Goal: Task Accomplishment & Management: Manage account settings

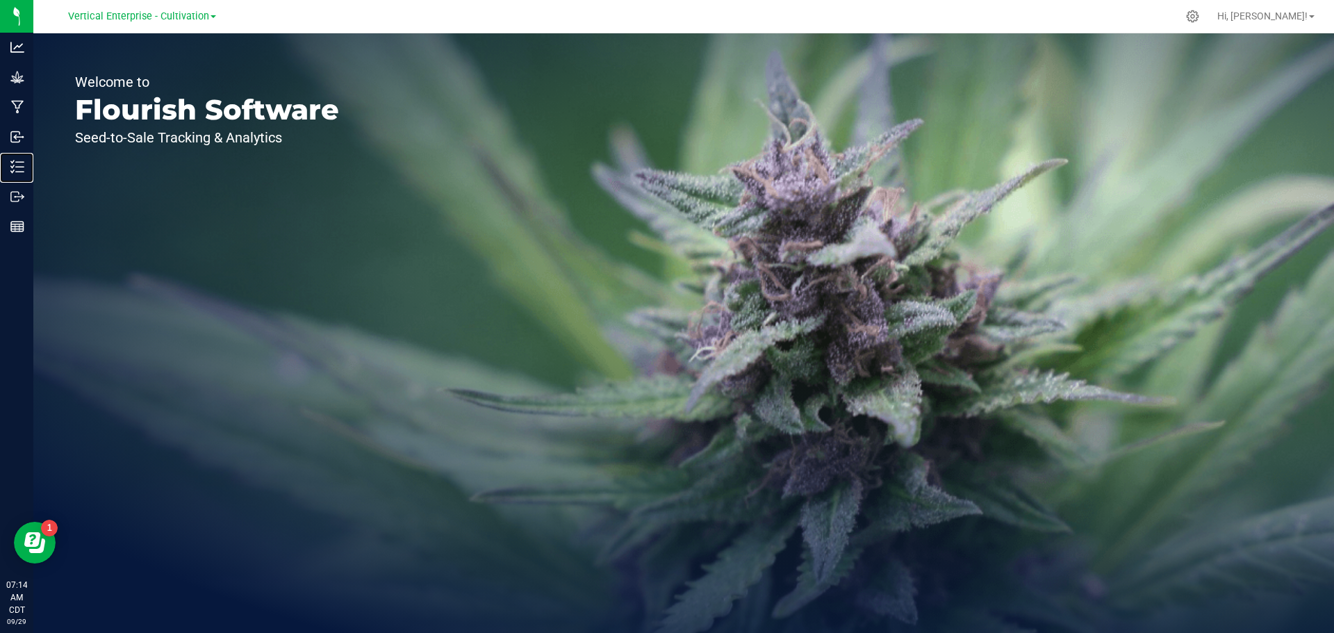
click at [0, 0] on p "Inventory" at bounding box center [0, 0] width 0 height 0
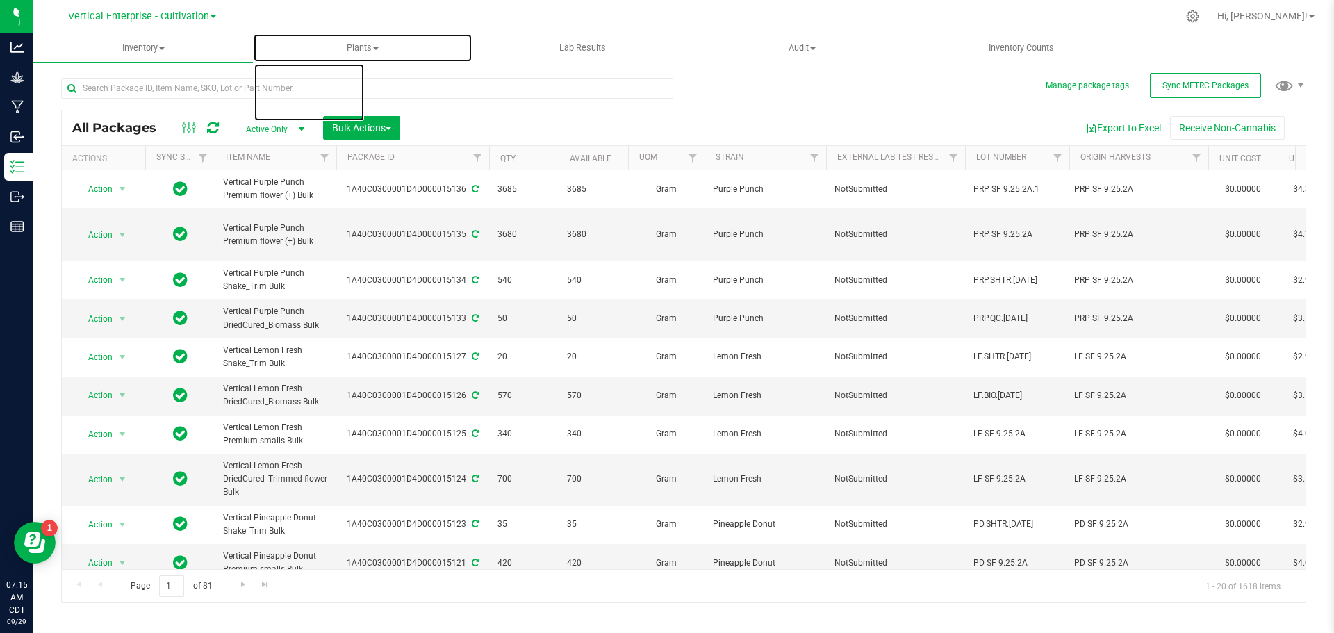
click at [378, 50] on span "Plants" at bounding box center [363, 48] width 218 height 13
click at [364, 92] on li "Waste log" at bounding box center [363, 100] width 220 height 17
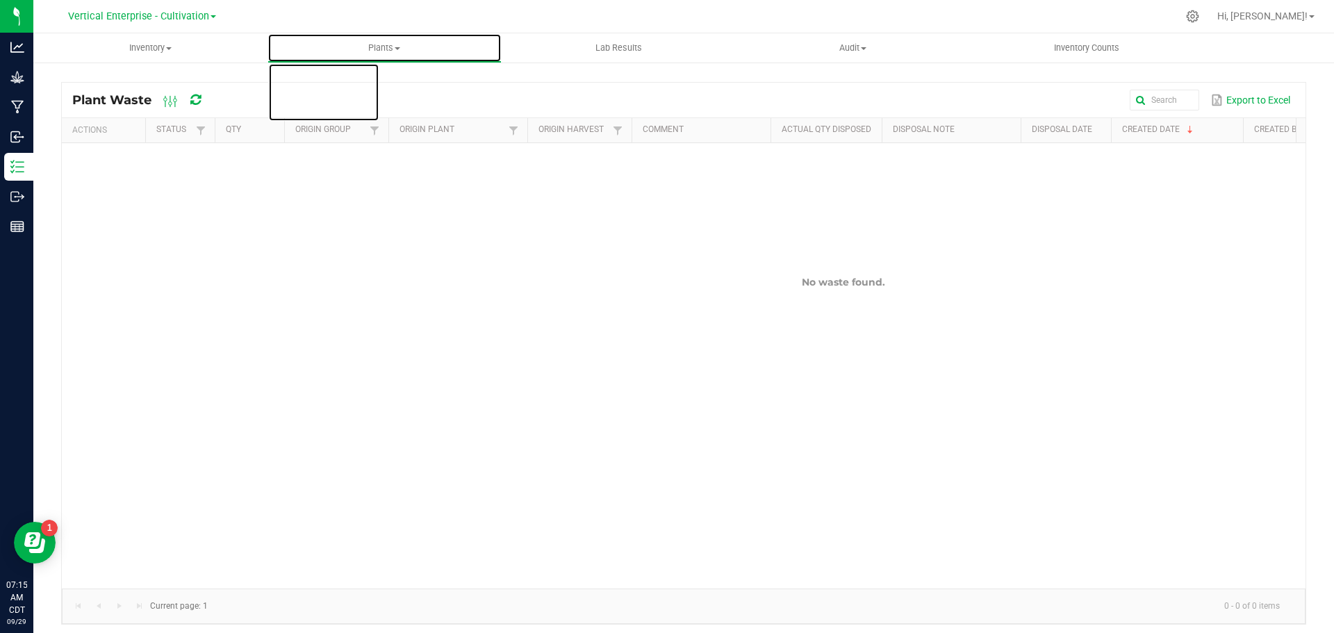
click at [397, 50] on span "Plants" at bounding box center [384, 48] width 233 height 13
click at [365, 92] on li "Waste log" at bounding box center [385, 100] width 234 height 17
click at [393, 50] on span "Plants" at bounding box center [384, 48] width 233 height 13
click at [380, 84] on li "All plants" at bounding box center [385, 84] width 234 height 17
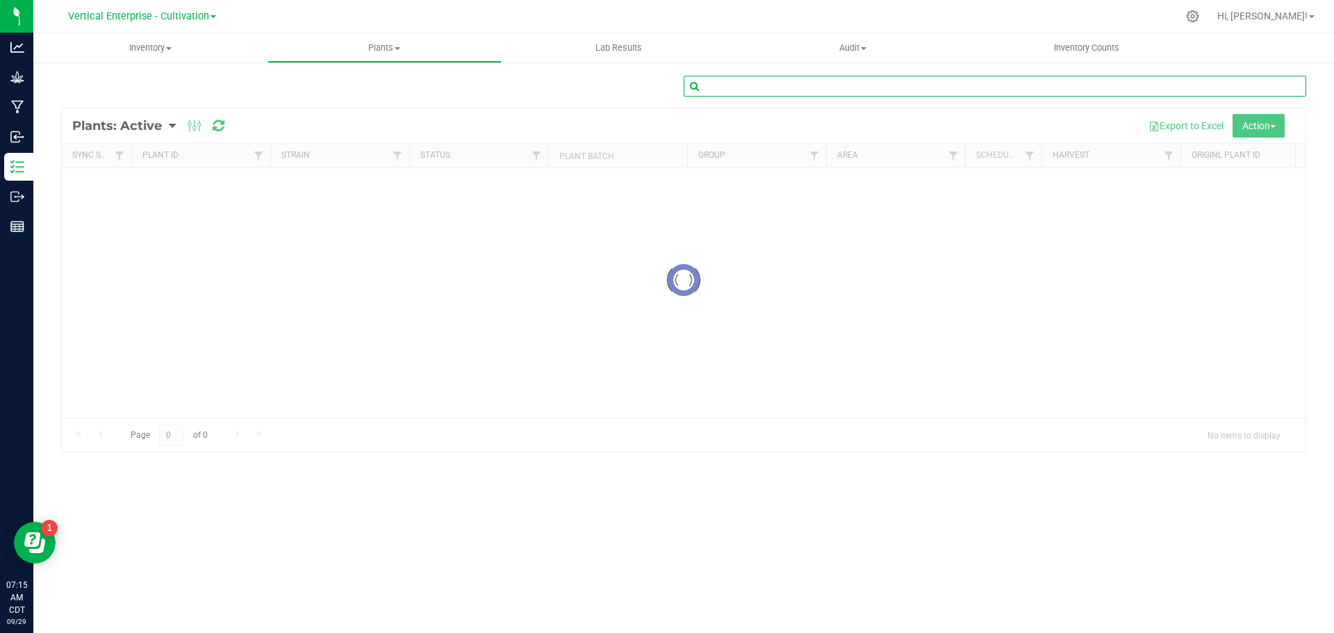
click at [817, 80] on input "text" at bounding box center [995, 86] width 623 height 21
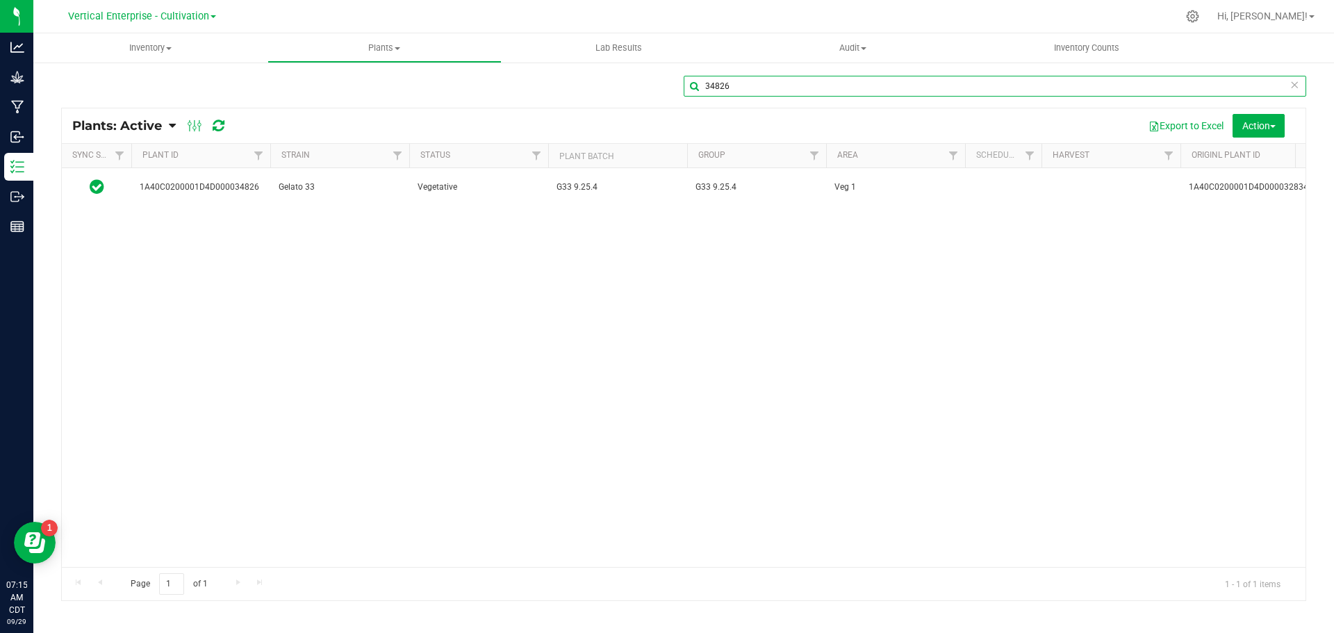
type input "34826"
click at [369, 186] on span "Gelato 33" at bounding box center [340, 187] width 122 height 13
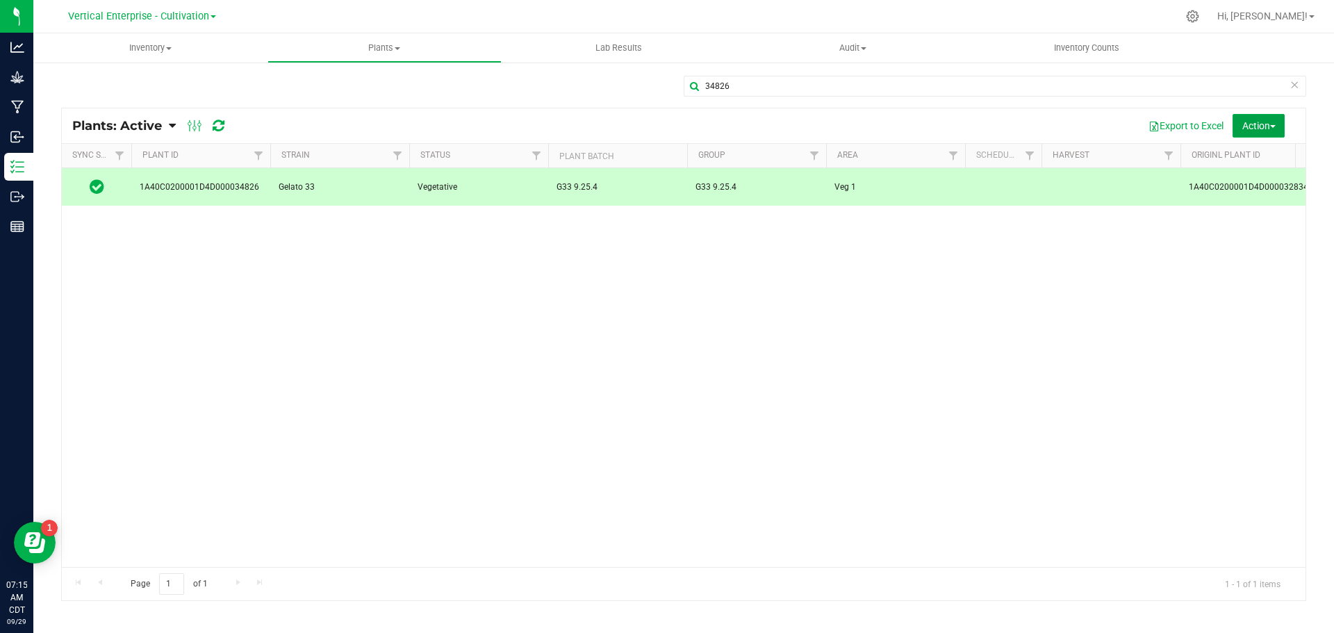
click at [1258, 127] on span "Action" at bounding box center [1258, 125] width 33 height 11
click at [1247, 154] on span "Destroy plants" at bounding box center [1227, 156] width 59 height 11
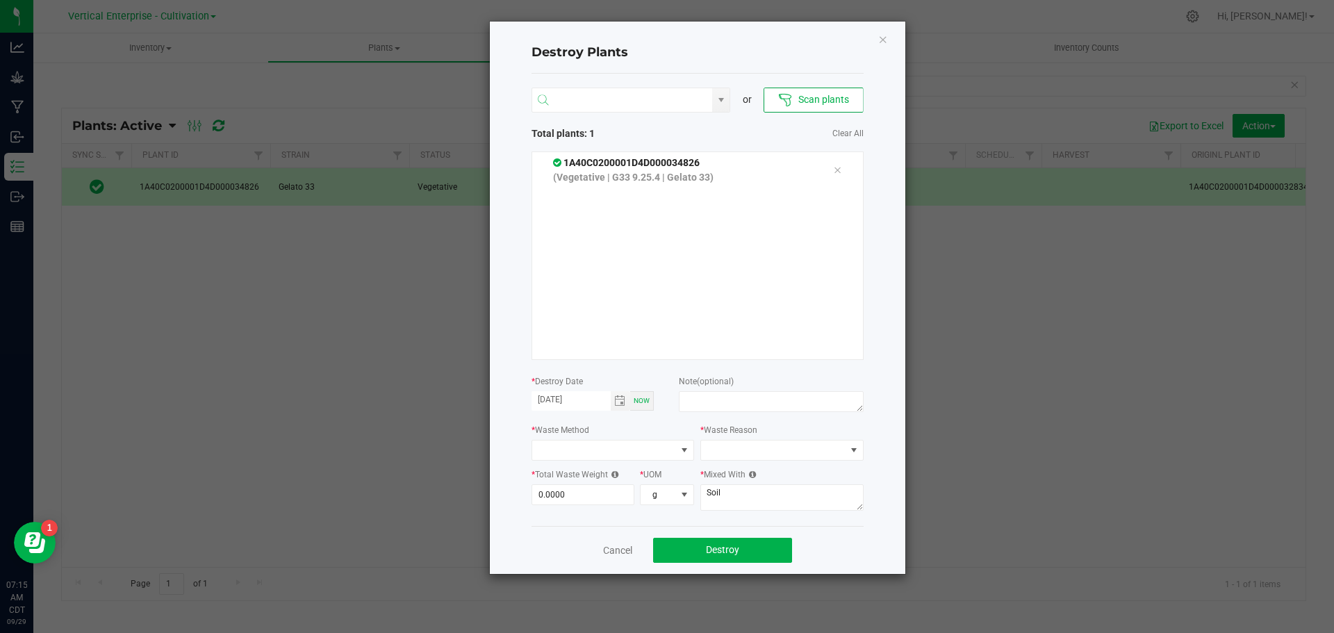
click at [618, 103] on input "NO DATA FOUND" at bounding box center [622, 100] width 181 height 25
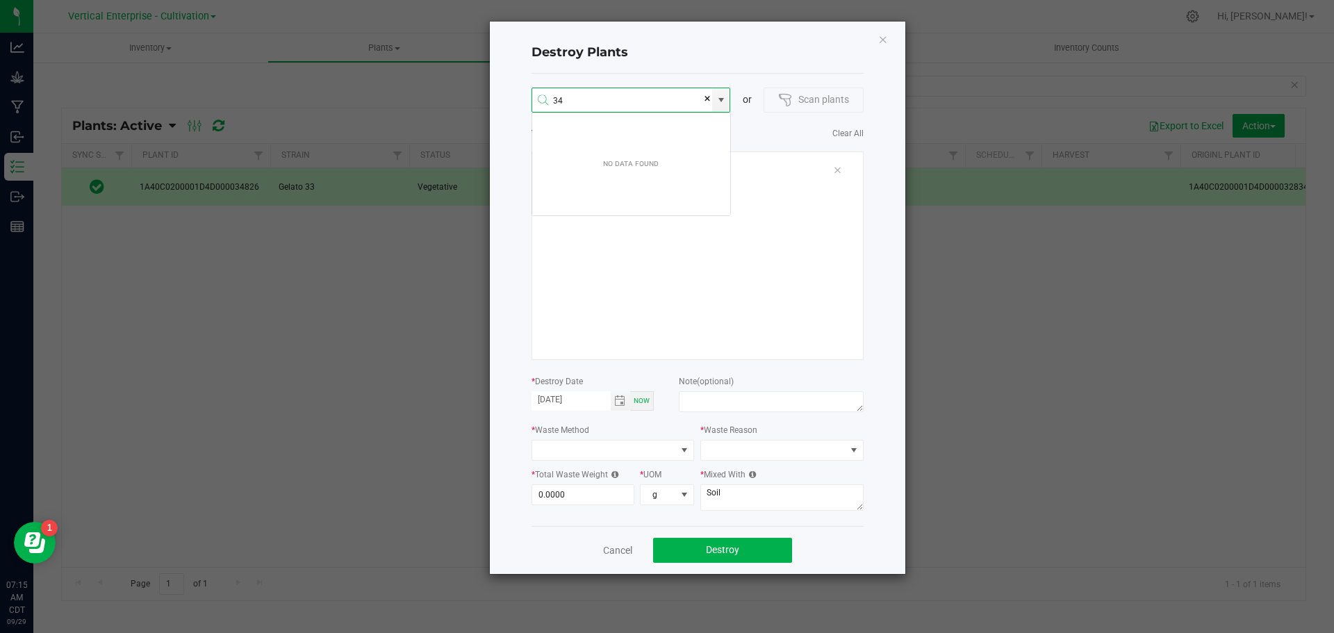
scroll to position [25, 199]
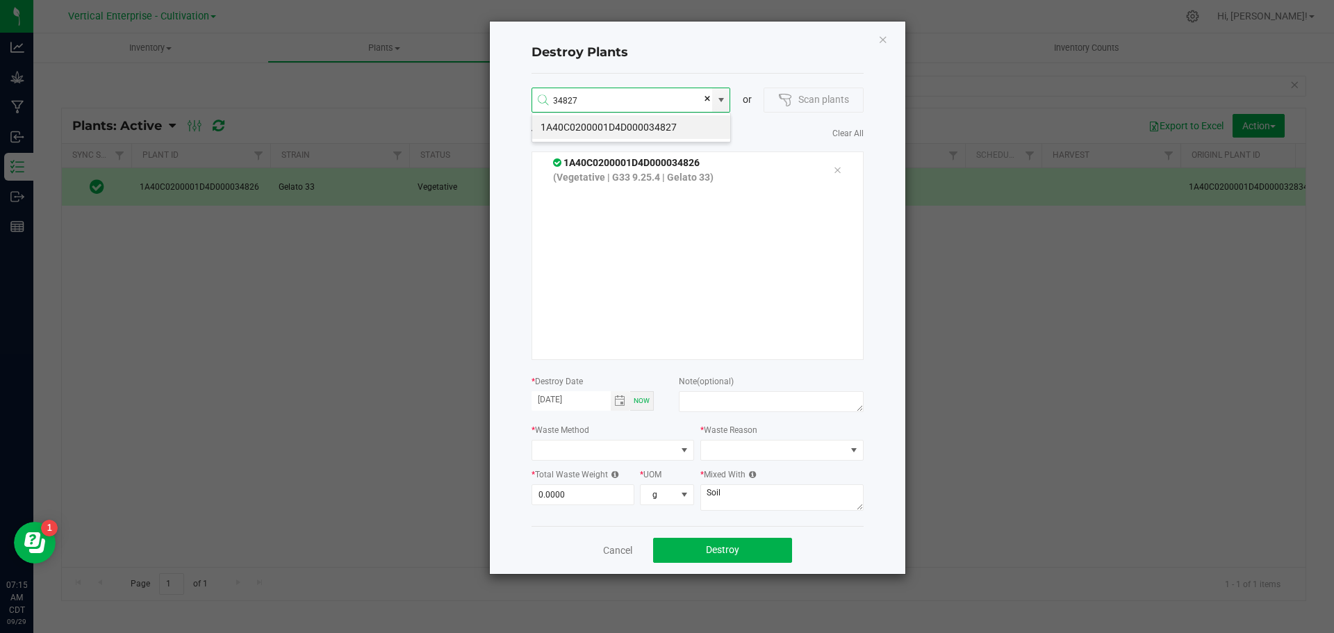
click at [664, 122] on li "1A40C0200001D4D000034827" at bounding box center [631, 127] width 198 height 24
type input "1A40C0200001D4D000034827"
click at [660, 127] on li "1A40C0200001D4D000034828" at bounding box center [631, 127] width 198 height 24
type input "1A40C0200001D4D000034828"
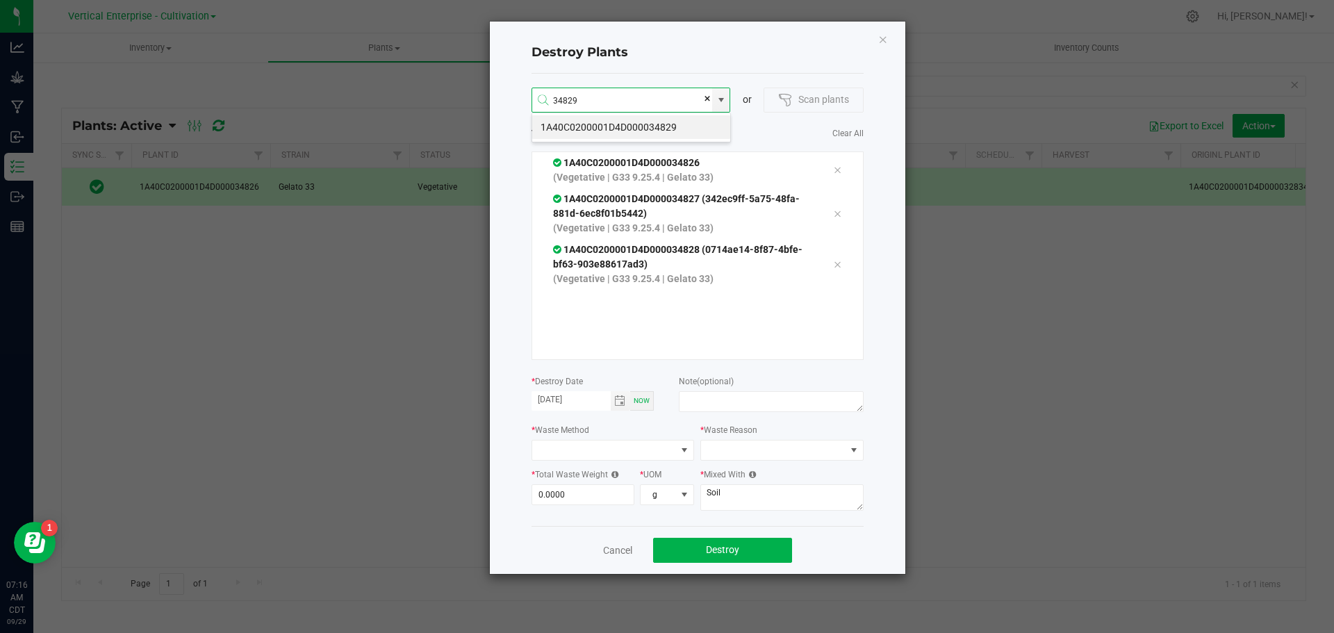
click at [677, 123] on li "1A40C0200001D4D000034829" at bounding box center [631, 127] width 198 height 24
type input "1A40C0200001D4D000034829"
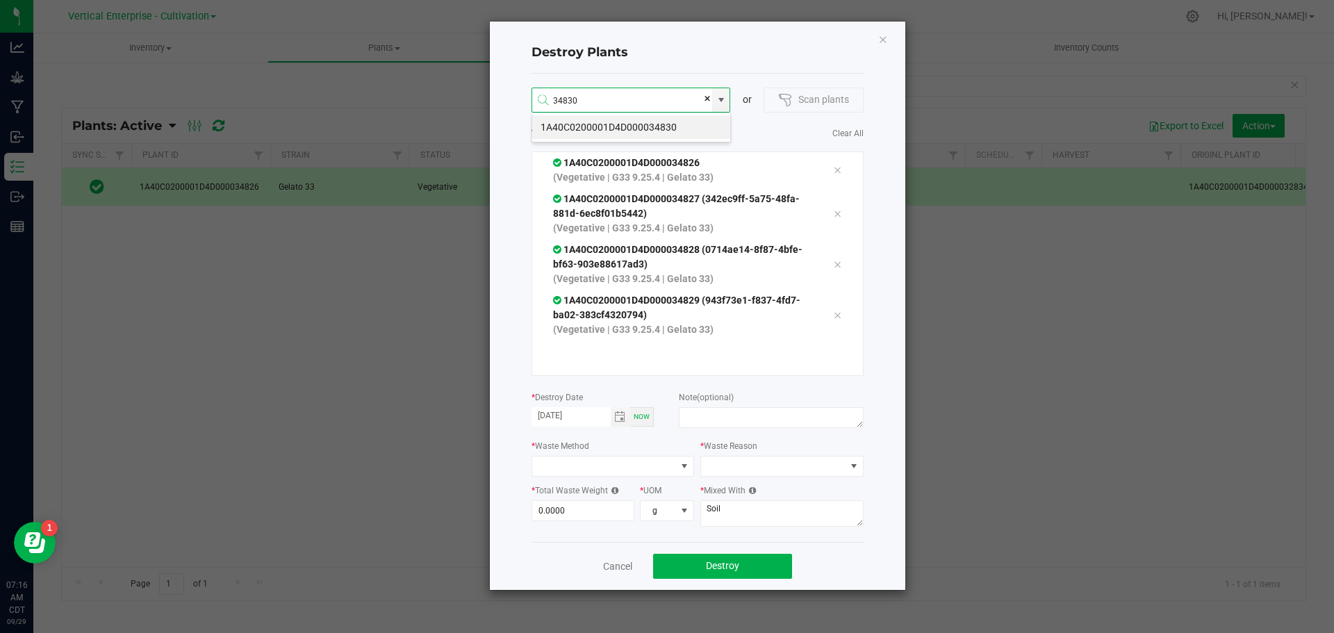
click at [653, 130] on li "1A40C0200001D4D000034830" at bounding box center [631, 127] width 198 height 24
type input "1A40C0200001D4D000034830"
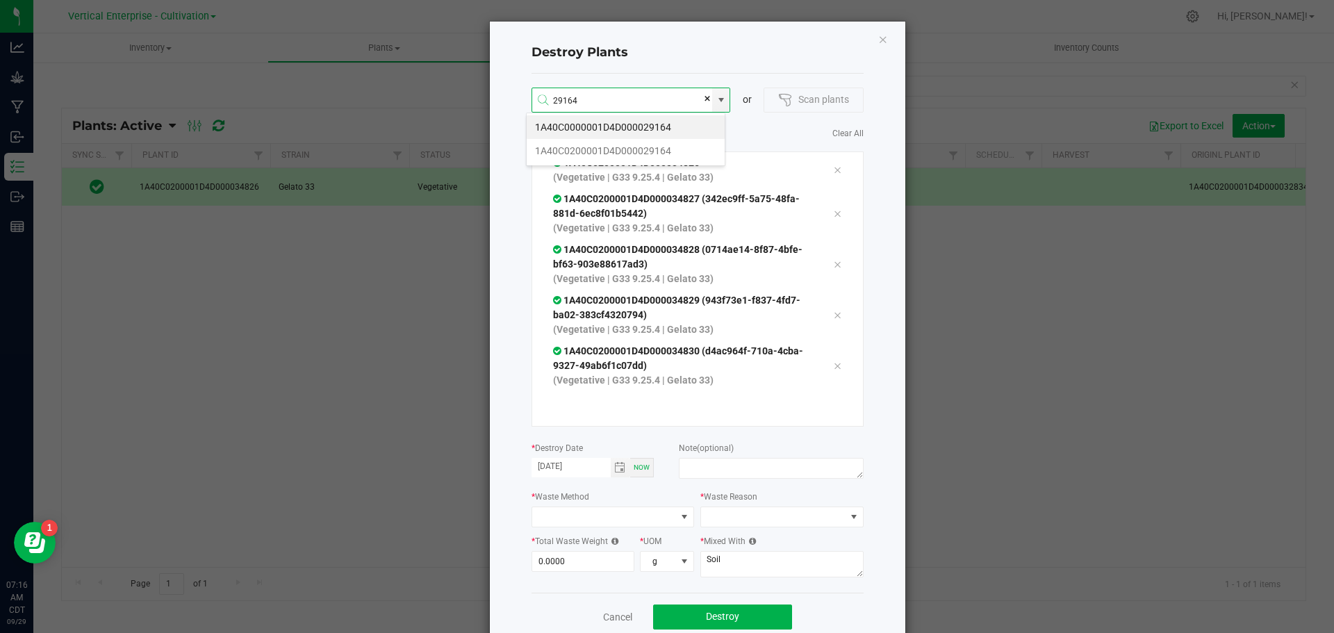
click at [641, 149] on li "1A40C0200001D4D000029164" at bounding box center [626, 151] width 198 height 24
type input "1A40C0200001D4D000029164"
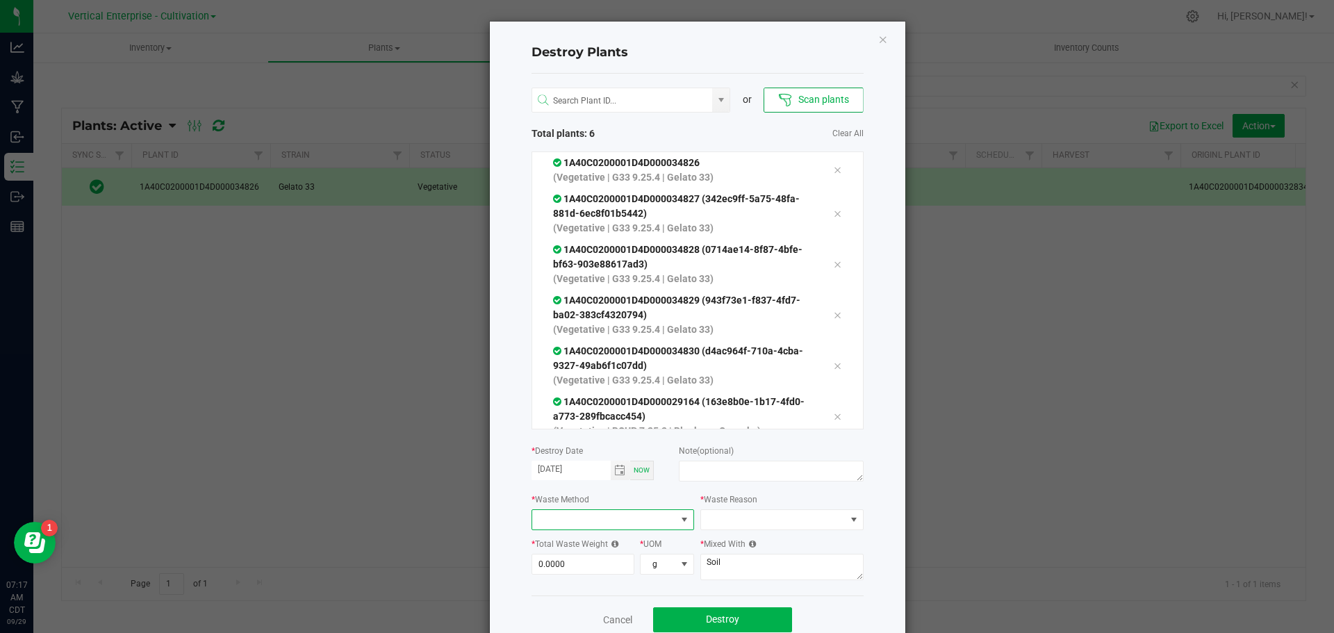
click at [586, 517] on span at bounding box center [604, 519] width 145 height 19
click at [578, 543] on li "Compost" at bounding box center [608, 545] width 162 height 24
click at [562, 560] on input "0" at bounding box center [583, 563] width 102 height 19
type input "45.0000"
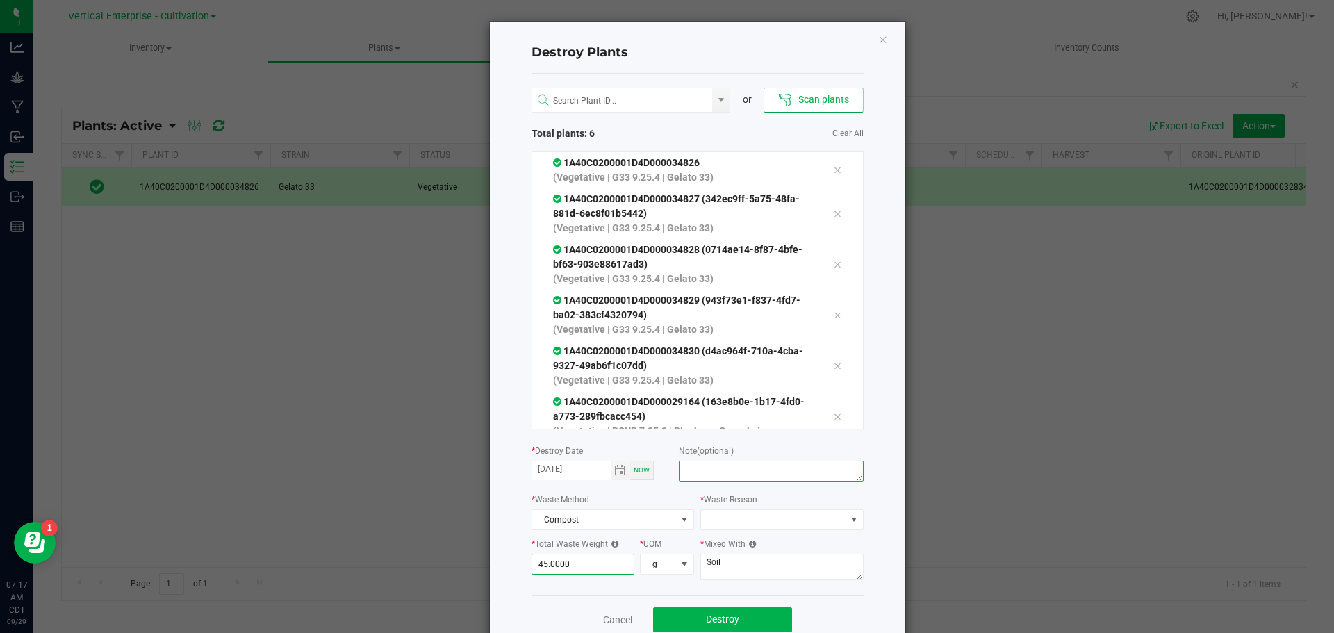
click at [693, 477] on textarea at bounding box center [771, 471] width 184 height 21
type textarea "plant died"
click at [720, 509] on div "* Waste Reason" at bounding box center [781, 511] width 163 height 38
click at [720, 513] on span at bounding box center [773, 519] width 145 height 19
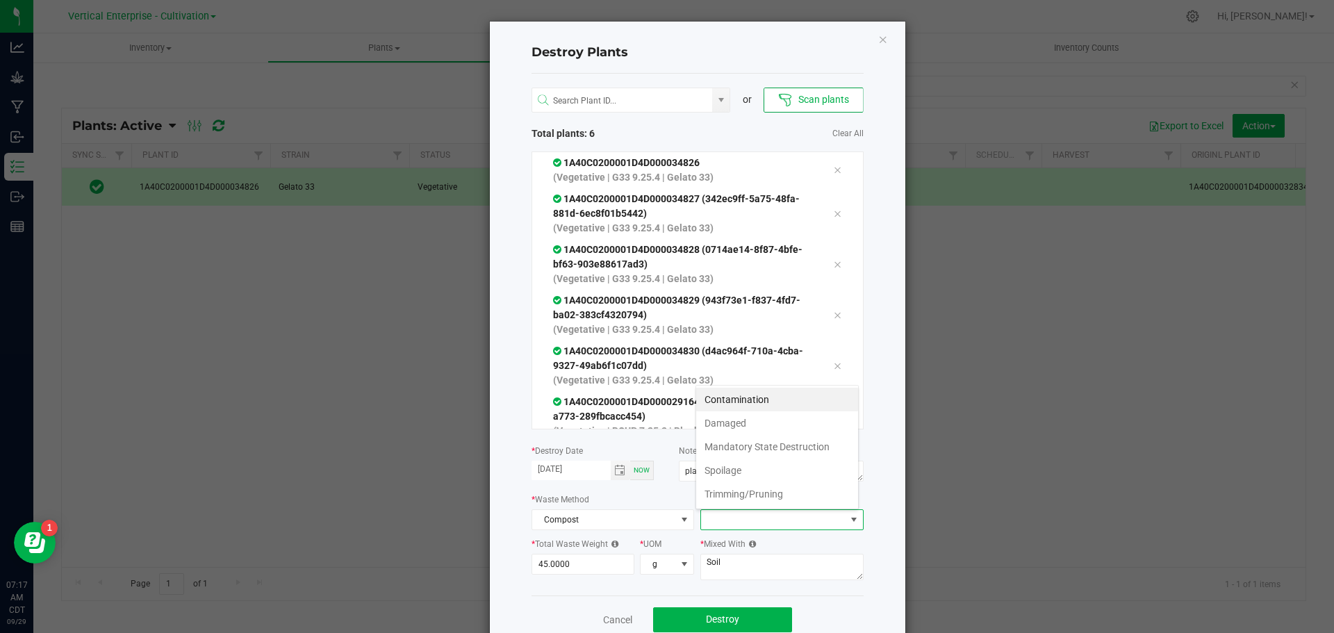
click at [739, 422] on li "Damaged" at bounding box center [777, 423] width 162 height 24
click at [742, 620] on button "Destroy" at bounding box center [722, 619] width 139 height 25
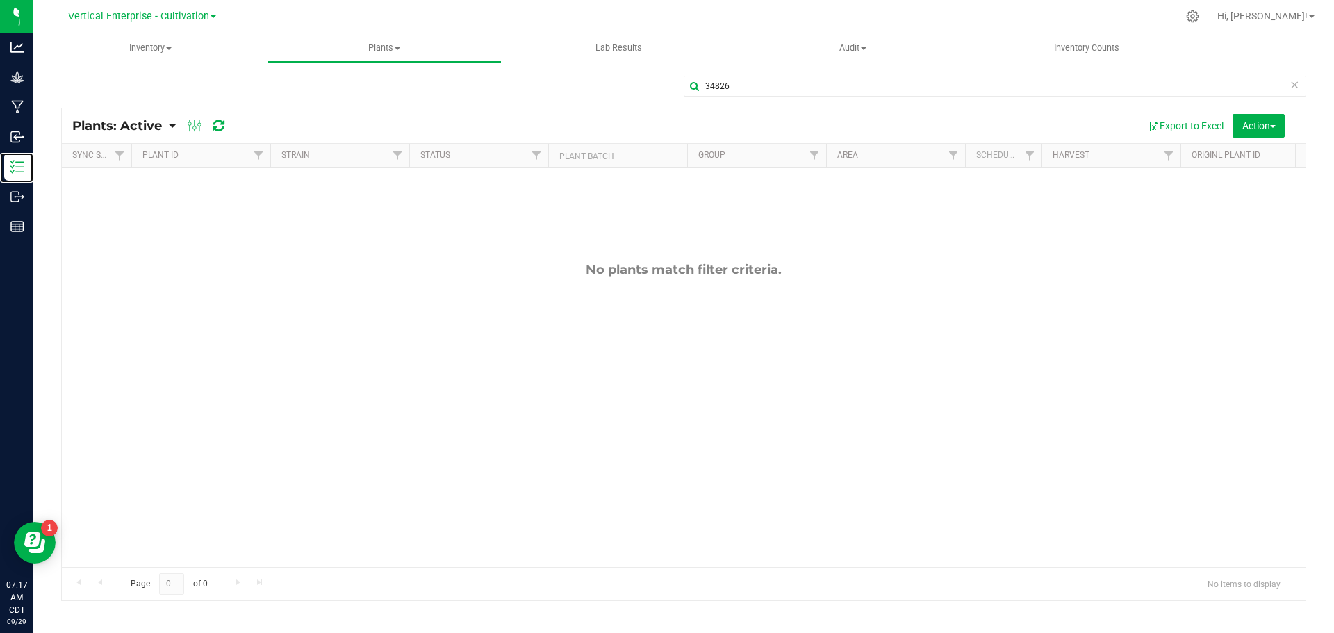
click at [33, 156] on div "Inventory" at bounding box center [18, 167] width 29 height 28
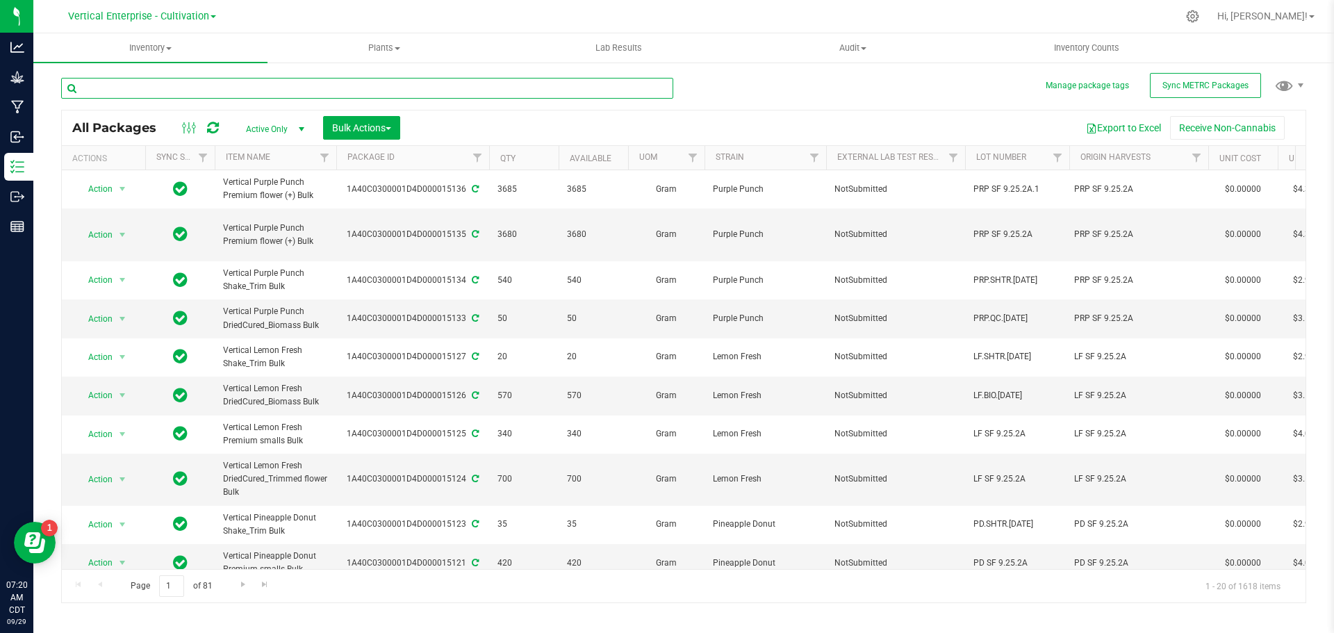
click at [168, 88] on input "text" at bounding box center [367, 88] width 612 height 21
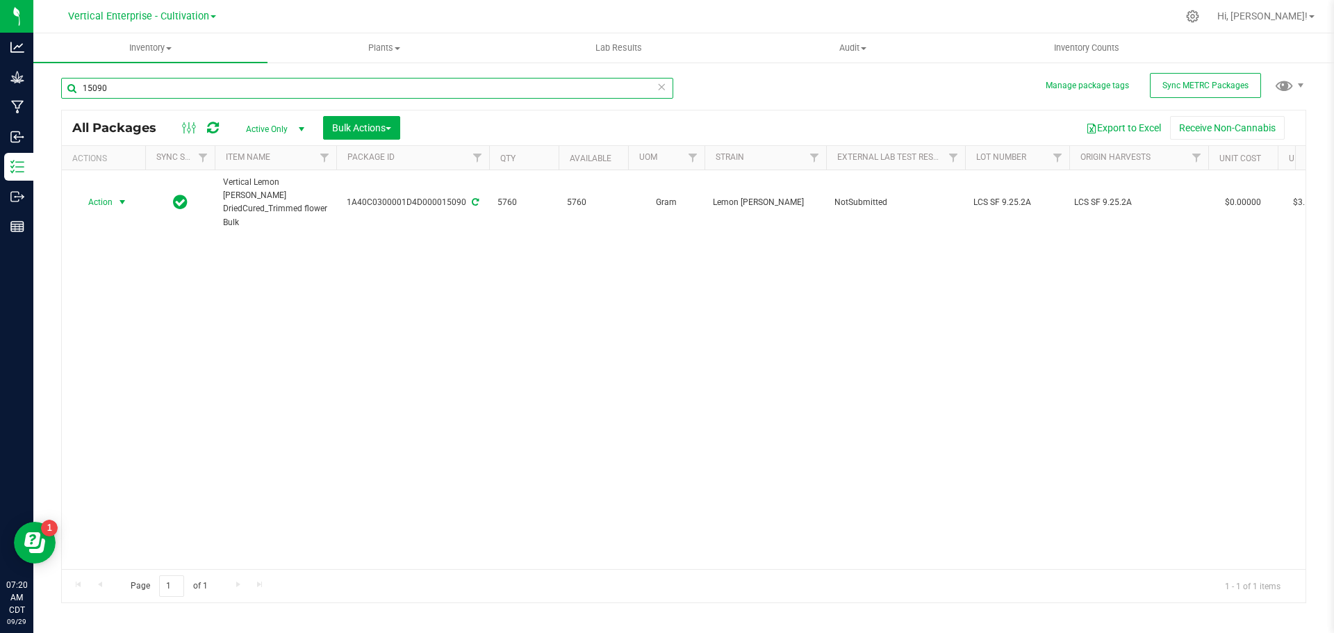
type input "15090"
click at [99, 204] on span "Action" at bounding box center [95, 201] width 38 height 19
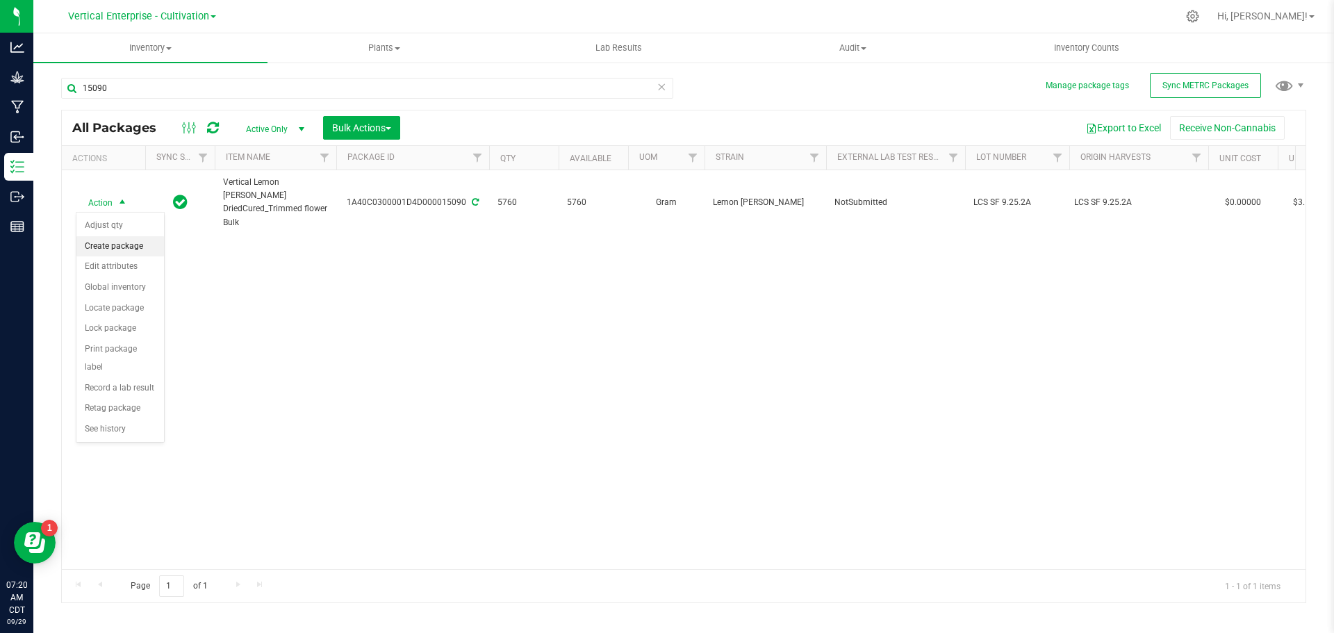
click at [108, 248] on li "Create package" at bounding box center [120, 246] width 88 height 21
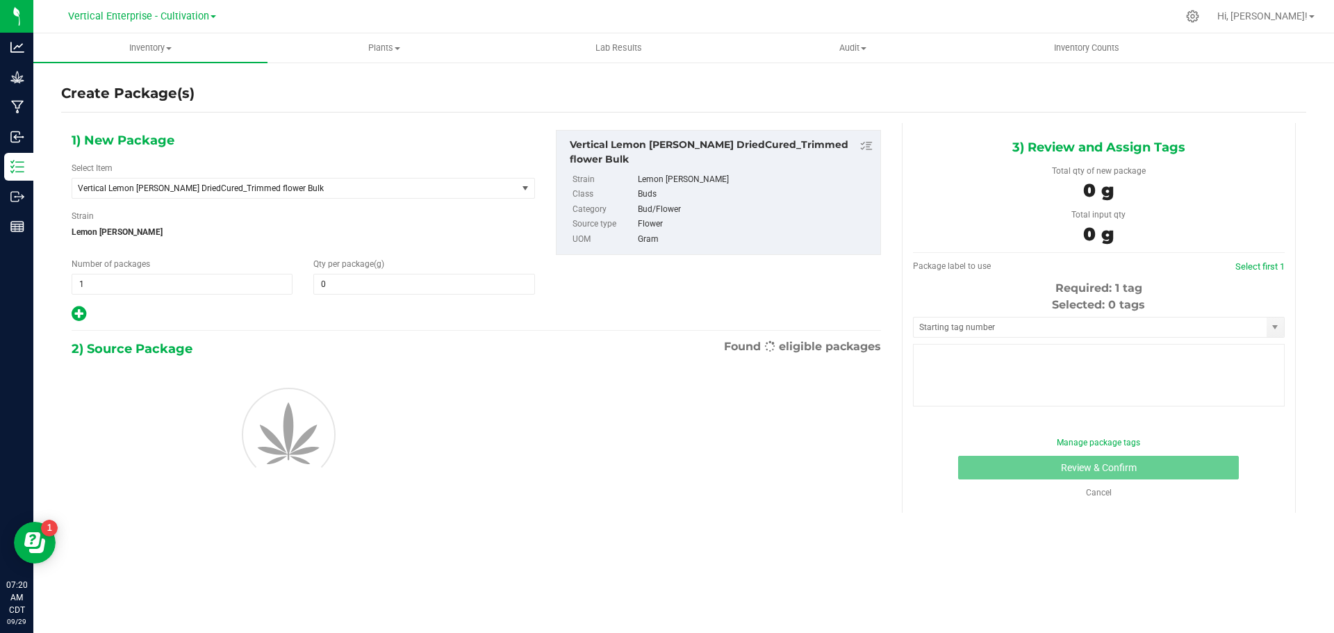
type input "0.0000"
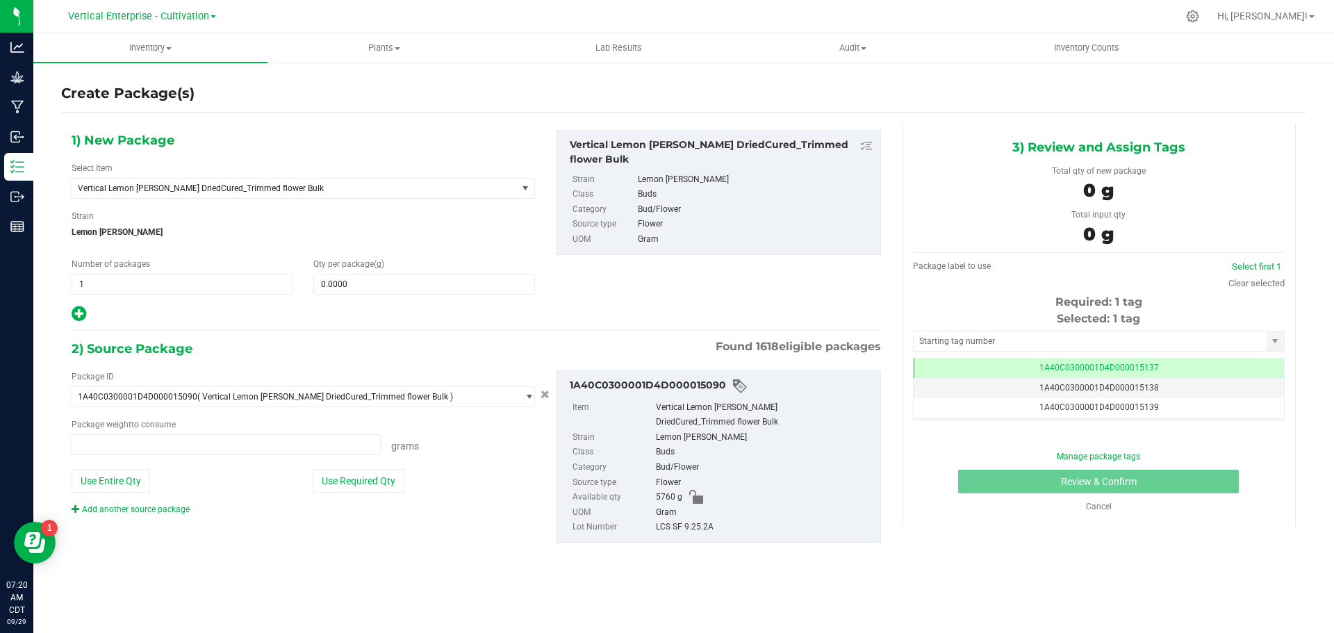
type input "0.0000 g"
click at [191, 181] on span "Vertical Lemon [PERSON_NAME] DriedCured_Trimmed flower Bulk" at bounding box center [294, 188] width 445 height 19
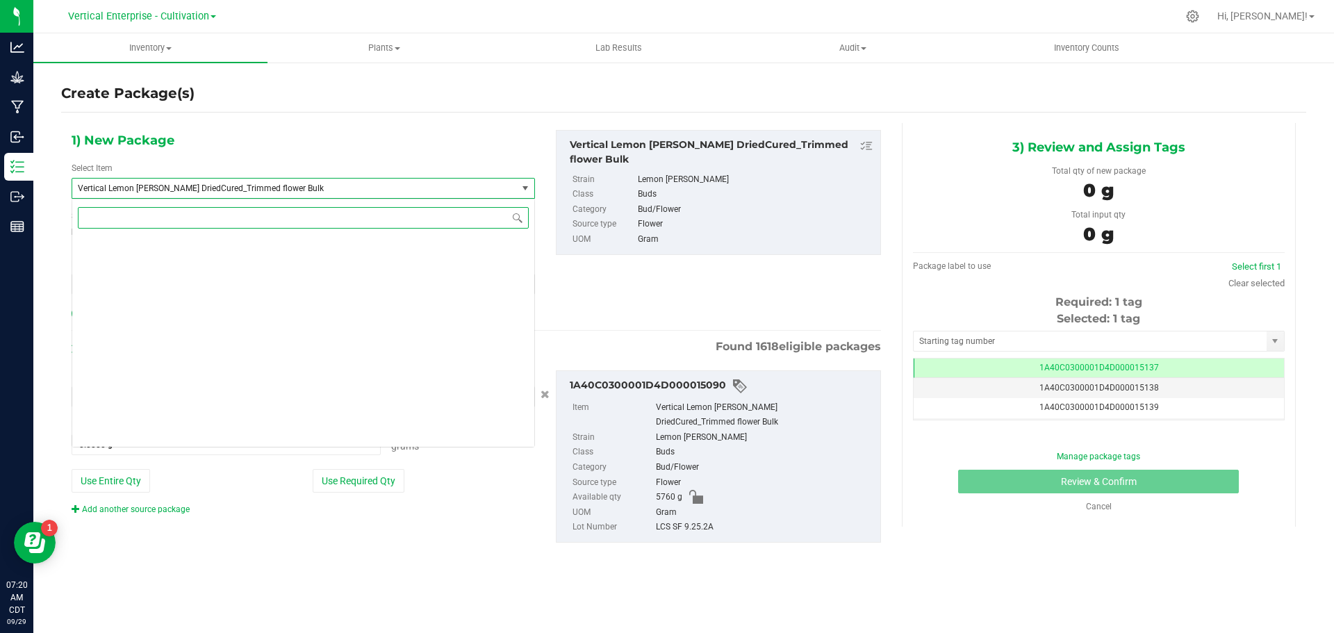
scroll to position [109123, 0]
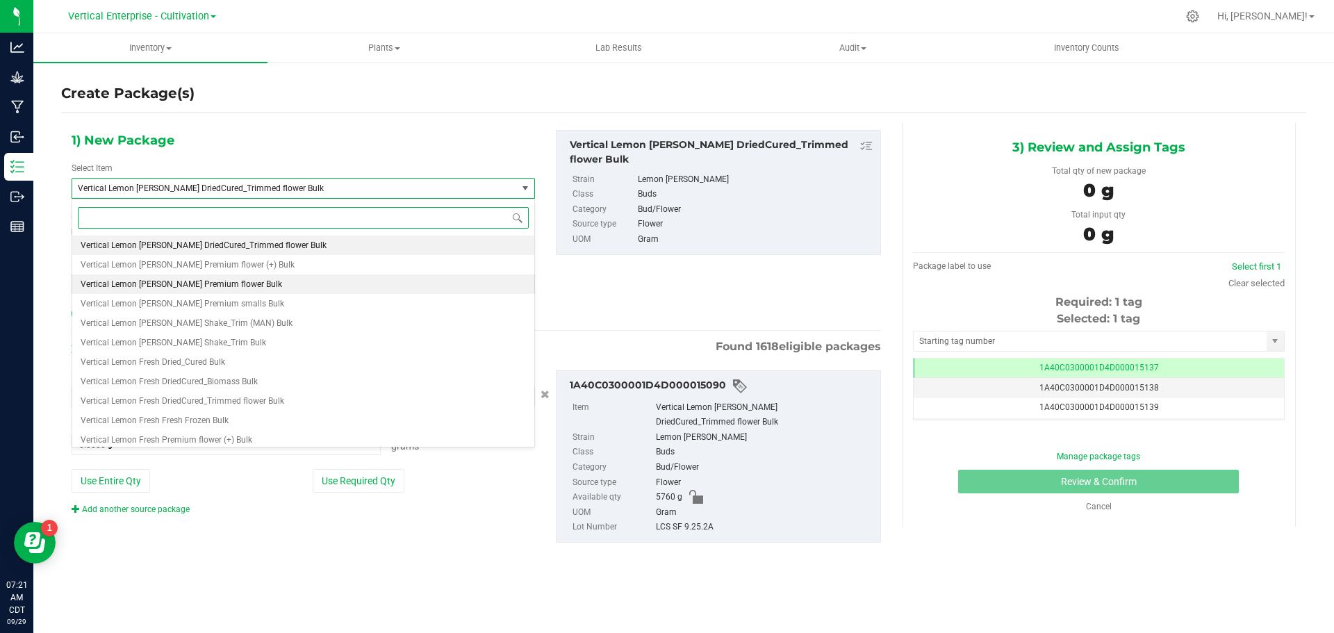
click at [213, 286] on span "Vertical Lemon [PERSON_NAME] Premium flower Bulk" at bounding box center [181, 284] width 201 height 10
type input "0.0000"
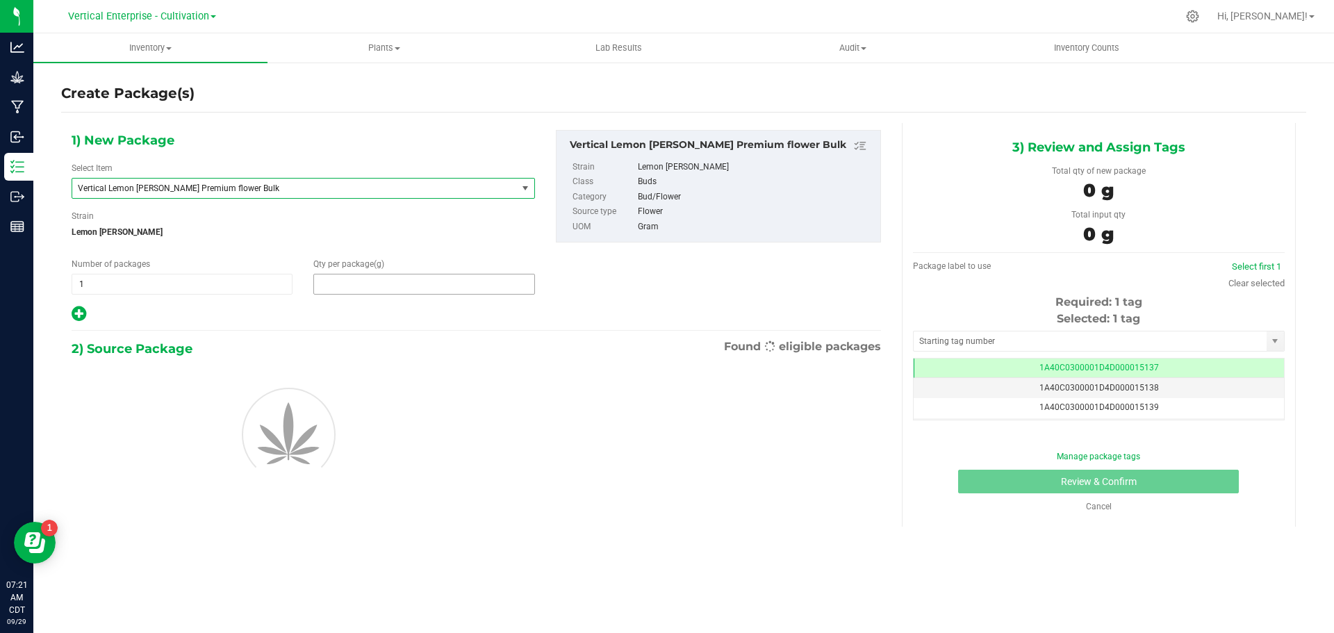
click at [394, 290] on span at bounding box center [423, 284] width 221 height 21
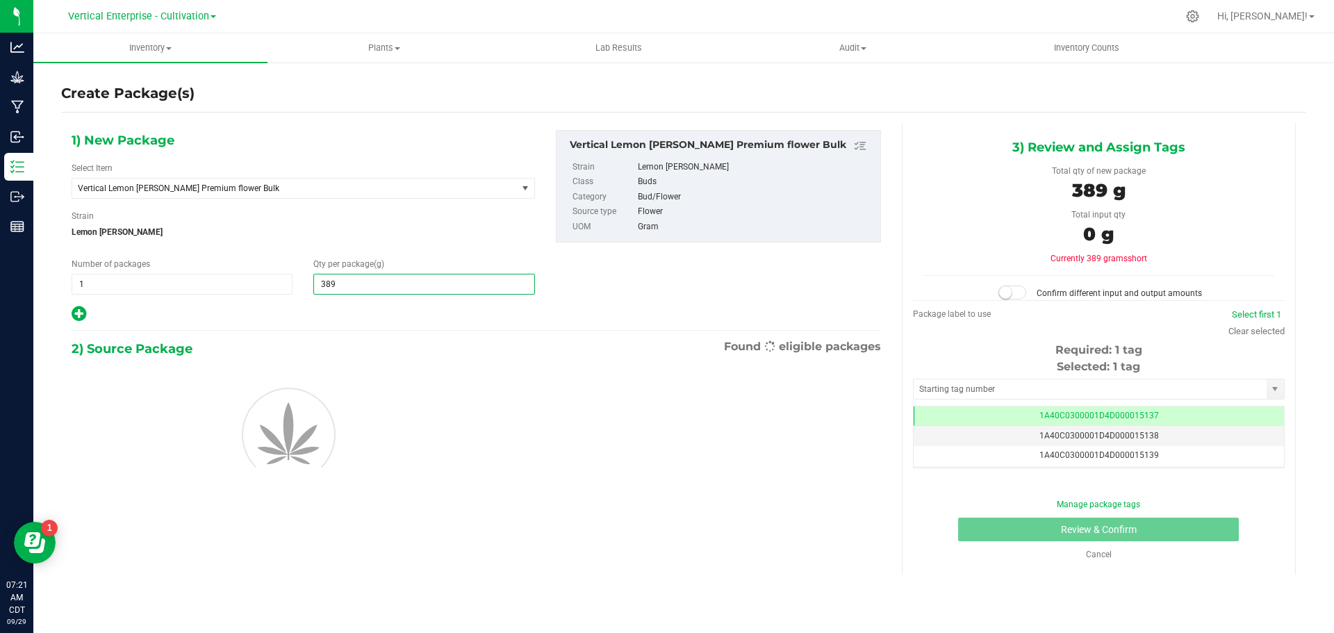
type input "3895"
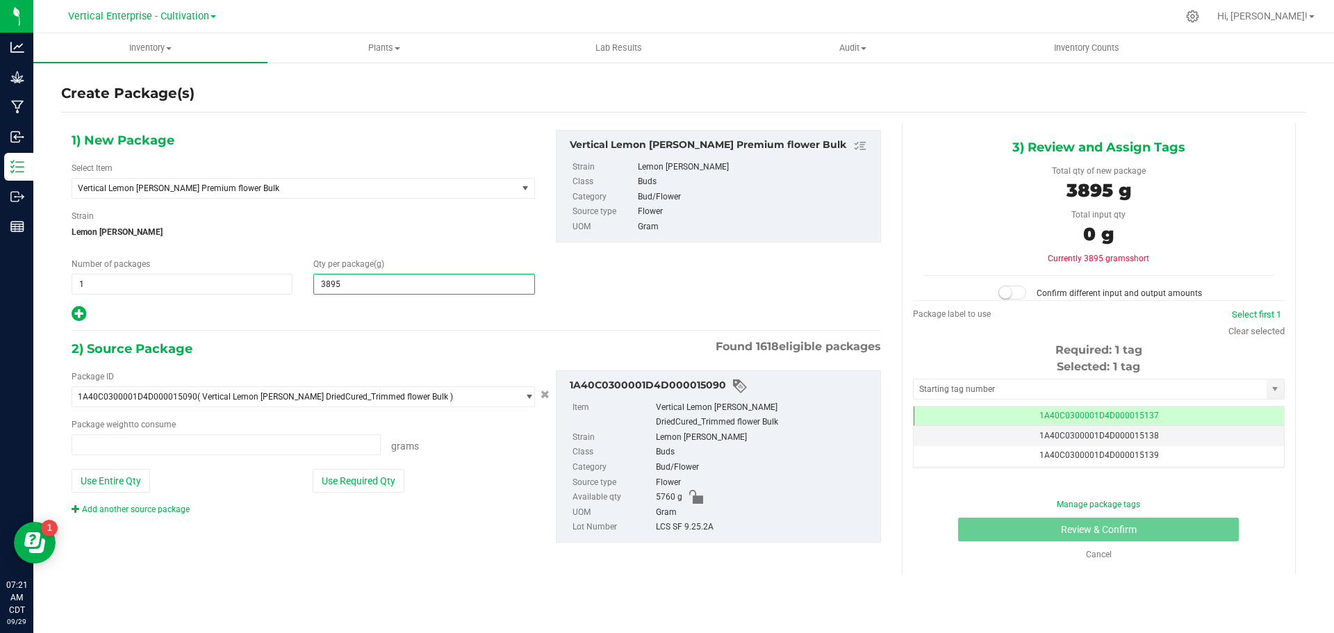
type input "0.0000 g"
type input "3,895.0000"
click at [407, 475] on div "Use Required Qty" at bounding box center [424, 481] width 222 height 24
click at [384, 483] on button "Use Required Qty" at bounding box center [359, 481] width 92 height 24
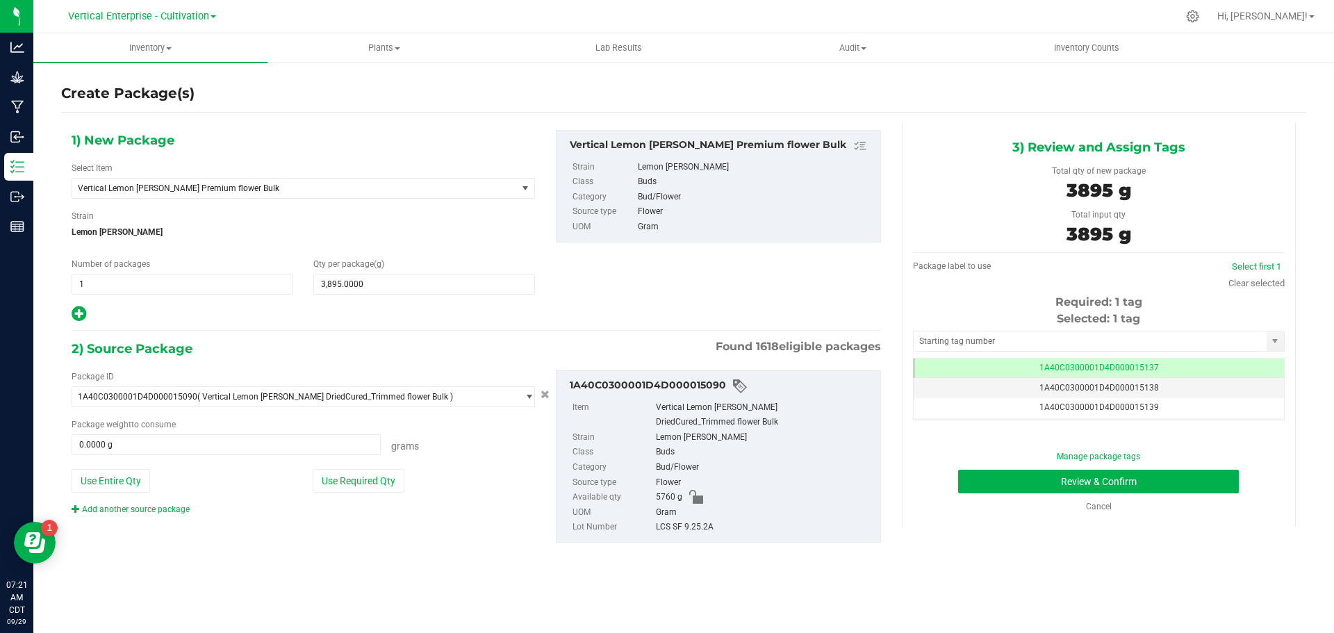
type input "3895.0000 g"
click at [1210, 483] on button "Review & Confirm" at bounding box center [1098, 482] width 281 height 24
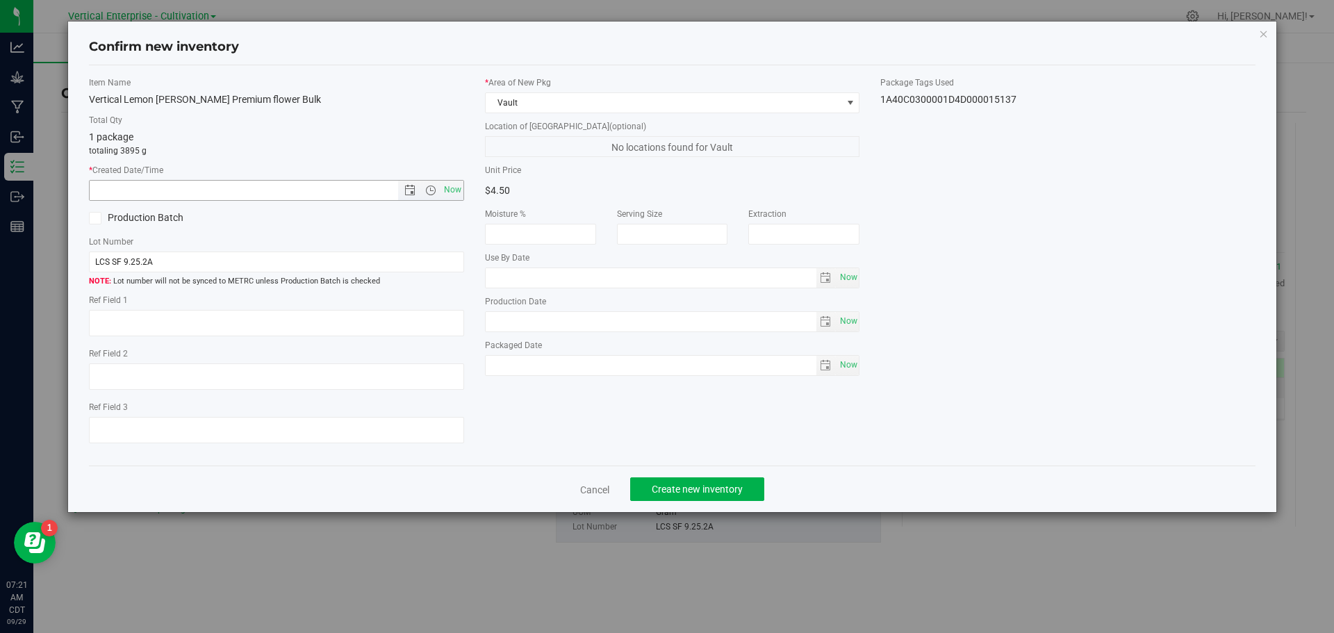
click at [444, 191] on span "Now" at bounding box center [453, 190] width 24 height 20
type input "[DATE] 7:21 AM"
click at [144, 217] on label "Production Batch" at bounding box center [177, 218] width 177 height 15
click at [0, 0] on input "Production Batch" at bounding box center [0, 0] width 0 height 0
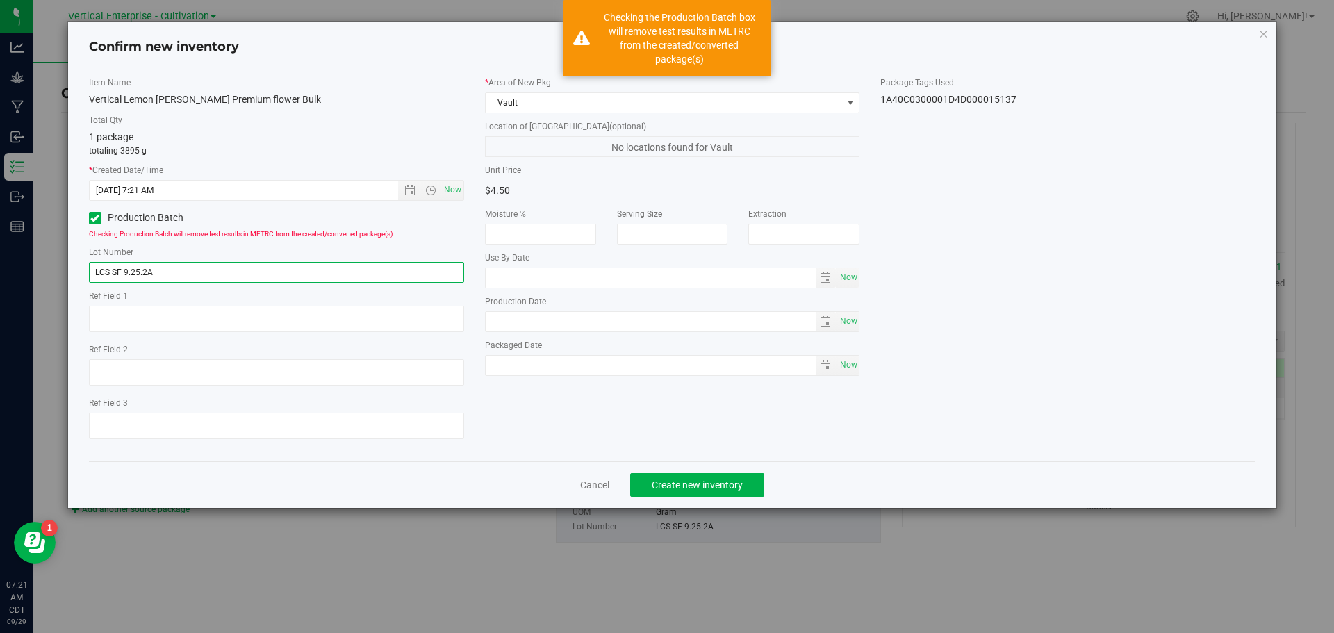
click at [160, 272] on input "LCS SF 9.25.2A" at bounding box center [276, 272] width 375 height 21
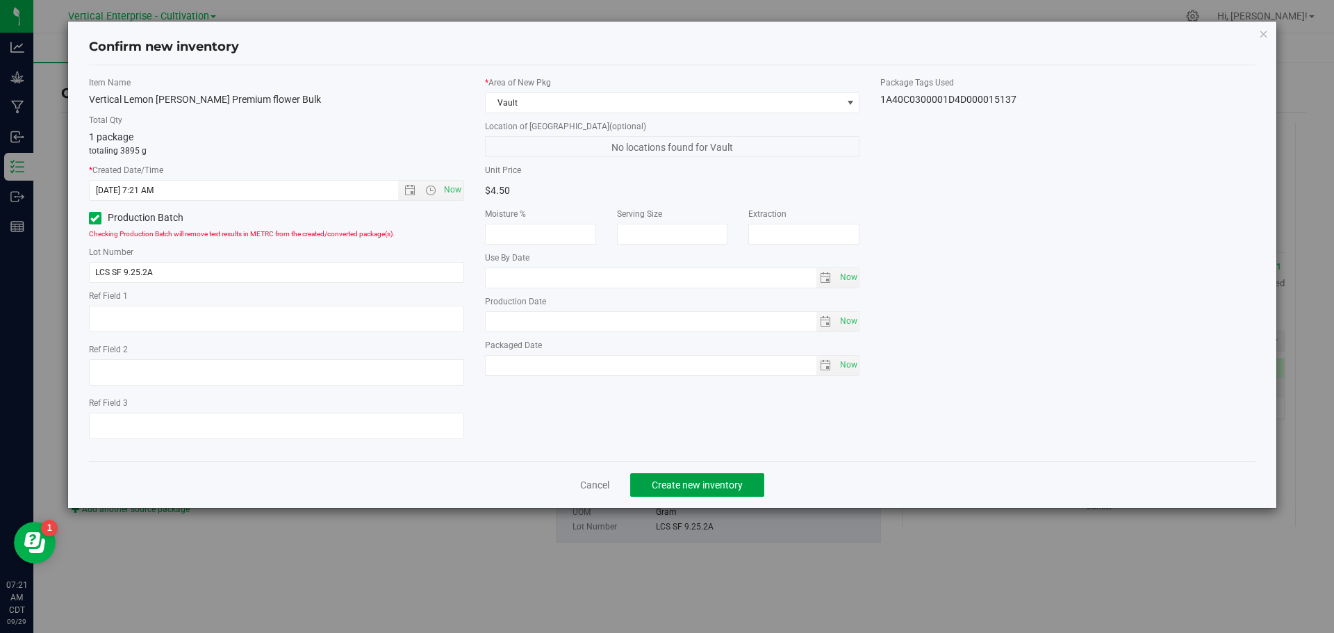
click at [713, 479] on span "Create new inventory" at bounding box center [697, 484] width 91 height 11
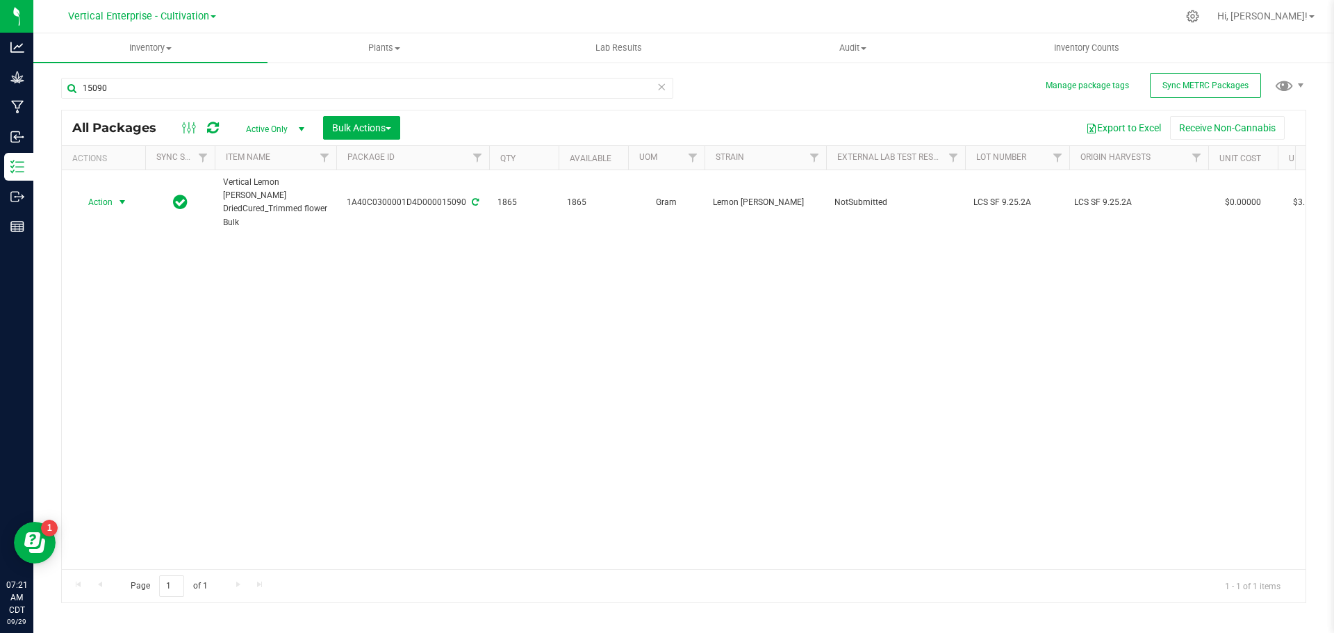
click at [101, 204] on span "Action" at bounding box center [95, 201] width 38 height 19
click at [108, 246] on li "Create package" at bounding box center [120, 246] width 88 height 21
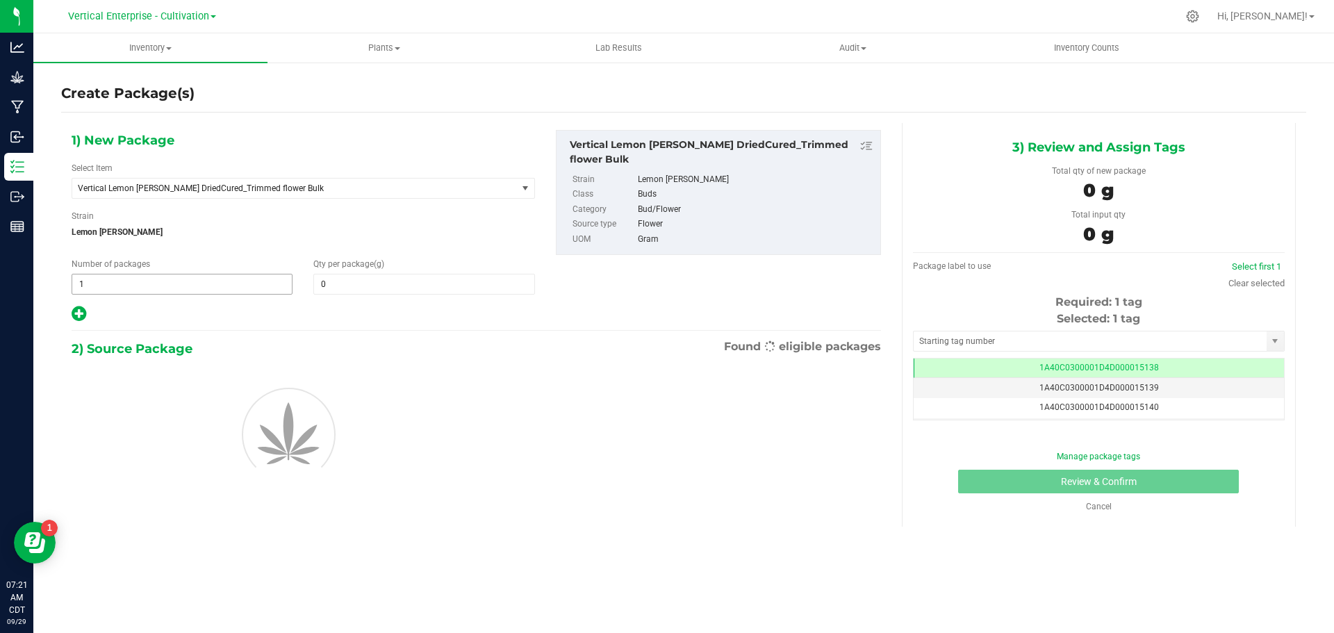
type input "0.0000"
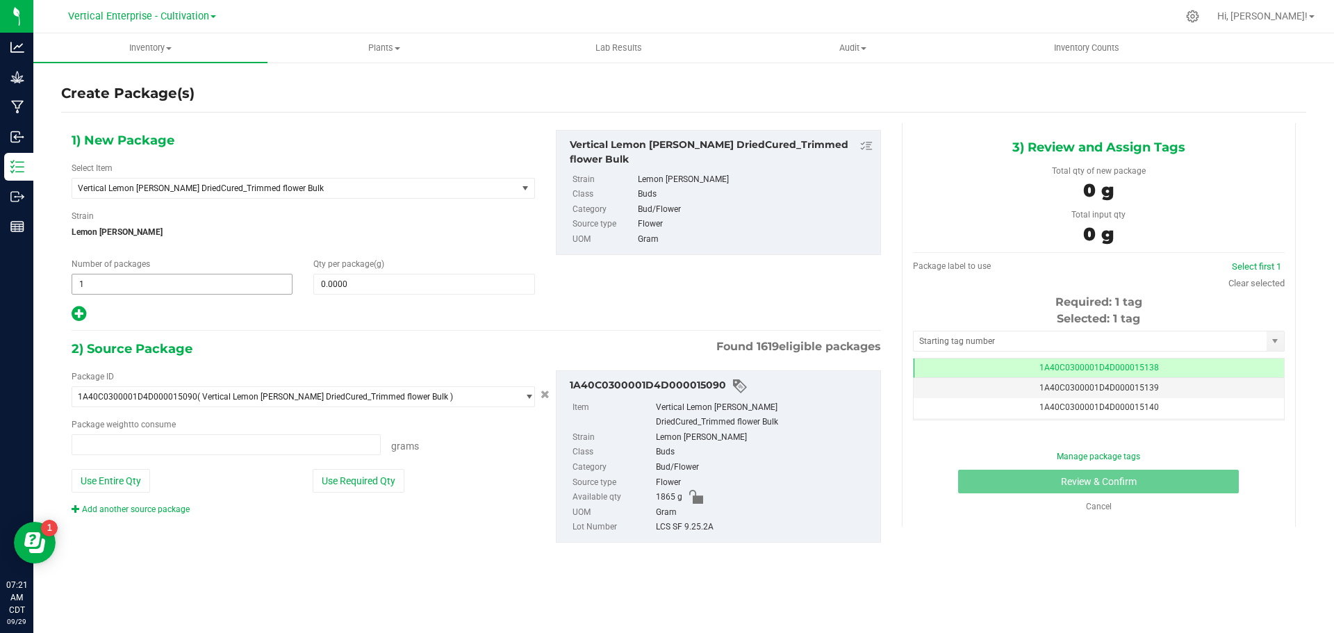
type input "0.0000 g"
click at [201, 184] on span "Vertical Lemon [PERSON_NAME] DriedCured_Trimmed flower Bulk" at bounding box center [286, 188] width 416 height 10
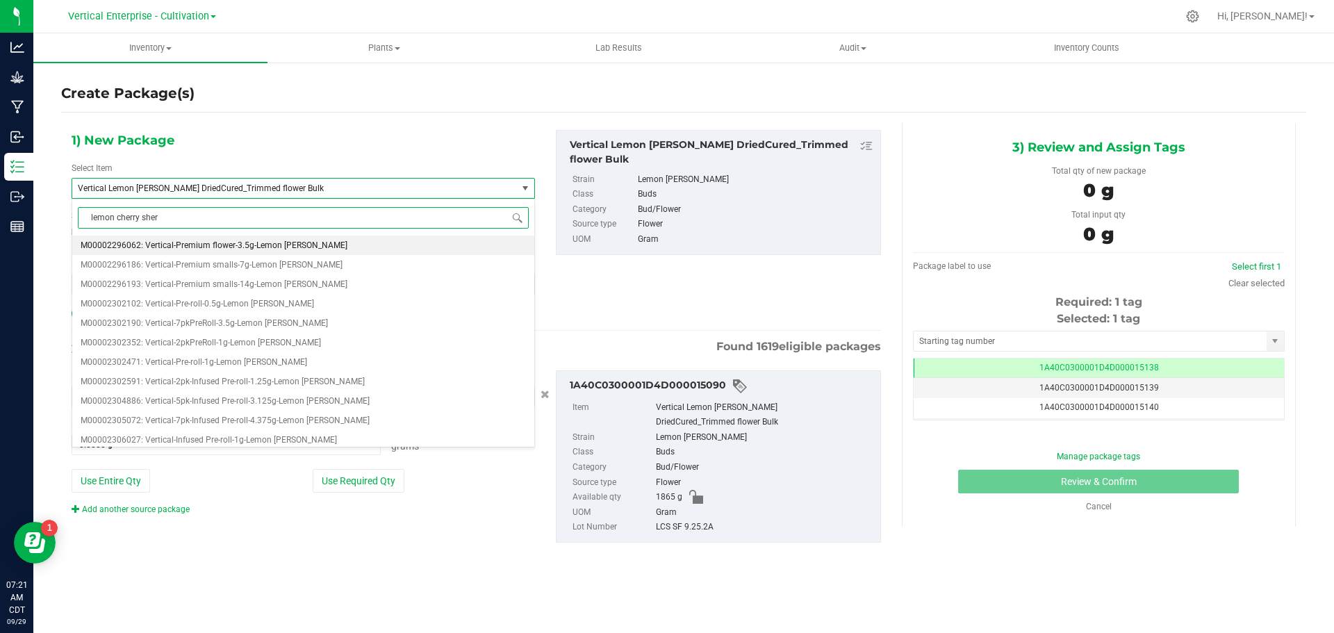
type input "lemon cherry sher"
click at [239, 185] on span "Vertical Lemon [PERSON_NAME] DriedCured_Trimmed flower Bulk" at bounding box center [286, 188] width 416 height 10
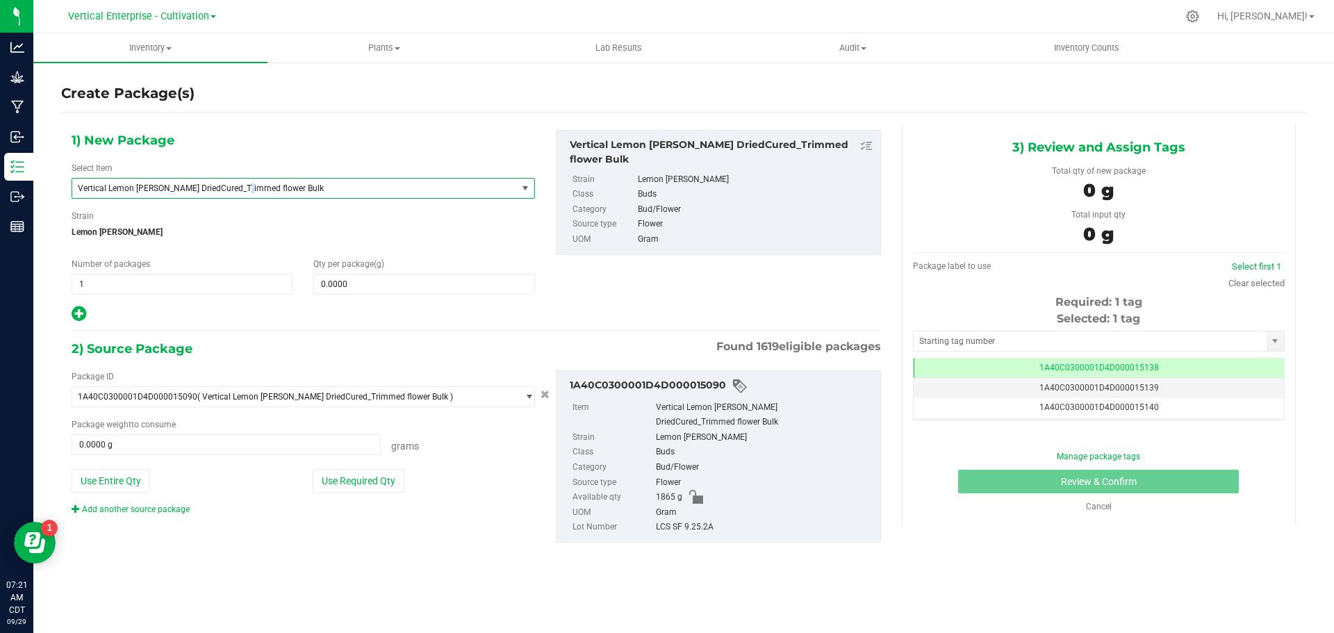
click at [239, 185] on span "Vertical Lemon [PERSON_NAME] DriedCured_Trimmed flower Bulk" at bounding box center [286, 188] width 416 height 10
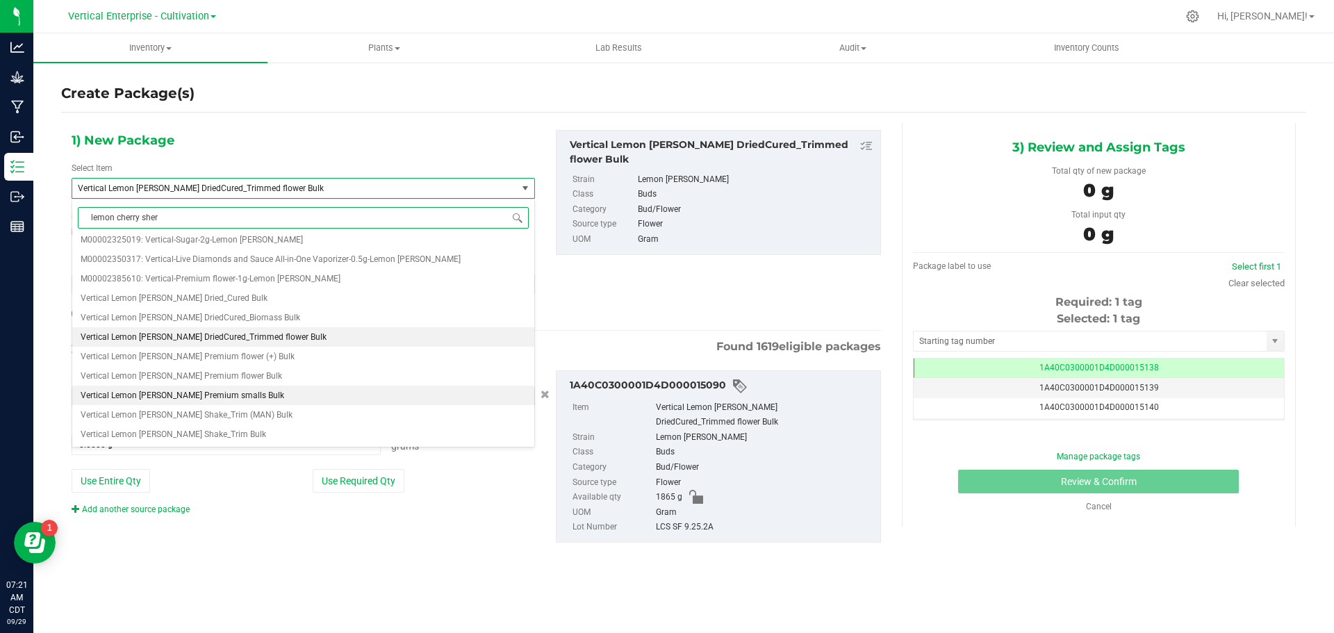
click at [233, 391] on span "Vertical Lemon [PERSON_NAME] Premium smalls Bulk" at bounding box center [183, 395] width 204 height 10
type input "0.0000"
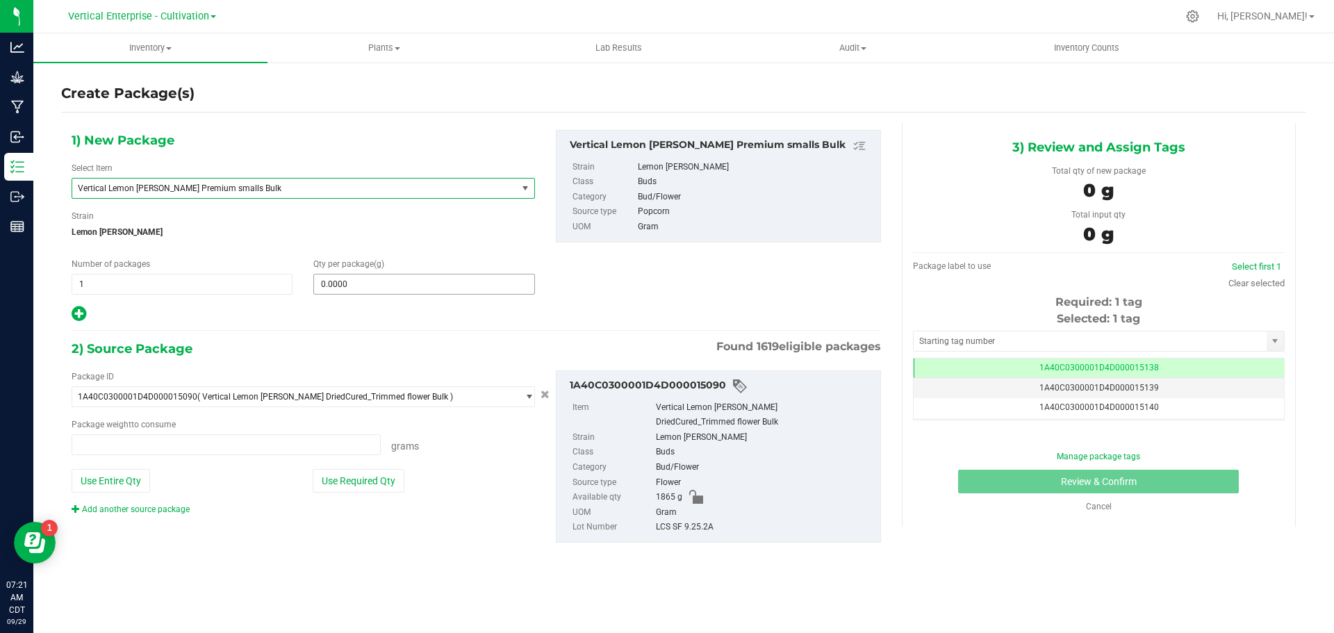
type input "0.0000 g"
click at [410, 283] on span at bounding box center [423, 284] width 221 height 21
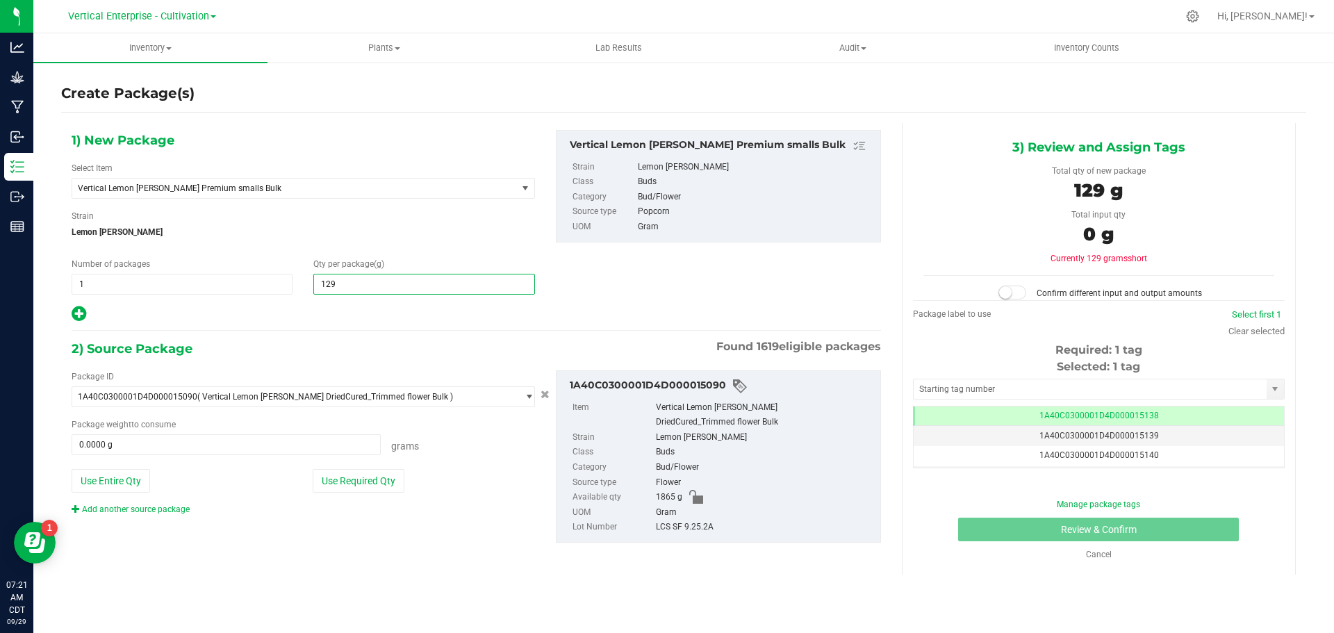
type input "1290"
type input "1,290.0000"
click at [367, 475] on button "Use Required Qty" at bounding box center [359, 481] width 92 height 24
type input "1290.0000 g"
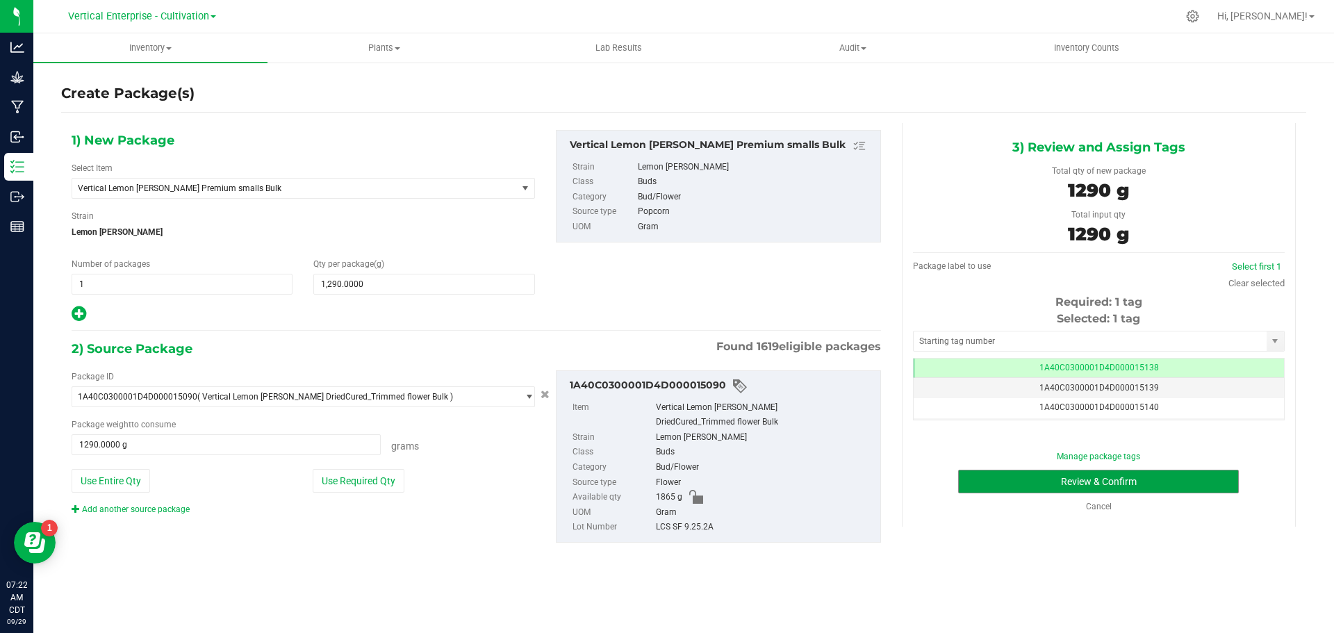
click at [1184, 484] on button "Review & Confirm" at bounding box center [1098, 482] width 281 height 24
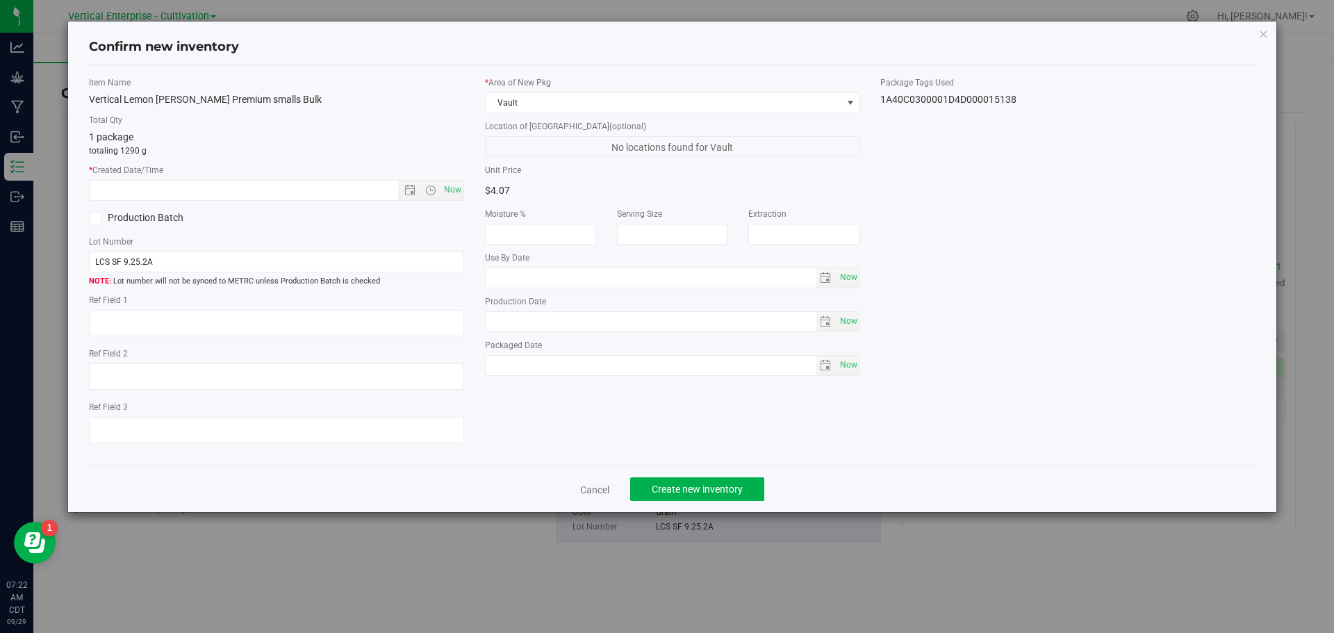
click at [464, 199] on div "Item Name Vertical Lemon [PERSON_NAME] Premium smalls Bulk Total Qty 1 package …" at bounding box center [277, 265] width 396 height 379
click at [455, 190] on span "Now" at bounding box center [453, 190] width 24 height 20
type input "[DATE] 7:22 AM"
click at [136, 215] on label "Production Batch" at bounding box center [177, 218] width 177 height 15
click at [0, 0] on input "Production Batch" at bounding box center [0, 0] width 0 height 0
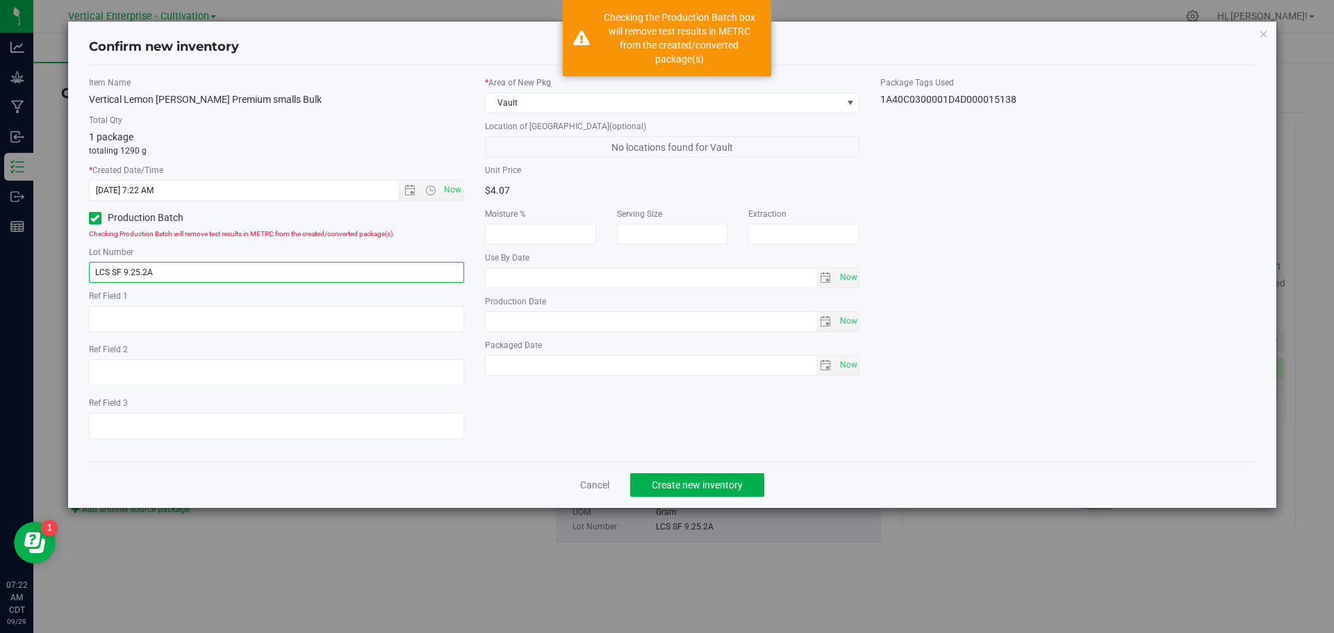
click at [189, 274] on input "LCS SF 9.25.2A" at bounding box center [276, 272] width 375 height 21
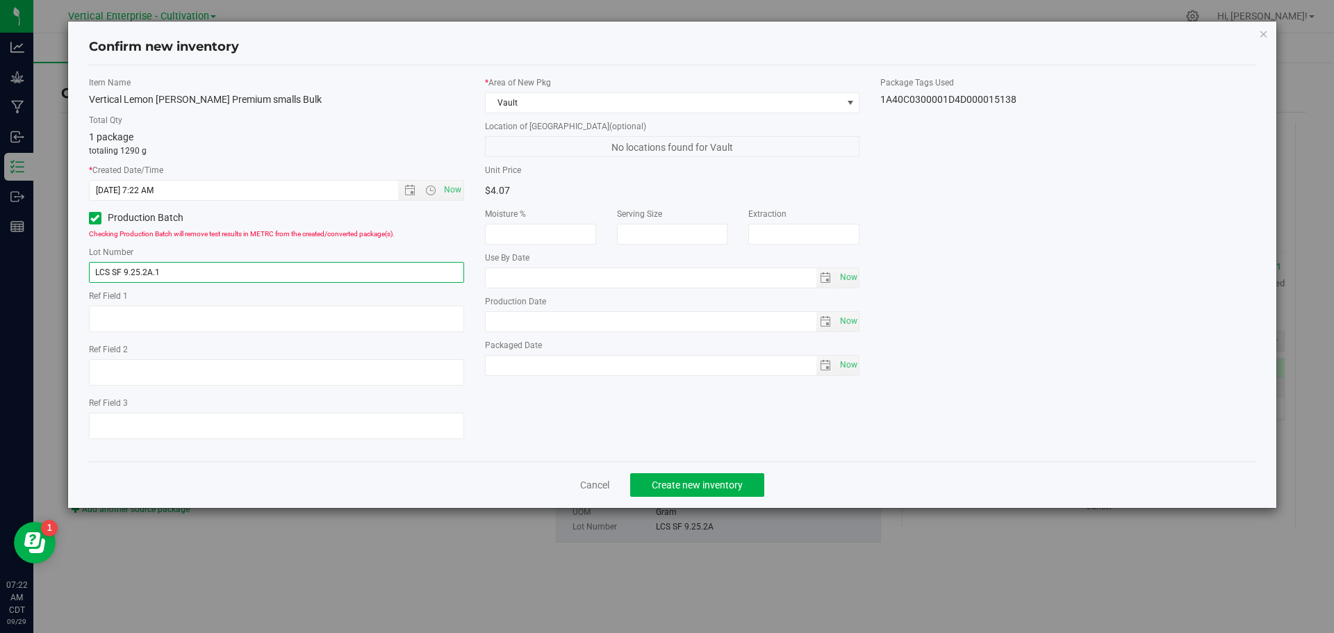
type input "LCS SF 9.25.2A.1"
click at [725, 484] on span "Create new inventory" at bounding box center [697, 484] width 91 height 11
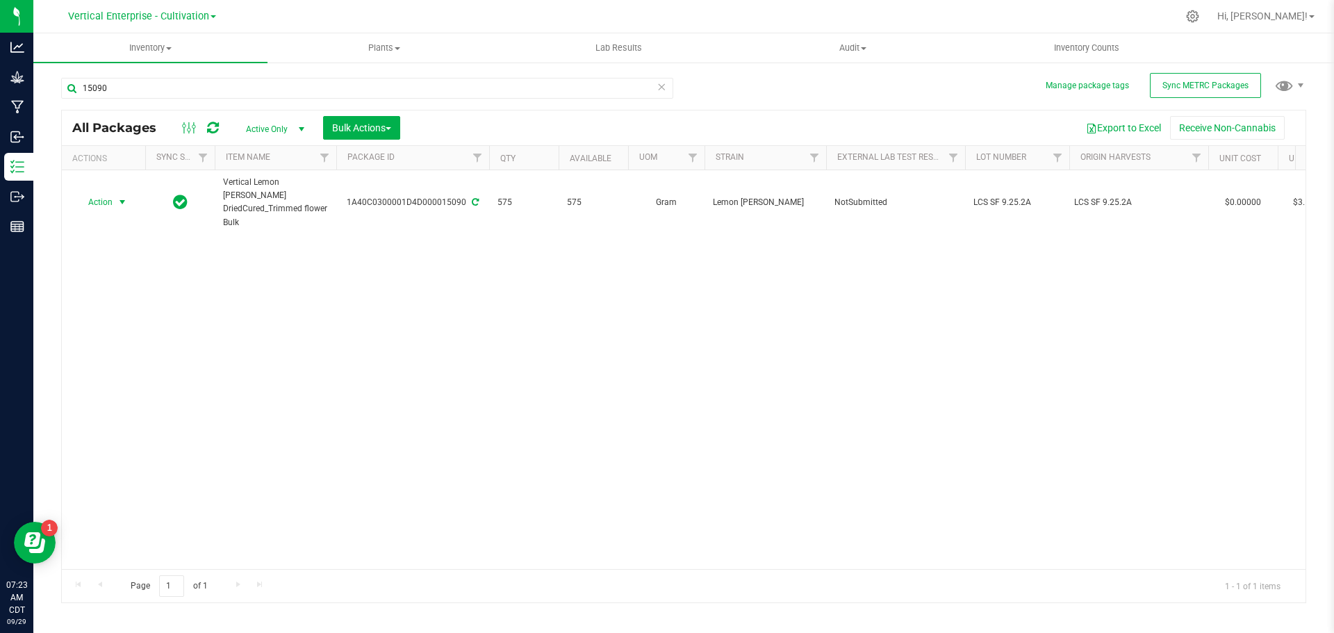
click at [86, 200] on span "Action" at bounding box center [95, 201] width 38 height 19
click at [91, 247] on li "Create package" at bounding box center [120, 246] width 88 height 21
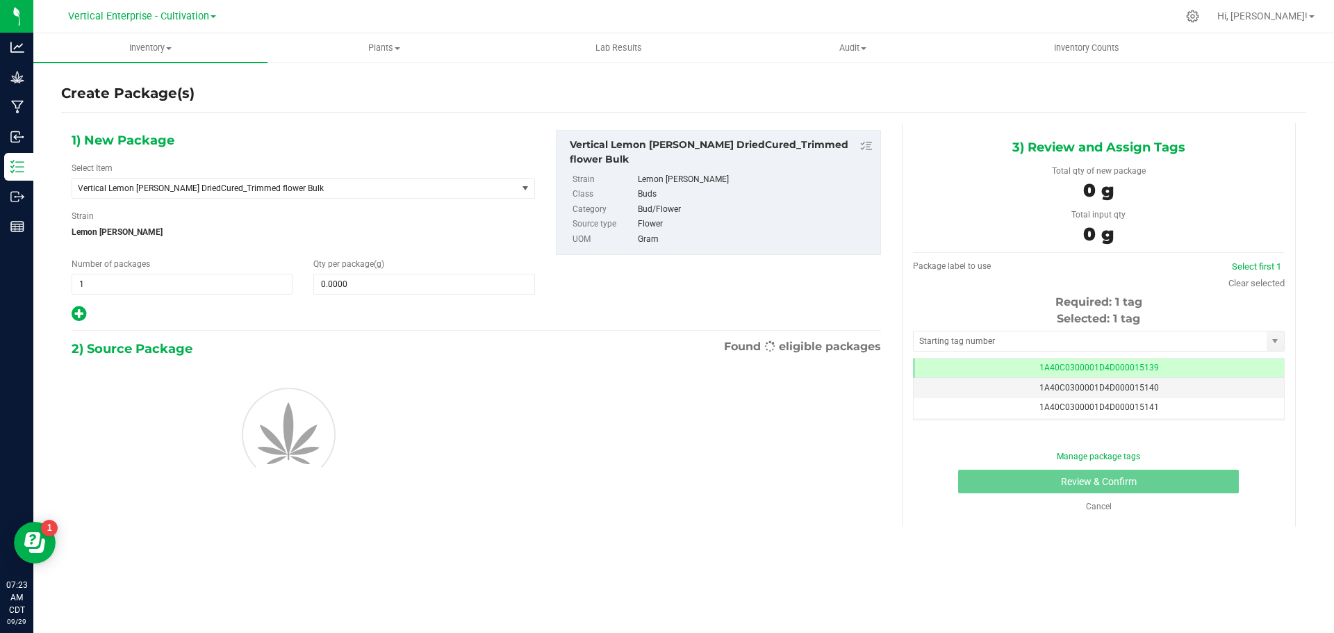
scroll to position [0, -1]
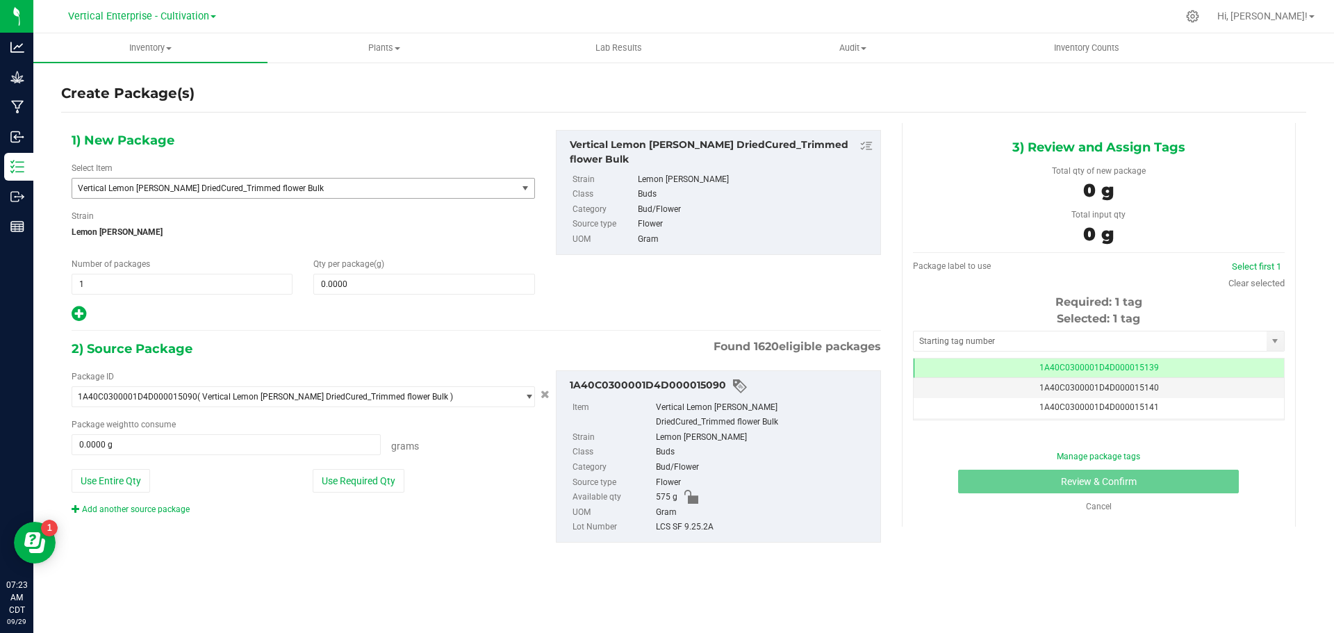
click at [204, 183] on span "Vertical Lemon [PERSON_NAME] DriedCured_Trimmed flower Bulk" at bounding box center [286, 188] width 416 height 10
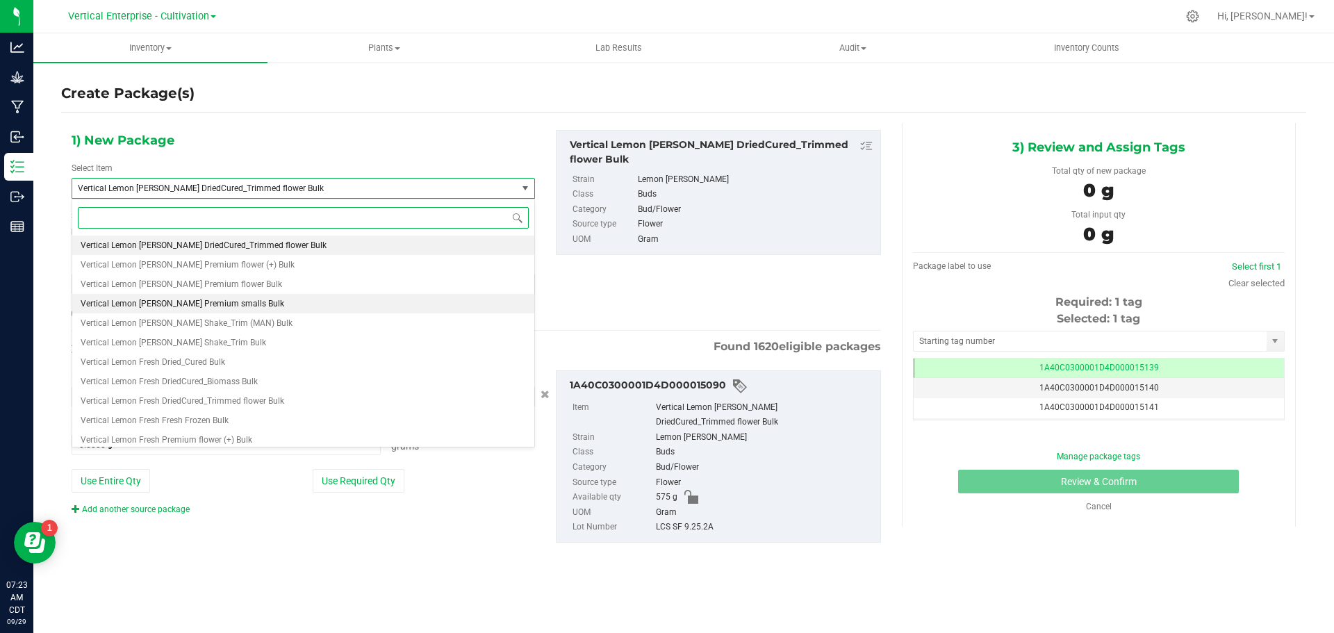
scroll to position [109053, 0]
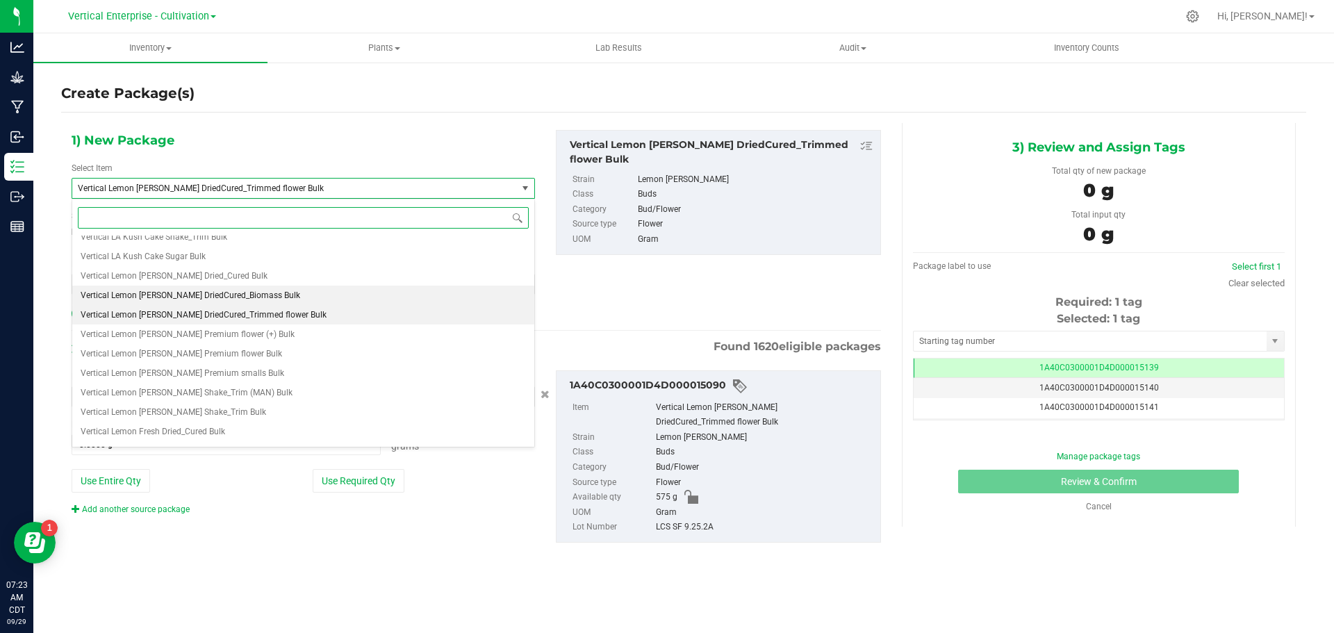
click at [221, 294] on span "Vertical Lemon [PERSON_NAME] DriedCured_Biomass Bulk" at bounding box center [191, 295] width 220 height 10
type input "0.0000"
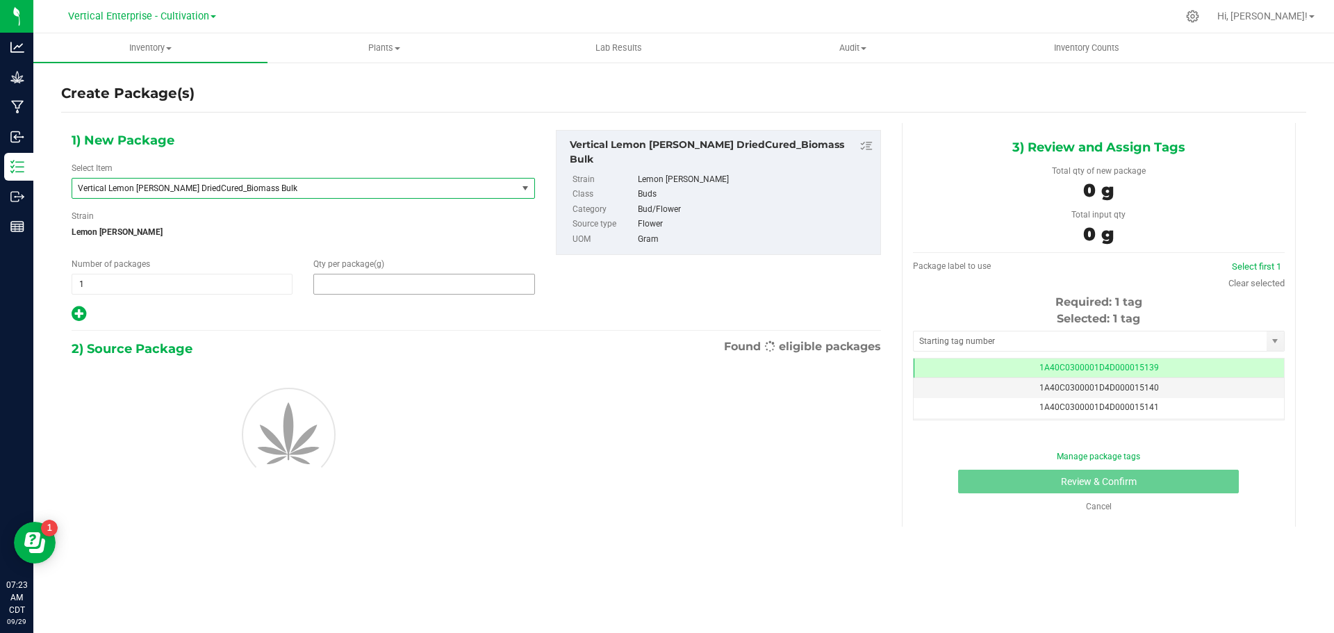
click at [395, 284] on span at bounding box center [423, 284] width 221 height 21
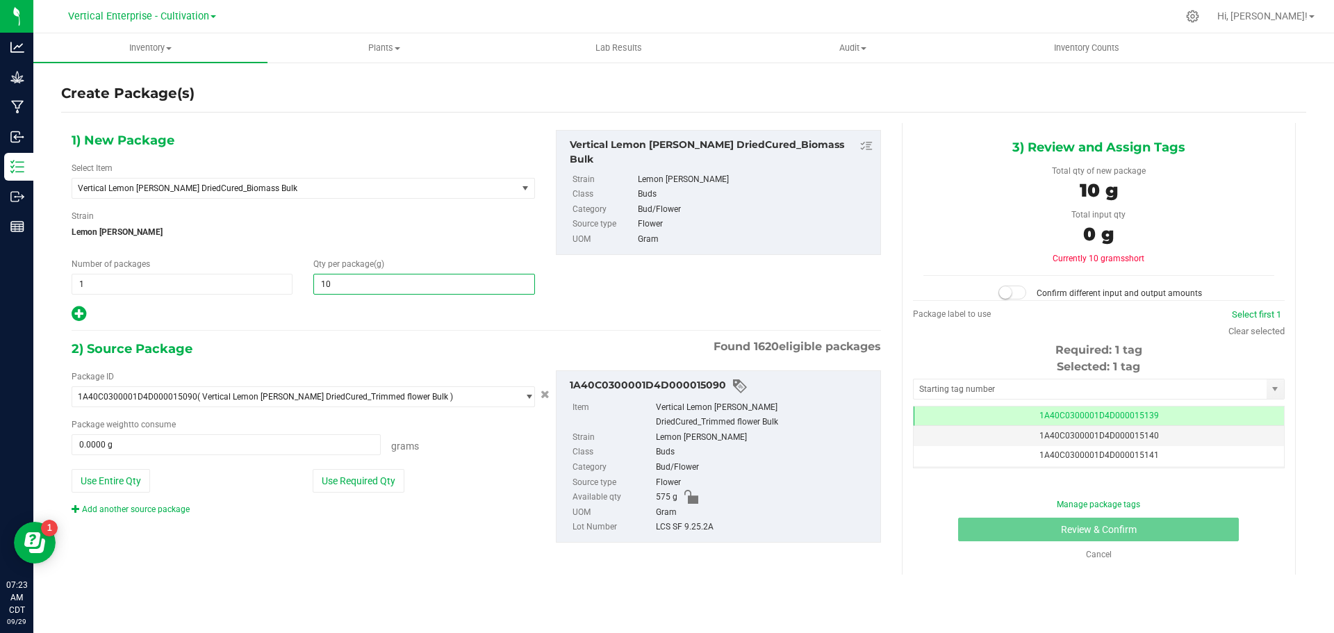
type input "100"
type input "100.0000"
click at [365, 486] on button "Use Required Qty" at bounding box center [359, 481] width 92 height 24
type input "100.0000 g"
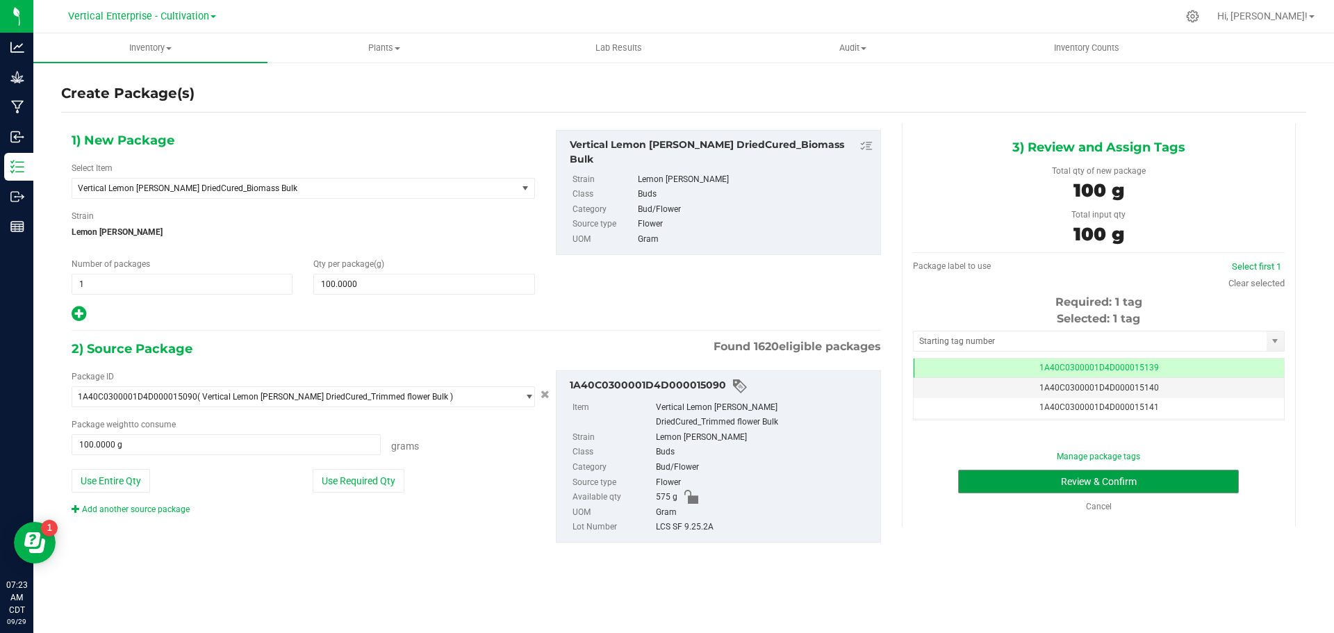
click at [1153, 480] on button "Review & Confirm" at bounding box center [1098, 482] width 281 height 24
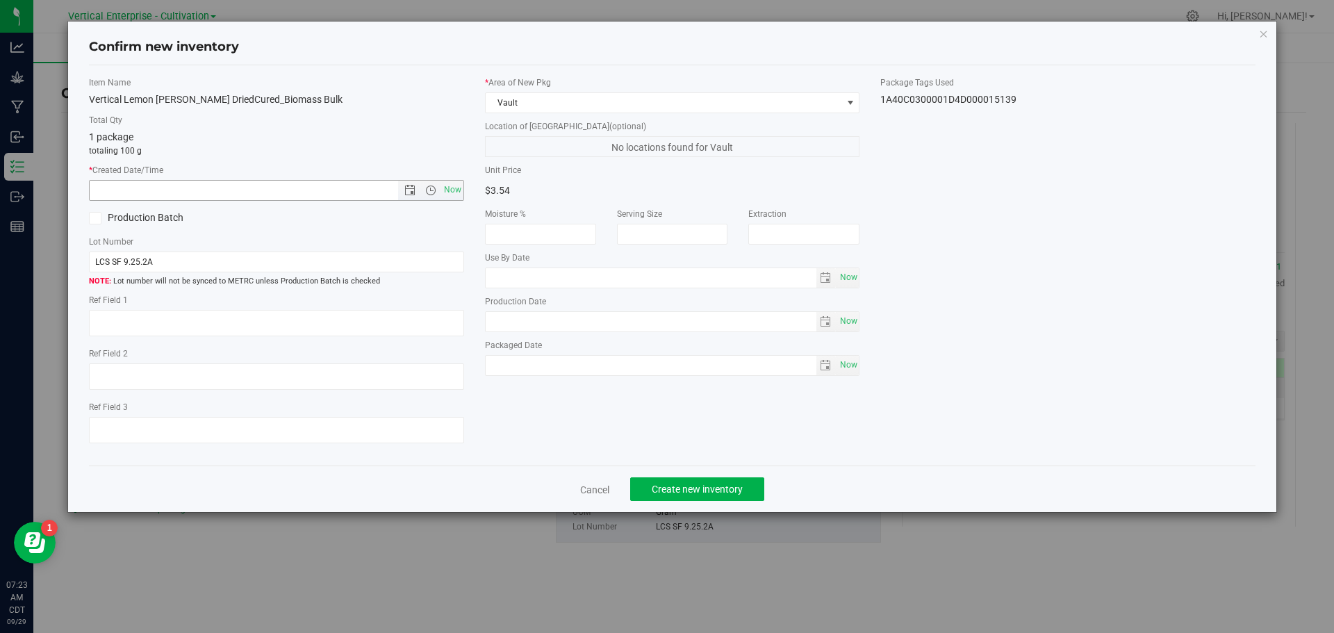
drag, startPoint x: 454, startPoint y: 190, endPoint x: 392, endPoint y: 203, distance: 63.8
click at [452, 189] on span "Now" at bounding box center [453, 190] width 24 height 20
type input "[DATE] 7:23 AM"
click at [111, 211] on label "Production Batch" at bounding box center [177, 218] width 177 height 15
click at [0, 0] on input "Production Batch" at bounding box center [0, 0] width 0 height 0
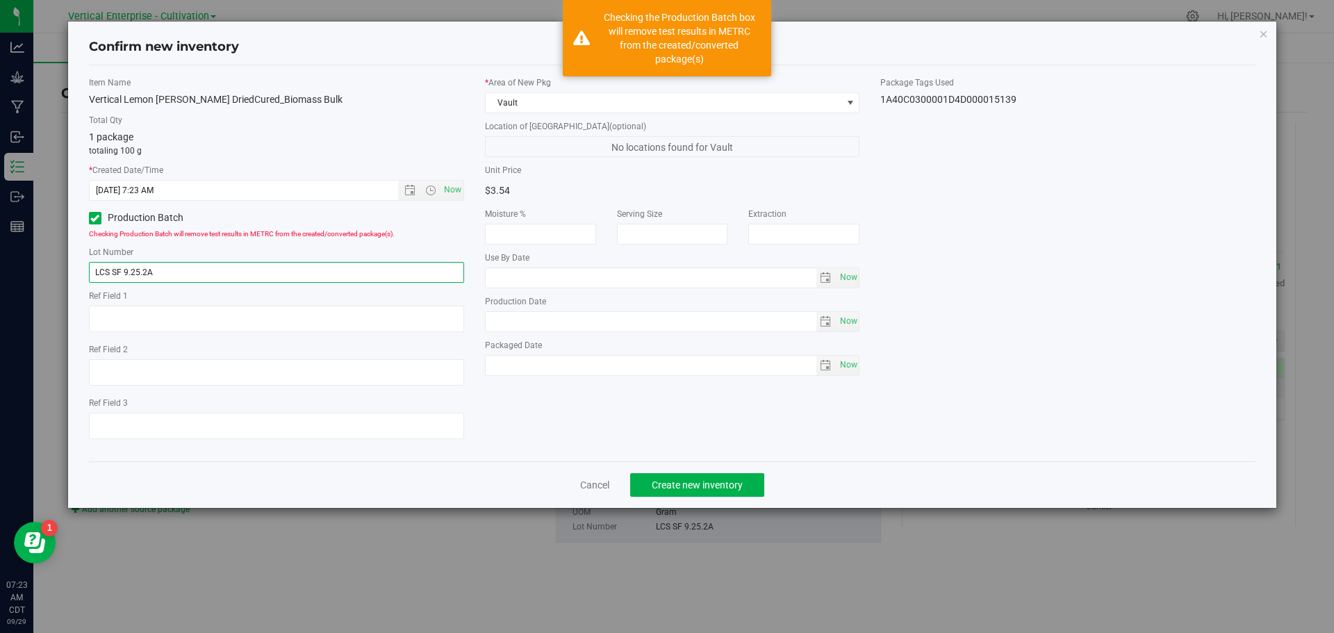
click at [245, 269] on input "LCS SF 9.25.2A" at bounding box center [276, 272] width 375 height 21
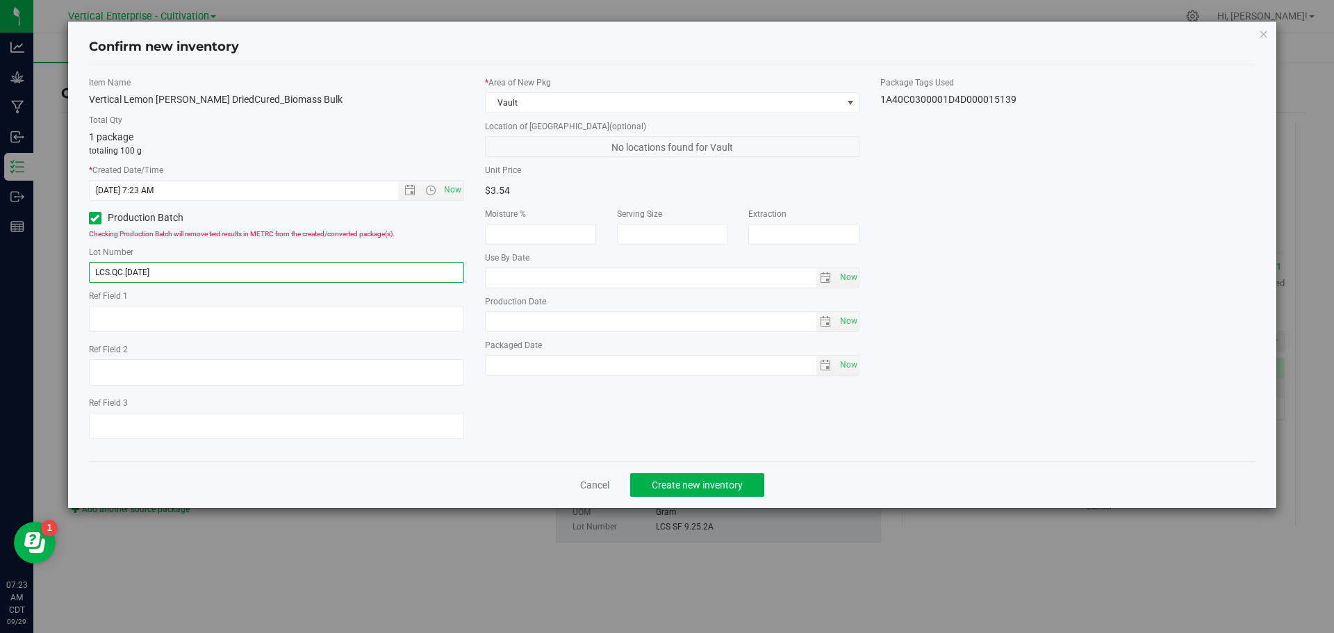
type input "LCS.QC.[DATE]"
click at [726, 493] on button "Create new inventory" at bounding box center [697, 485] width 134 height 24
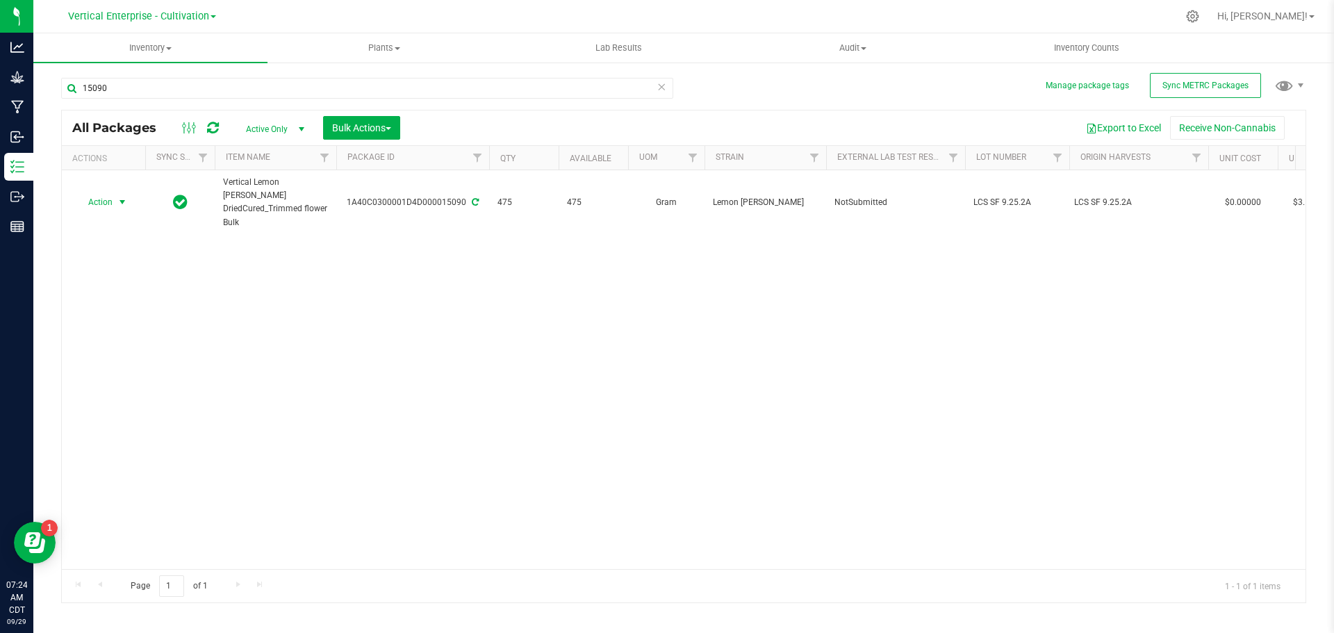
click at [94, 196] on span "Action" at bounding box center [95, 201] width 38 height 19
click at [115, 239] on li "Create package" at bounding box center [120, 246] width 88 height 21
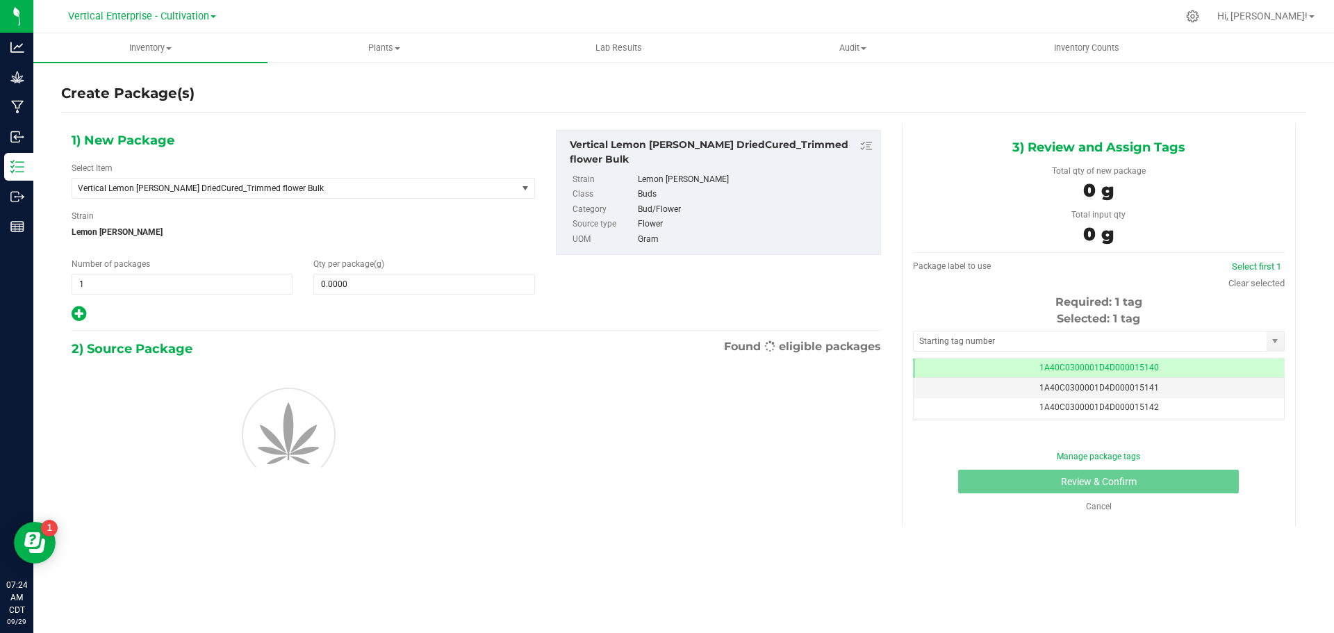
scroll to position [0, -1]
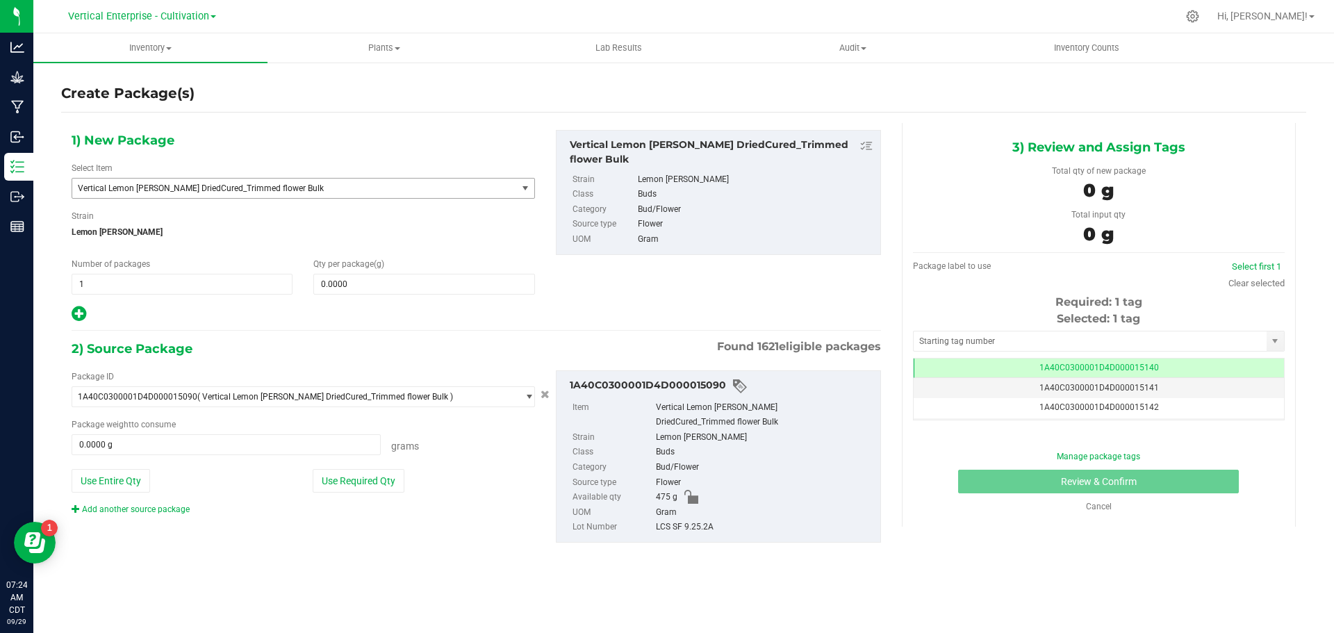
click at [287, 181] on span "Vertical Lemon [PERSON_NAME] DriedCured_Trimmed flower Bulk" at bounding box center [294, 188] width 445 height 19
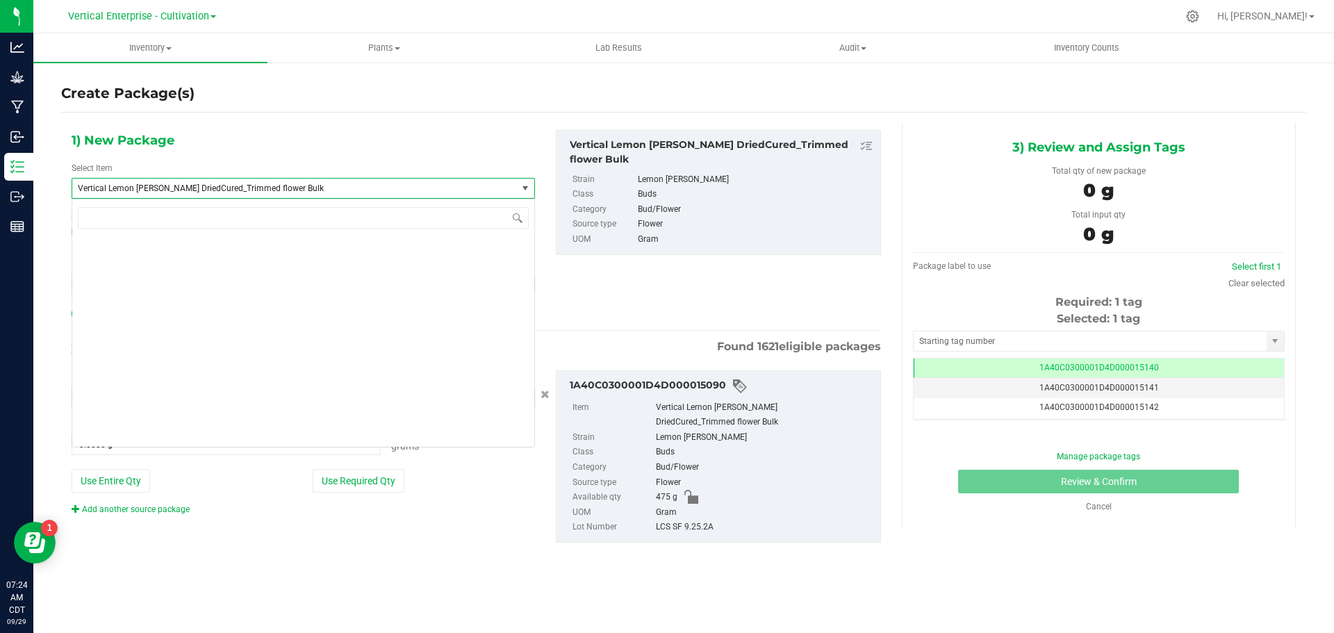
scroll to position [109123, 0]
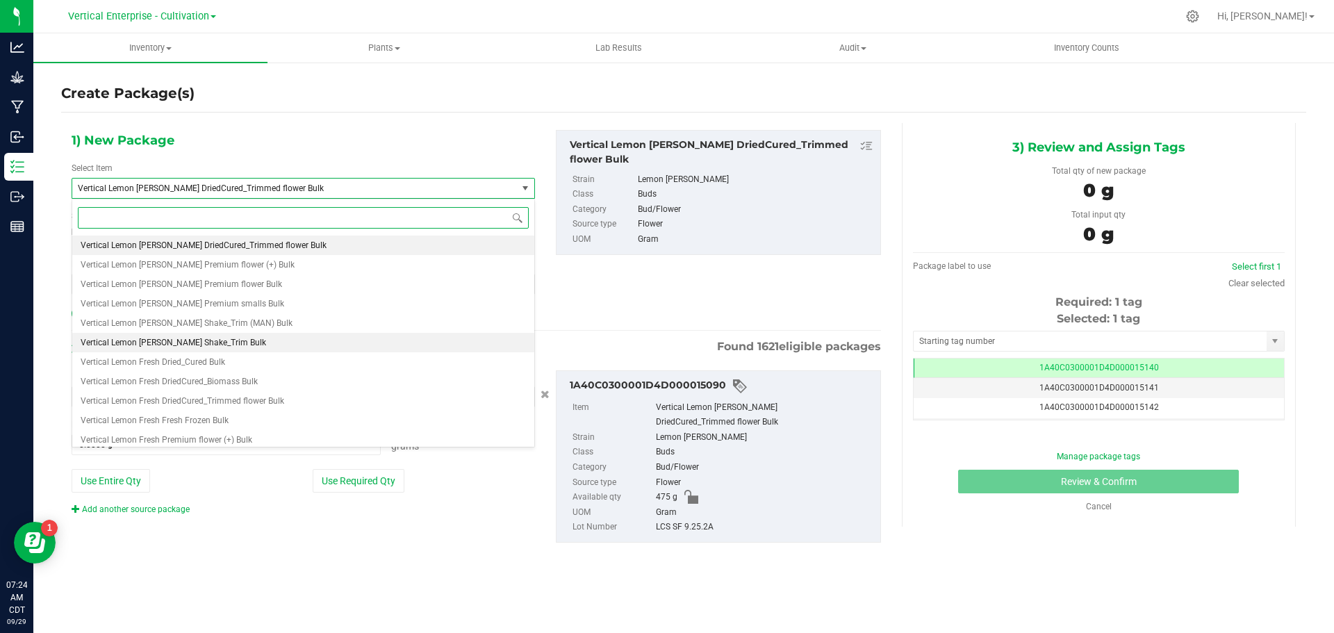
click at [270, 343] on li "Vertical Lemon [PERSON_NAME] Shake_Trim Bulk" at bounding box center [303, 342] width 462 height 19
type input "0.0000"
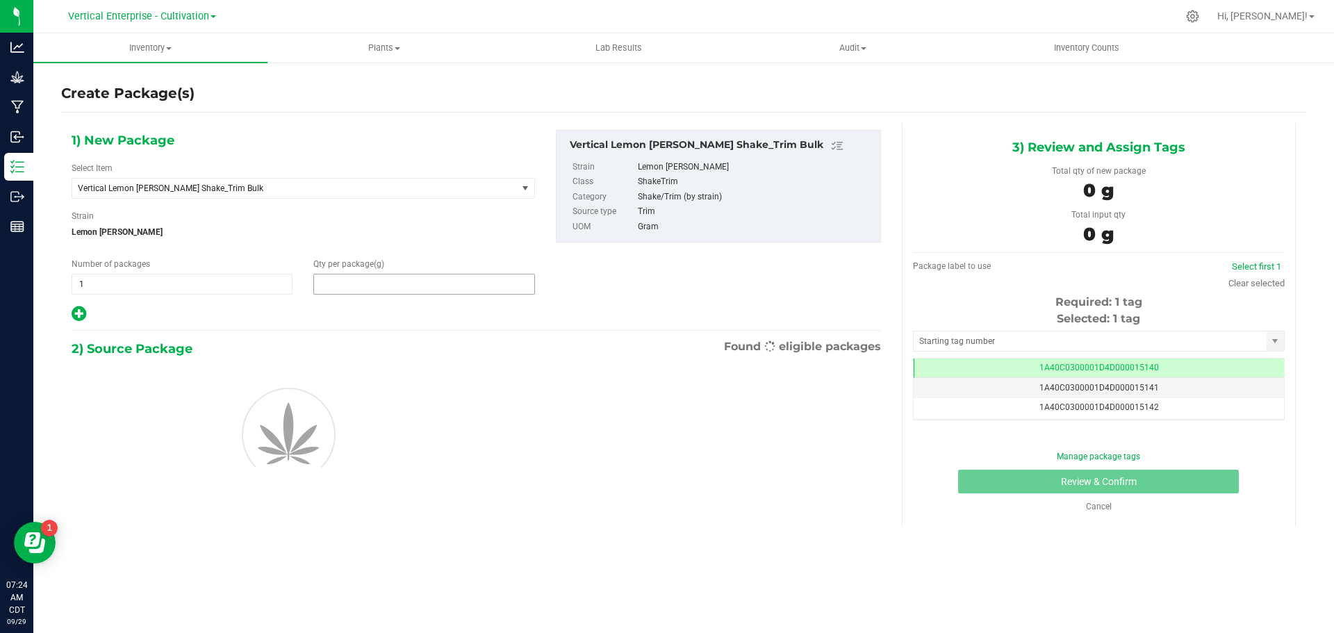
click at [392, 281] on span at bounding box center [423, 284] width 221 height 21
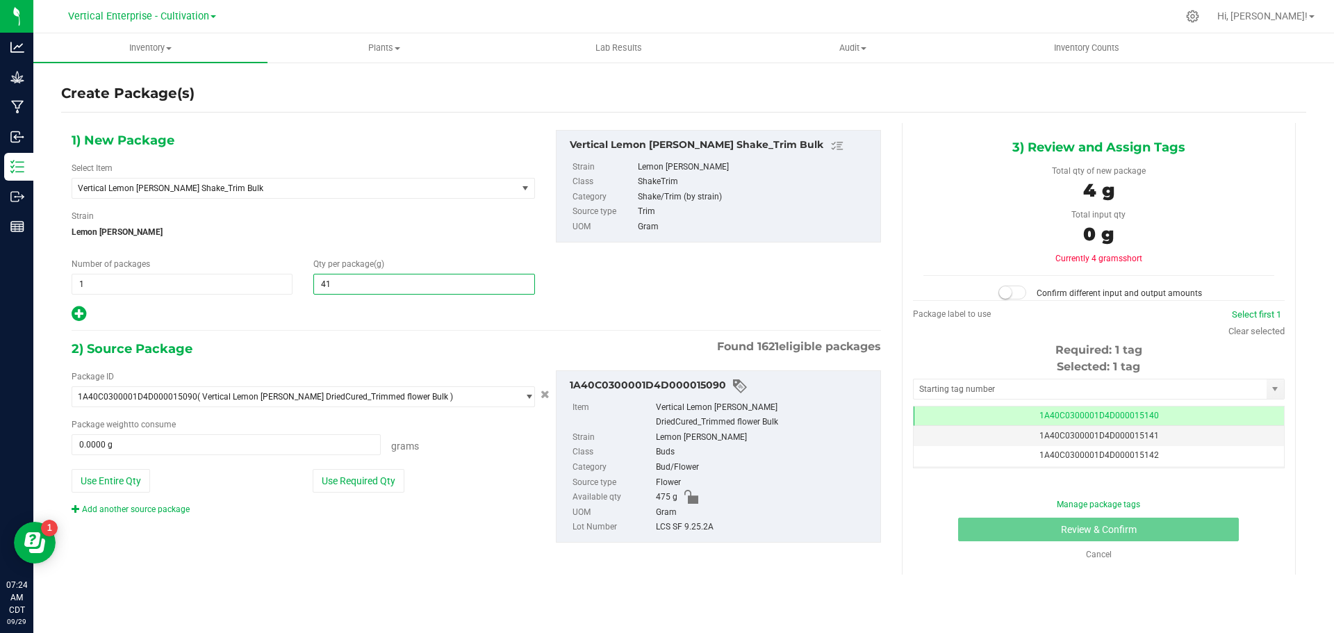
type input "410"
type input "410.0000"
click at [83, 477] on button "Use Entire Qty" at bounding box center [111, 481] width 79 height 24
type input "475.0000 g"
click at [1011, 293] on small at bounding box center [1005, 292] width 13 height 13
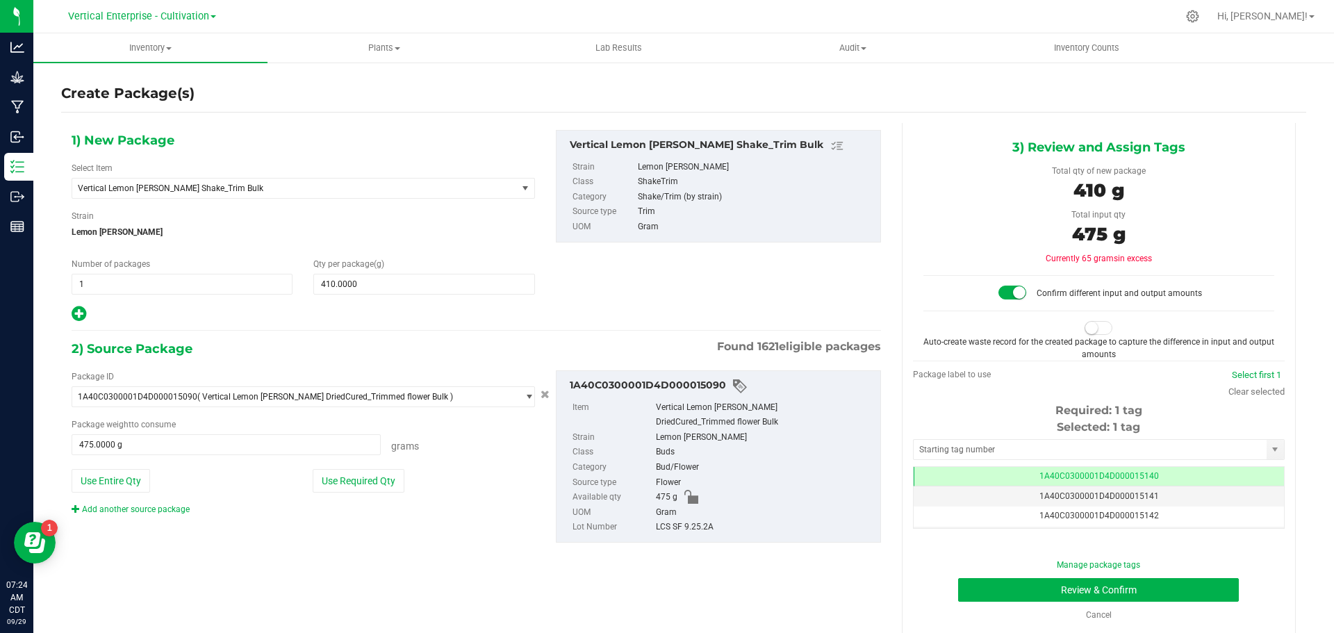
click at [1094, 329] on span at bounding box center [1099, 328] width 28 height 14
click at [1130, 581] on button "Review & Confirm" at bounding box center [1098, 590] width 281 height 24
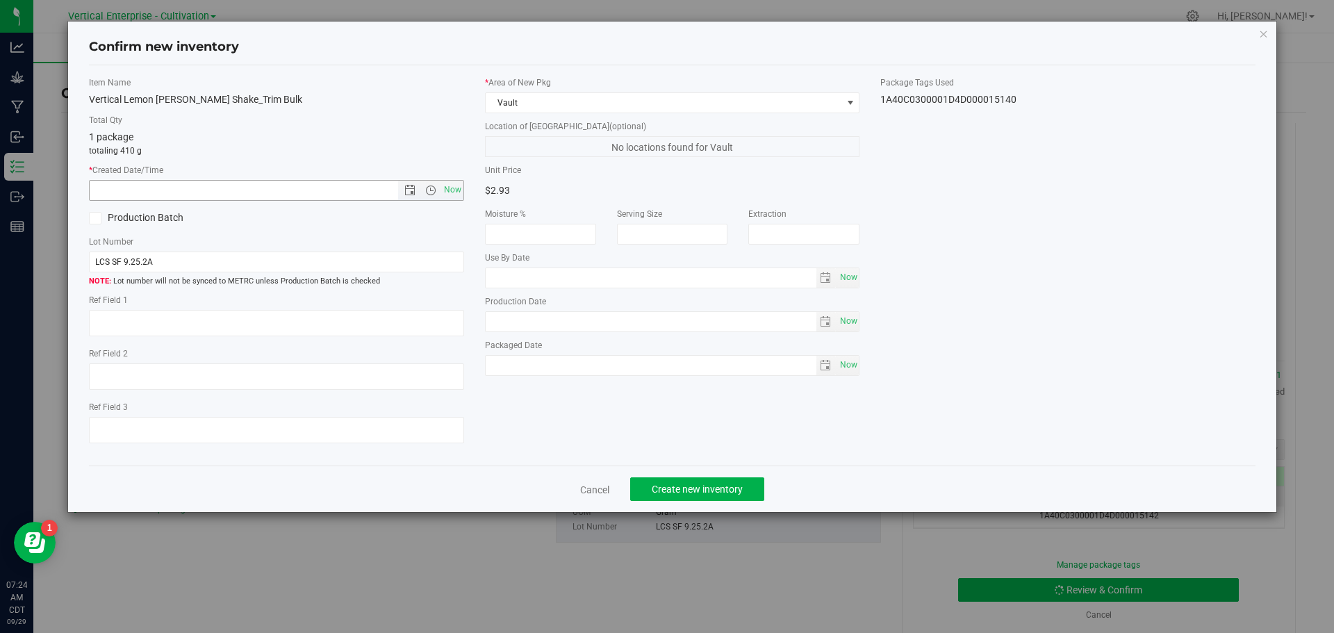
click at [458, 187] on span "Now" at bounding box center [453, 190] width 24 height 20
type input "[DATE] 7:24 AM"
click at [117, 215] on label "Production Batch" at bounding box center [177, 218] width 177 height 15
click at [0, 0] on input "Production Batch" at bounding box center [0, 0] width 0 height 0
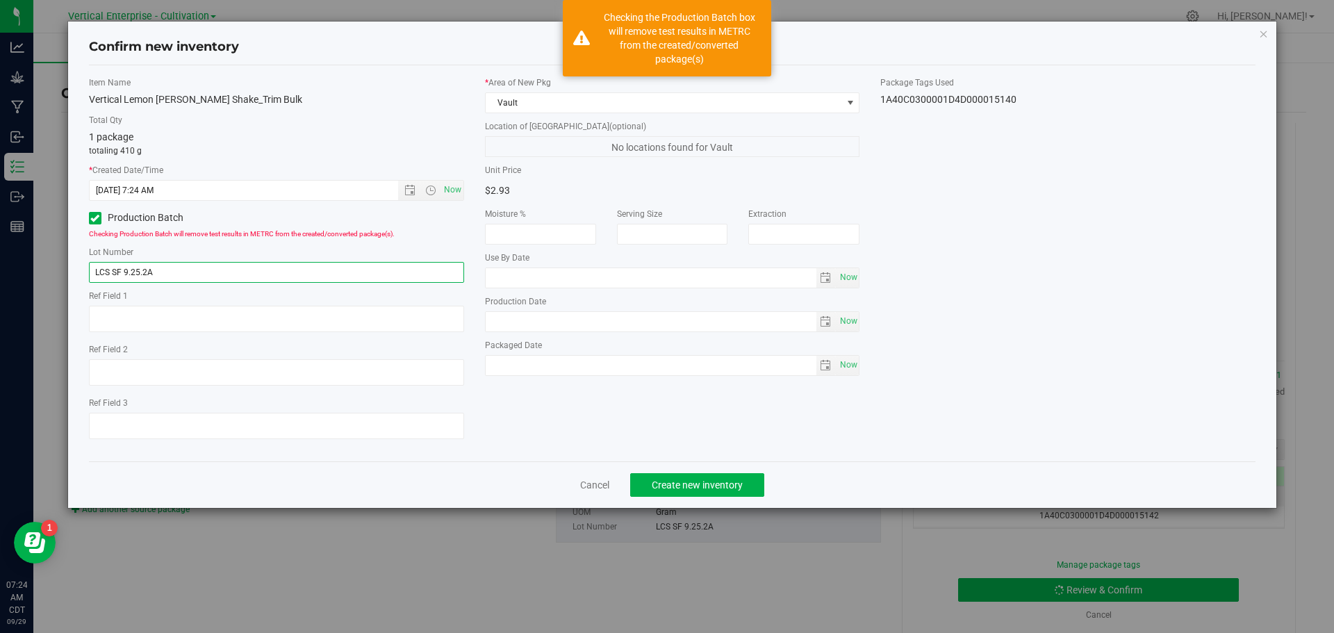
click at [214, 272] on input "LCS SF 9.25.2A" at bounding box center [276, 272] width 375 height 21
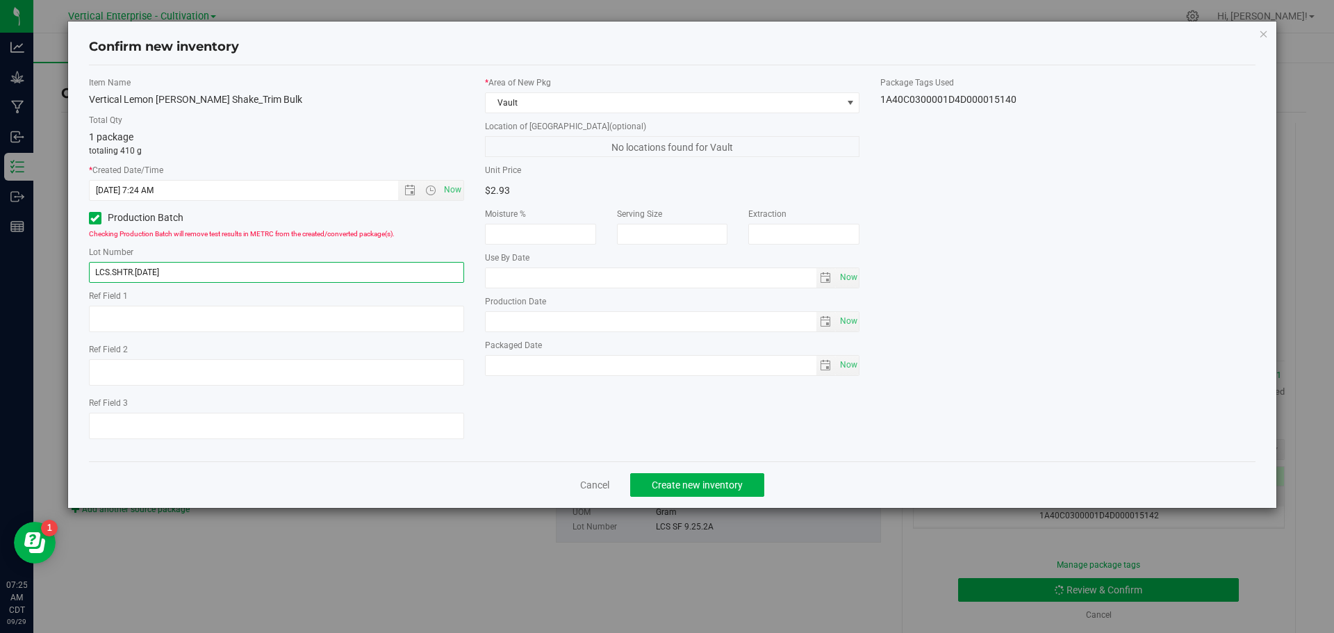
type input "LCS.SHTR.[DATE]"
click at [707, 492] on button "Create new inventory" at bounding box center [697, 485] width 134 height 24
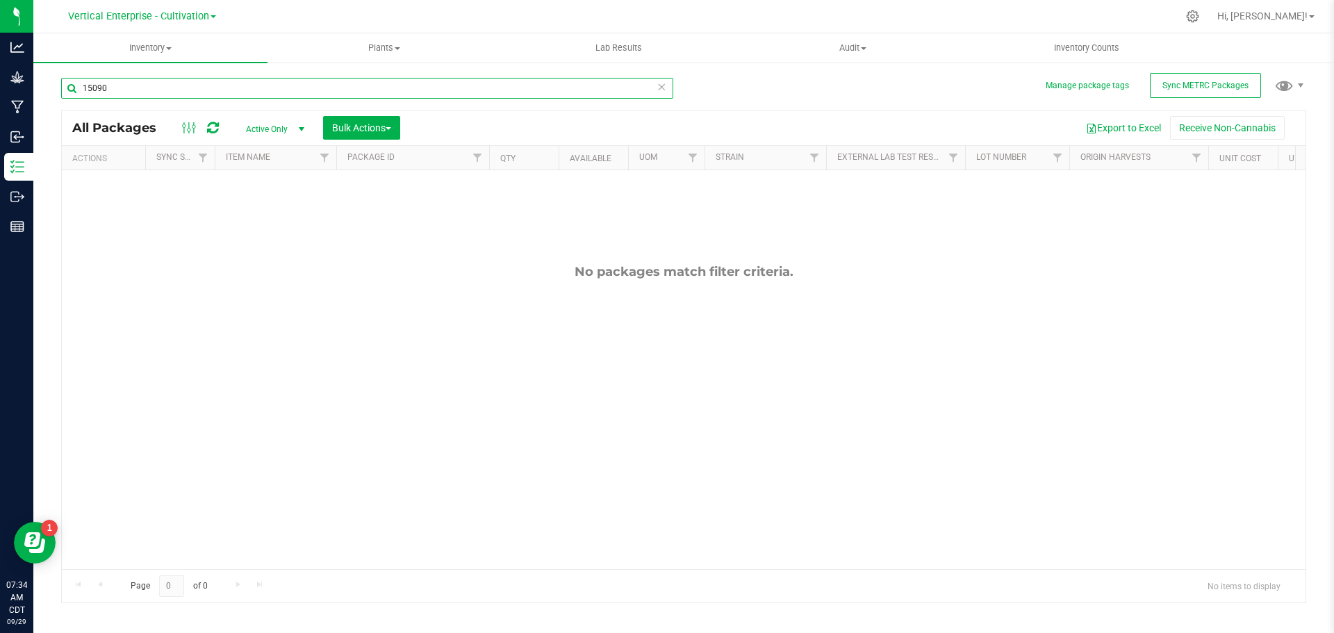
drag, startPoint x: 166, startPoint y: 90, endPoint x: 43, endPoint y: 97, distance: 123.1
click at [43, 97] on div "Manage package tags Sync METRC Packages 15090 All Packages Active Only Active O…" at bounding box center [683, 273] width 1301 height 424
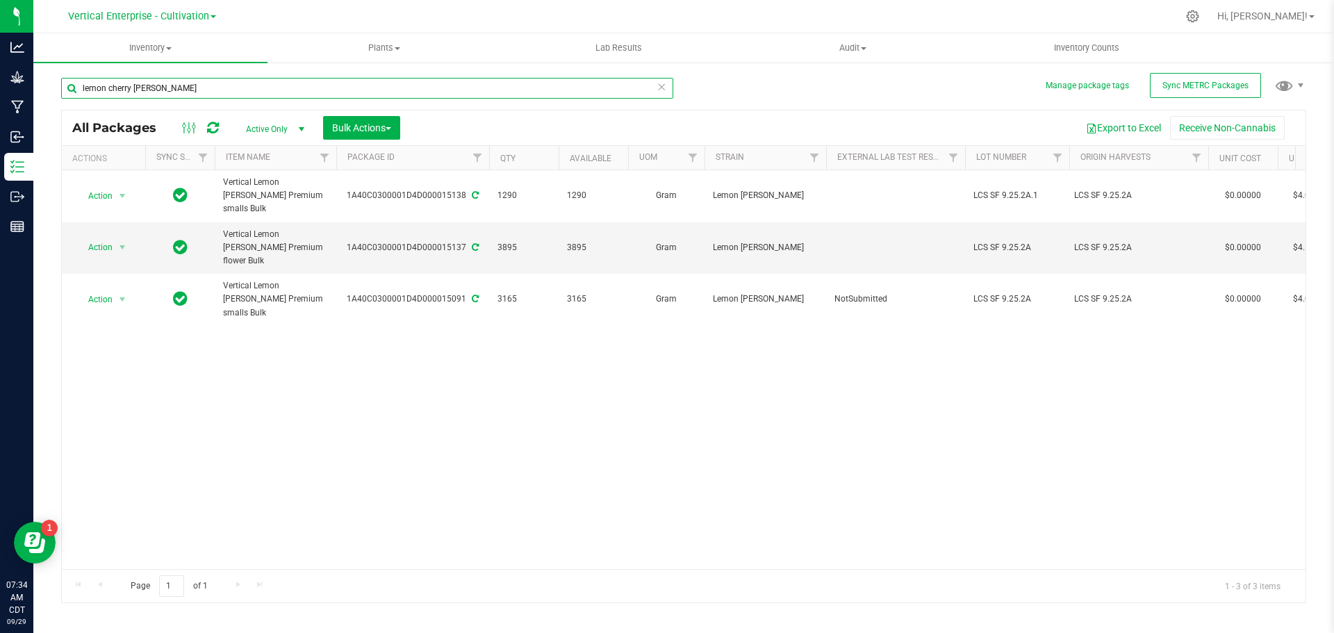
type input "lemon cherry [PERSON_NAME]"
click at [362, 130] on span "Bulk Actions" at bounding box center [361, 127] width 59 height 11
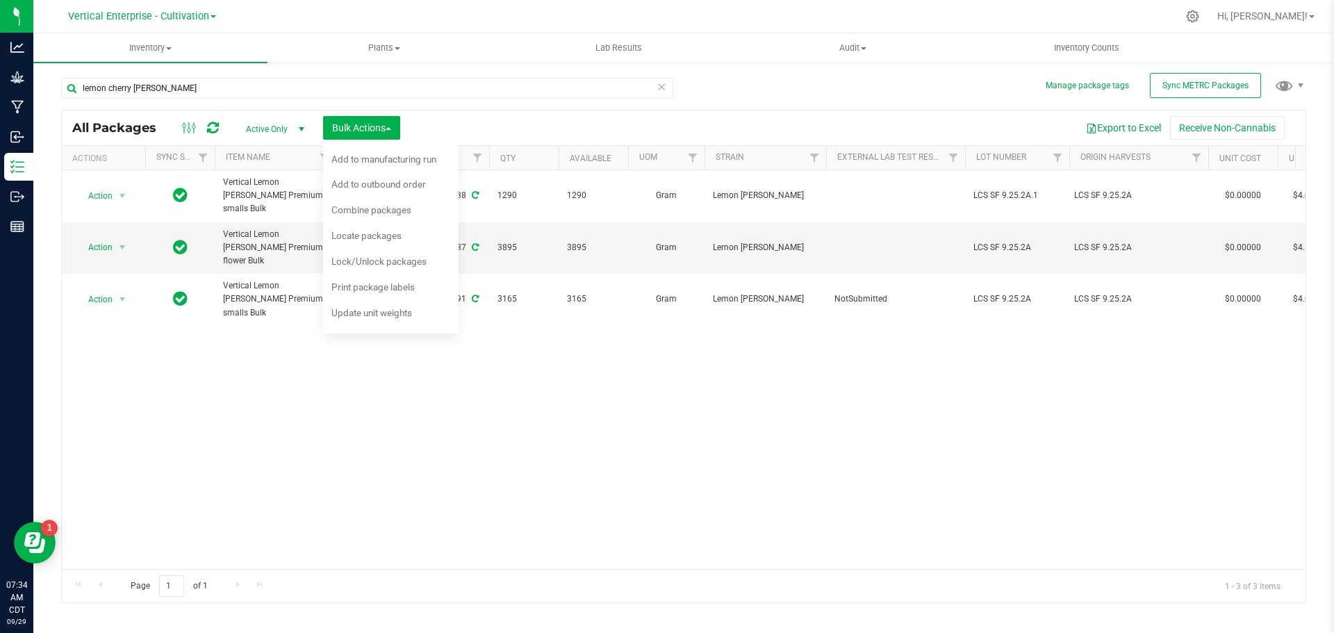
click at [370, 218] on div "Combine packages" at bounding box center [380, 212] width 99 height 22
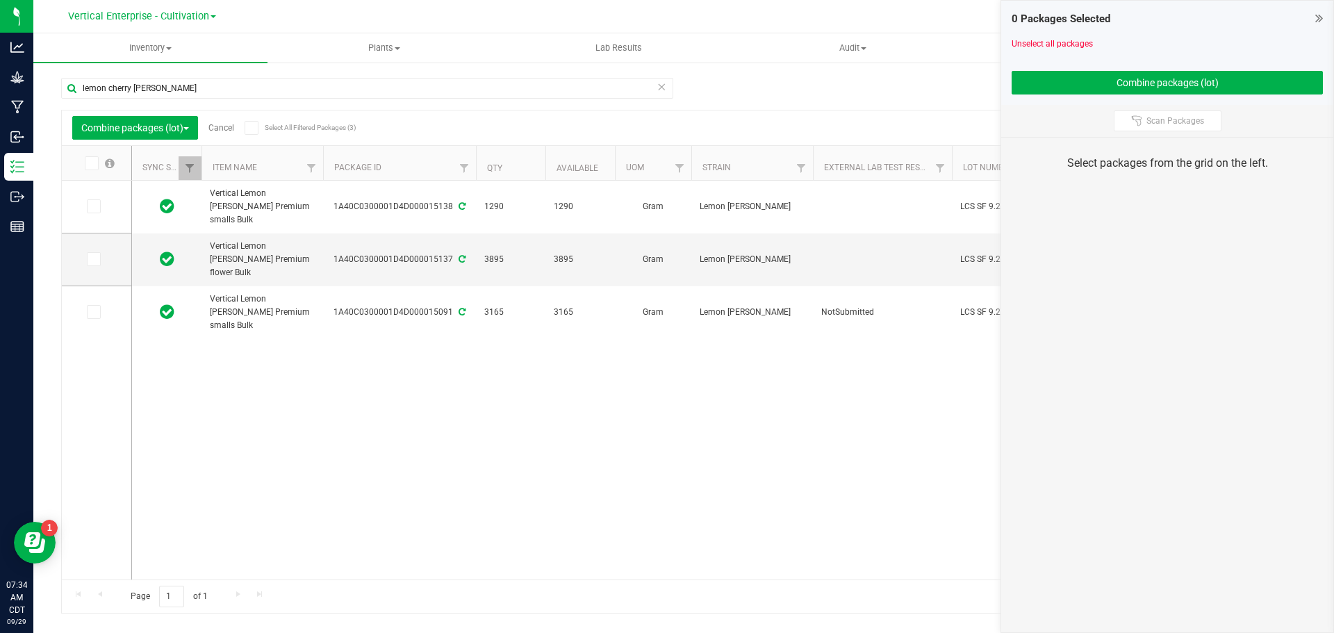
click at [95, 206] on icon at bounding box center [92, 206] width 9 height 0
click at [0, 0] on input "checkbox" at bounding box center [0, 0] width 0 height 0
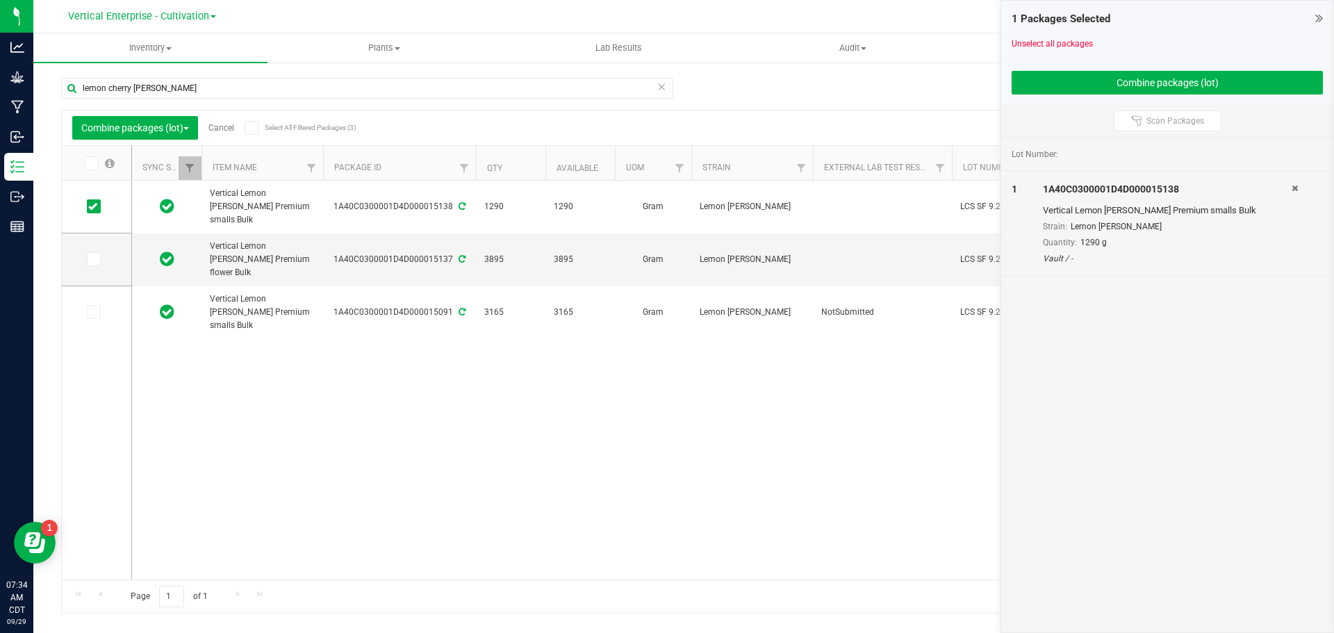
click at [92, 312] on icon at bounding box center [92, 312] width 9 height 0
click at [0, 0] on input "checkbox" at bounding box center [0, 0] width 0 height 0
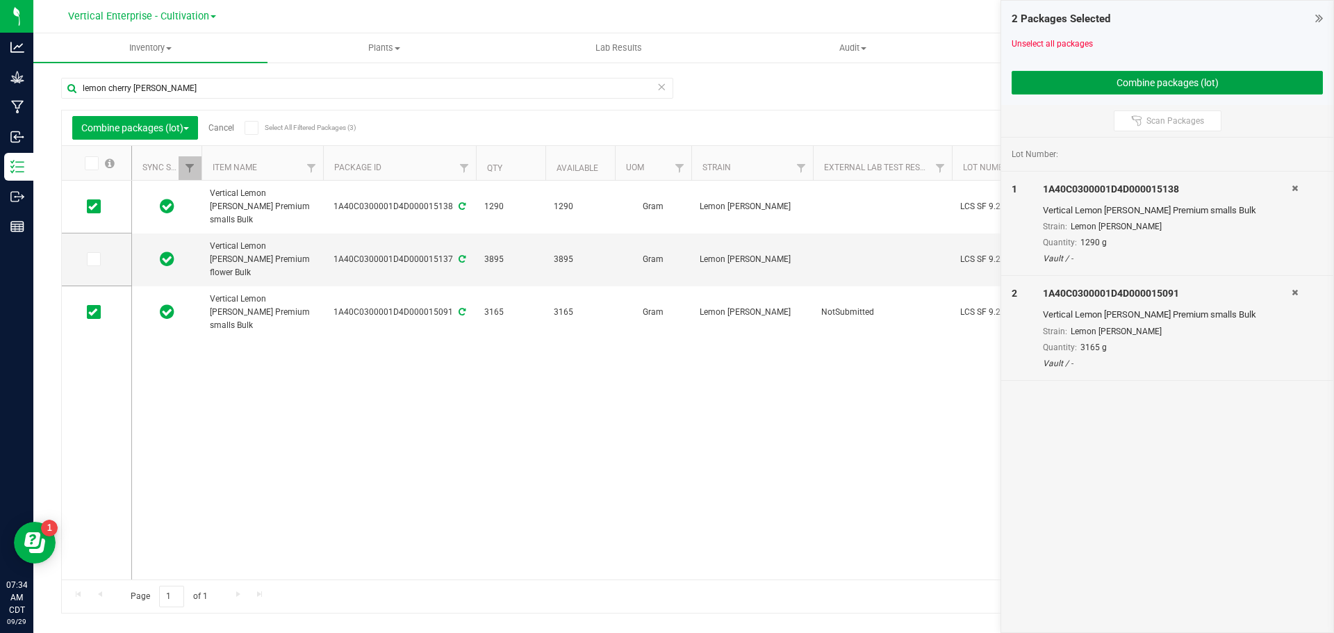
click at [1214, 87] on button "Combine packages (lot)" at bounding box center [1167, 83] width 311 height 24
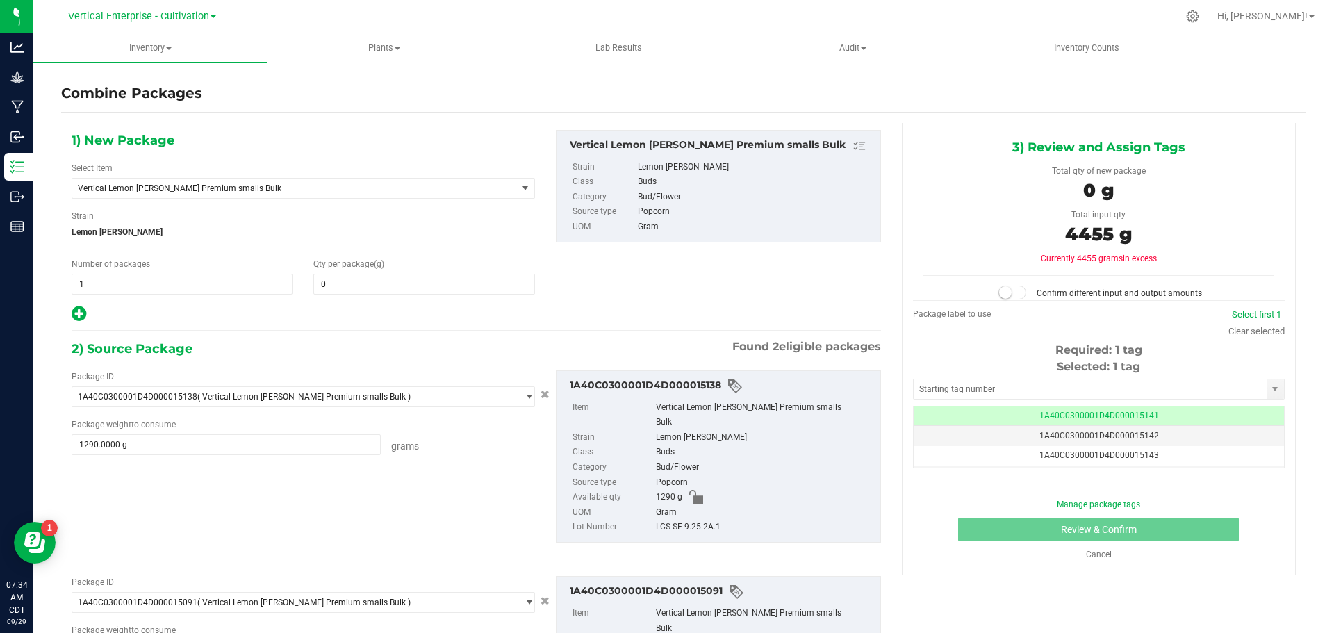
scroll to position [0, -1]
click at [390, 287] on span at bounding box center [423, 284] width 221 height 21
type input "4455"
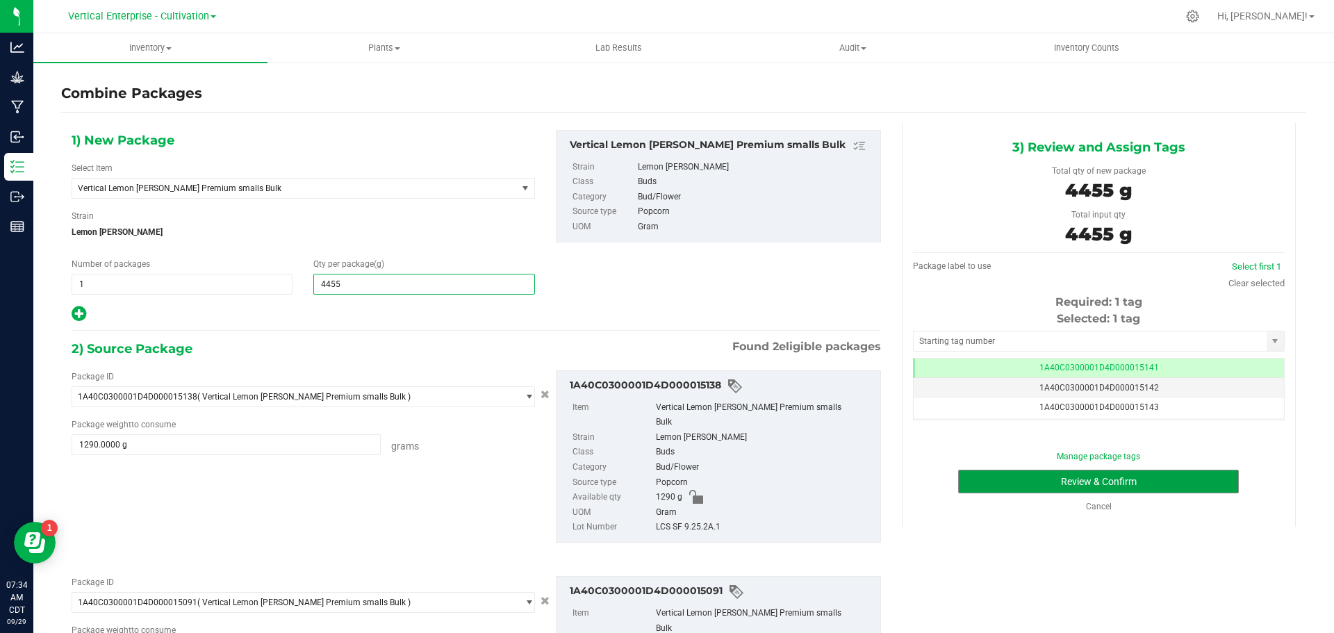
type input "4,455"
click at [1036, 485] on button "Review & Confirm" at bounding box center [1098, 482] width 281 height 24
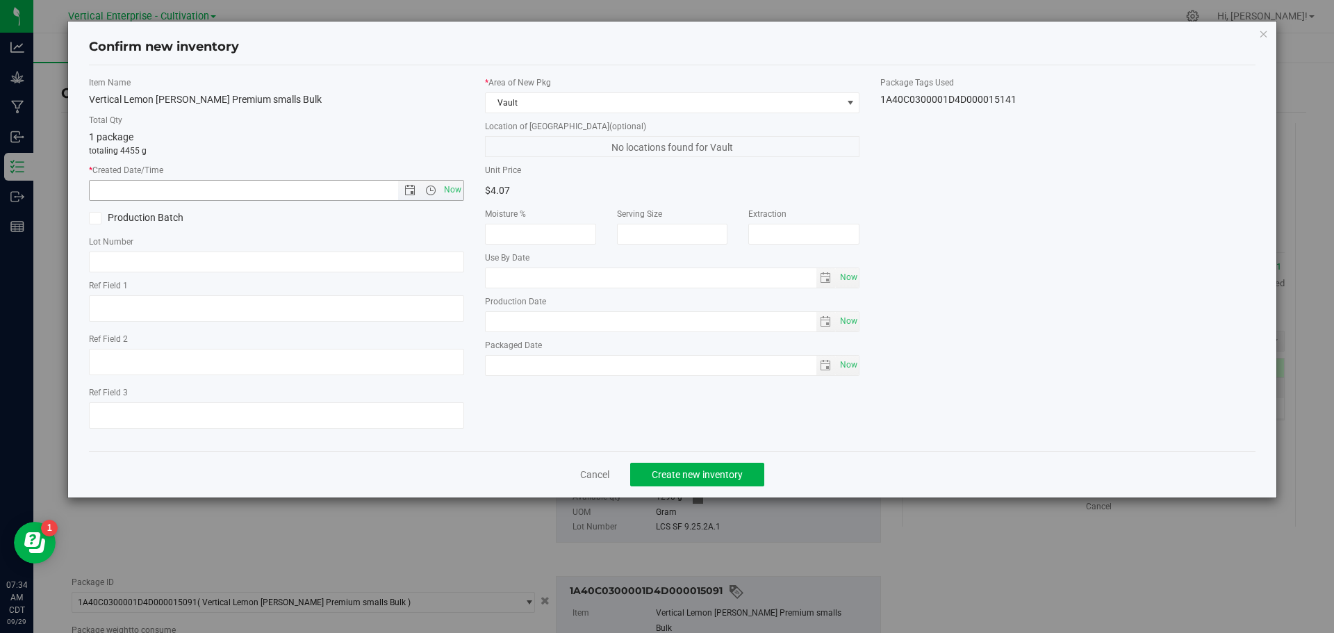
click at [447, 192] on span "Now" at bounding box center [453, 190] width 24 height 20
type input "[DATE] 7:34 AM"
click at [109, 217] on label "Production Batch" at bounding box center [177, 218] width 177 height 15
click at [0, 0] on input "Production Batch" at bounding box center [0, 0] width 0 height 0
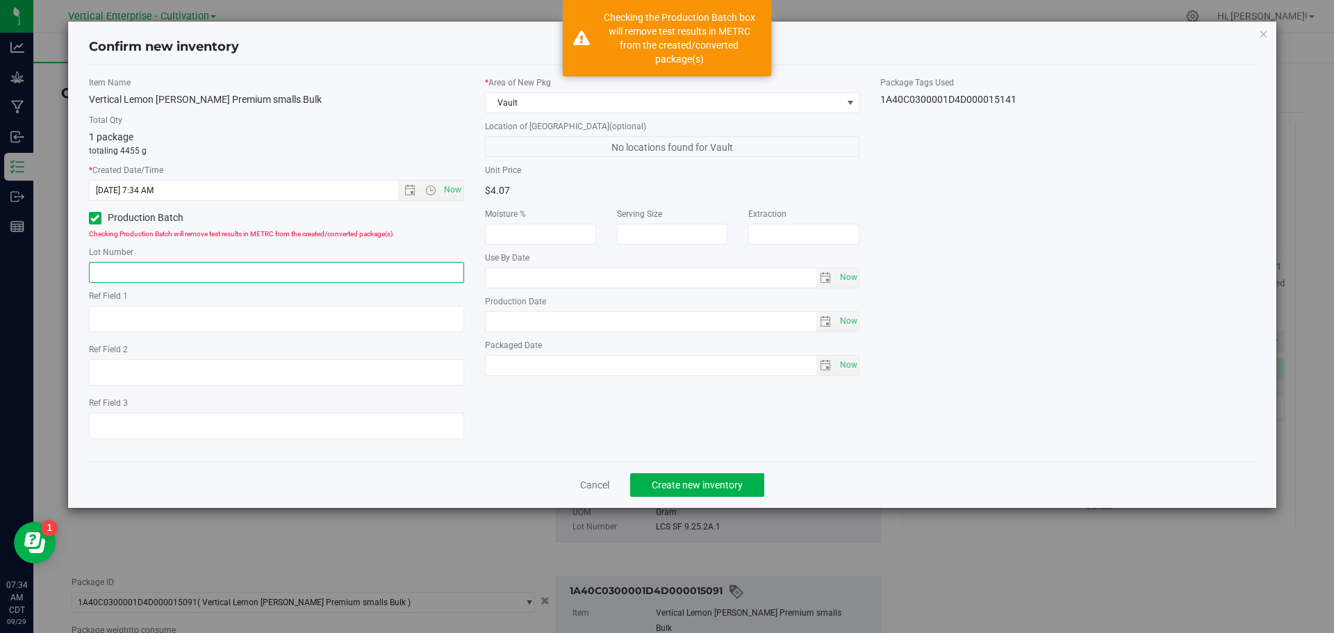
click at [110, 273] on input "text" at bounding box center [276, 272] width 375 height 21
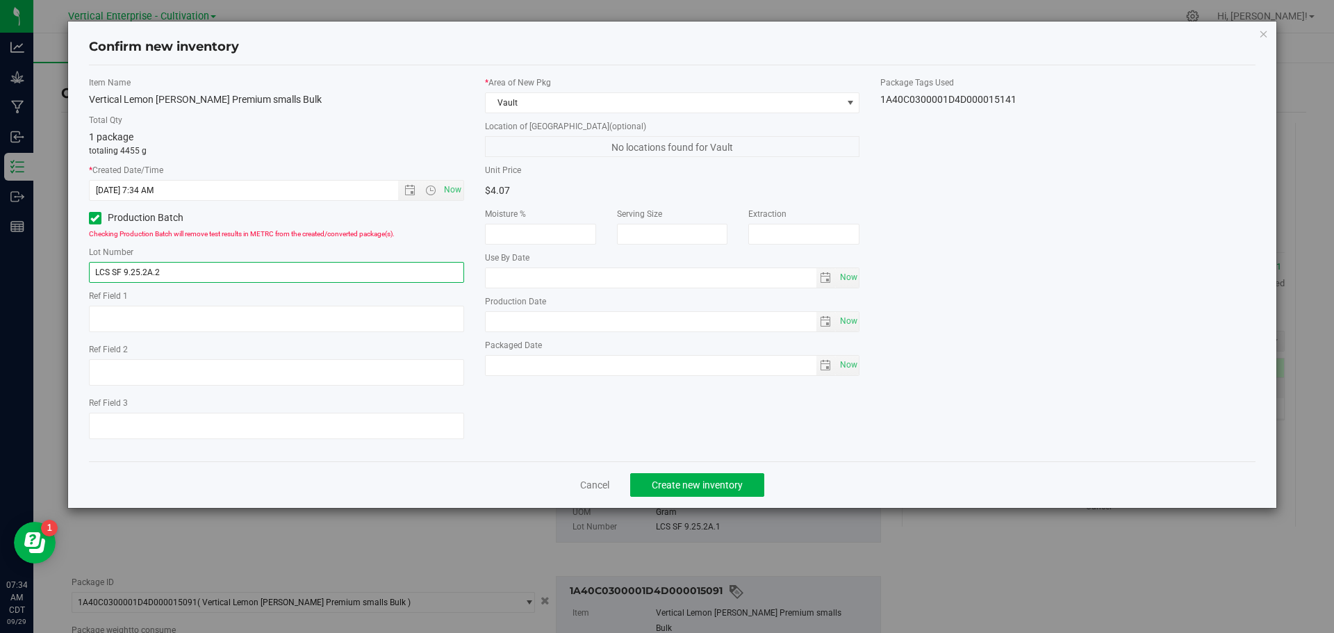
type input "LCS SF 9.25.2A.2"
click at [714, 476] on button "Create new inventory" at bounding box center [697, 485] width 134 height 24
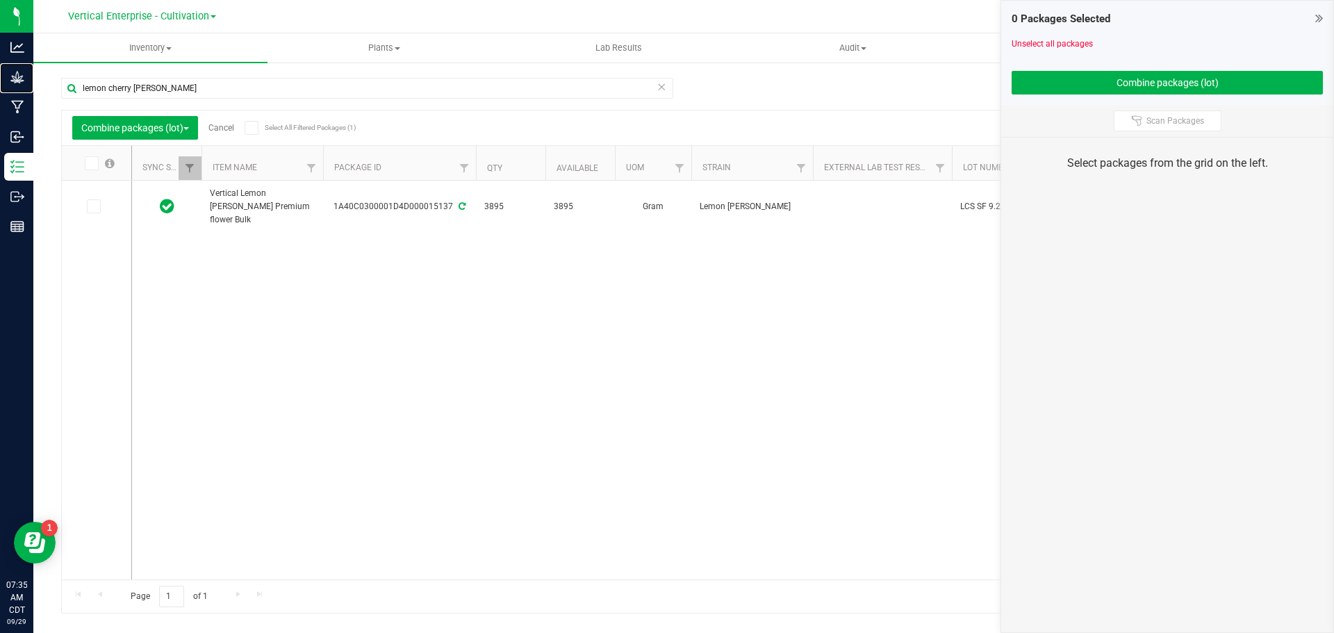
click at [0, 0] on p "Grow" at bounding box center [0, 0] width 0 height 0
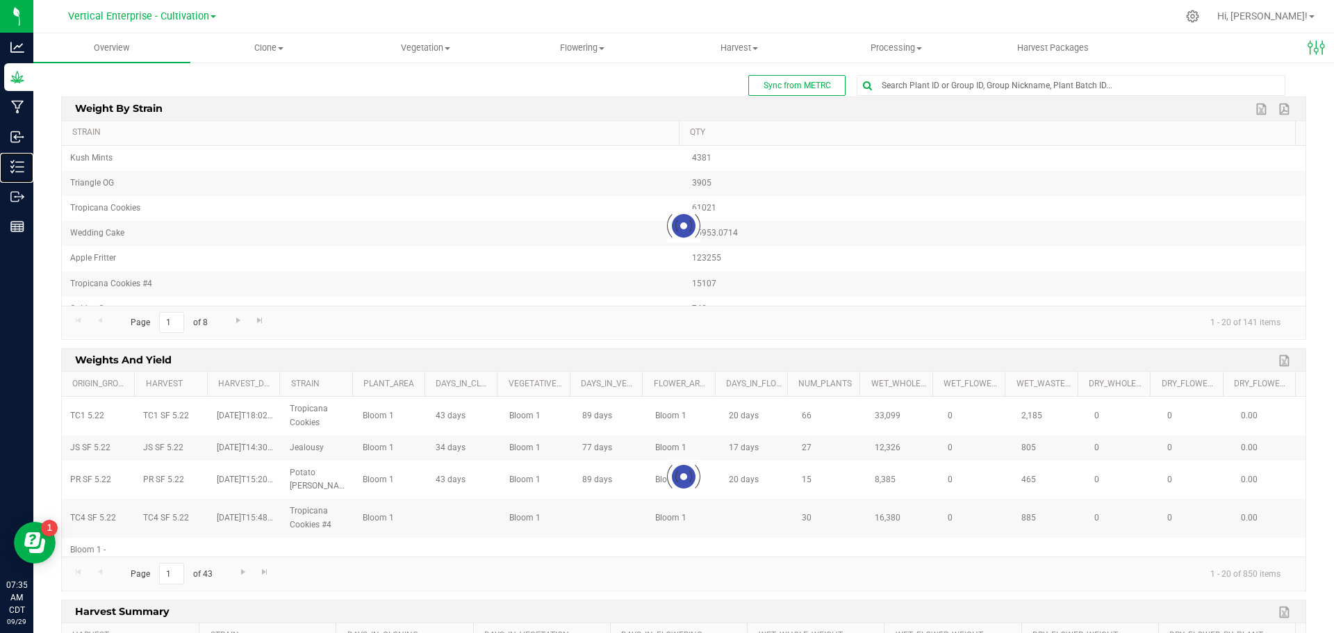
click at [0, 0] on p "Inventory" at bounding box center [0, 0] width 0 height 0
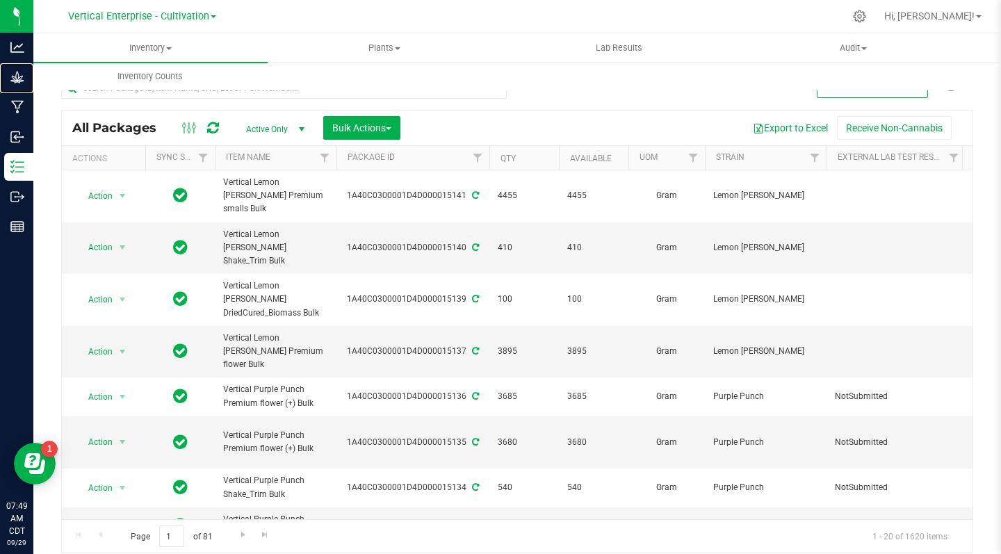
click at [14, 85] on div "Grow" at bounding box center [18, 77] width 29 height 28
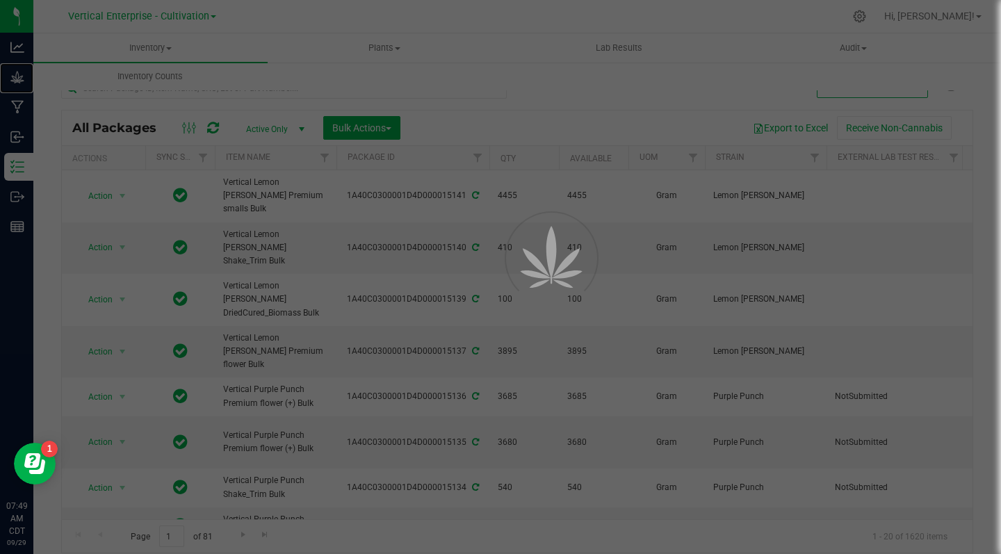
click at [16, 79] on icon at bounding box center [17, 77] width 14 height 14
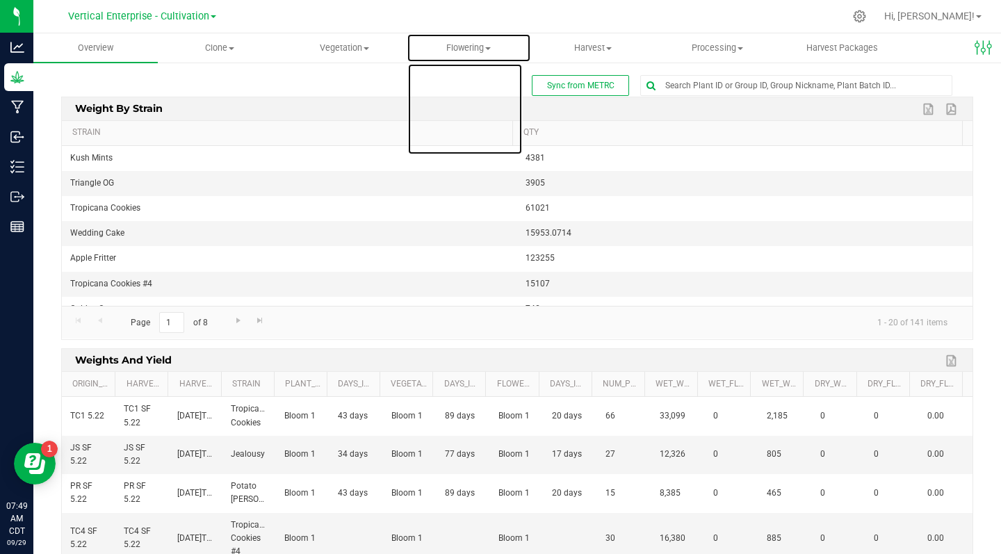
click at [489, 49] on span at bounding box center [488, 48] width 6 height 3
click at [491, 103] on span "Flowering groups" at bounding box center [463, 100] width 115 height 12
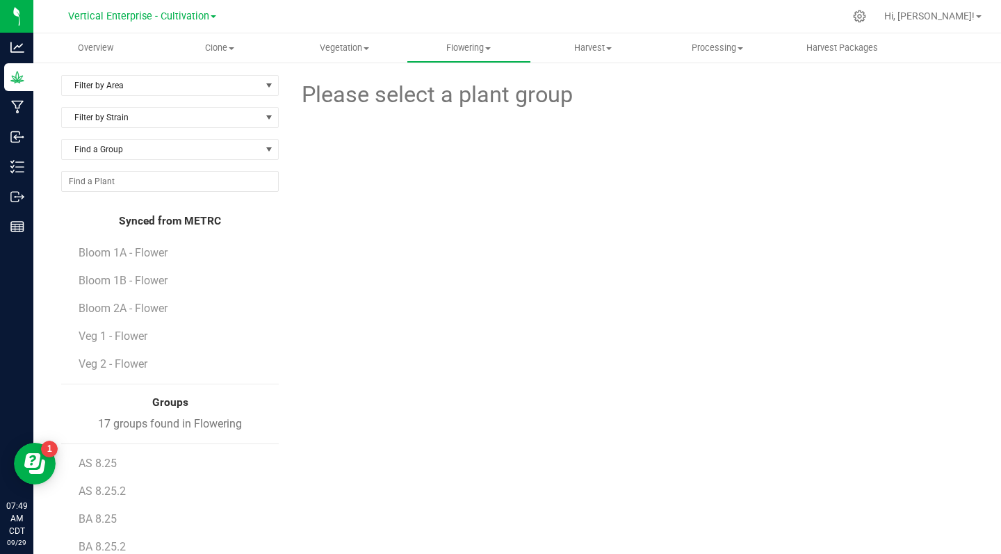
click at [126, 85] on span "Filter by Area" at bounding box center [161, 85] width 199 height 19
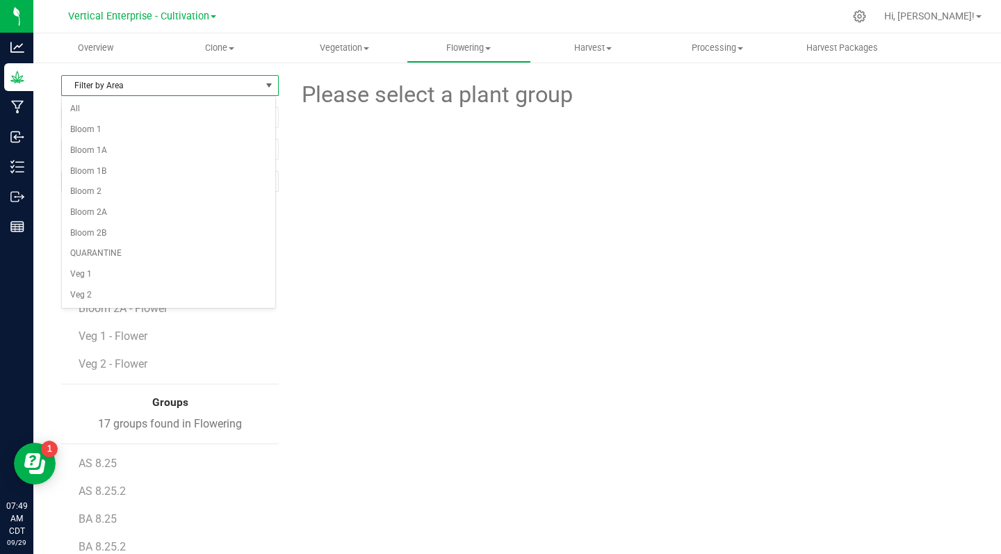
click at [104, 234] on li "Bloom 2B" at bounding box center [168, 233] width 213 height 21
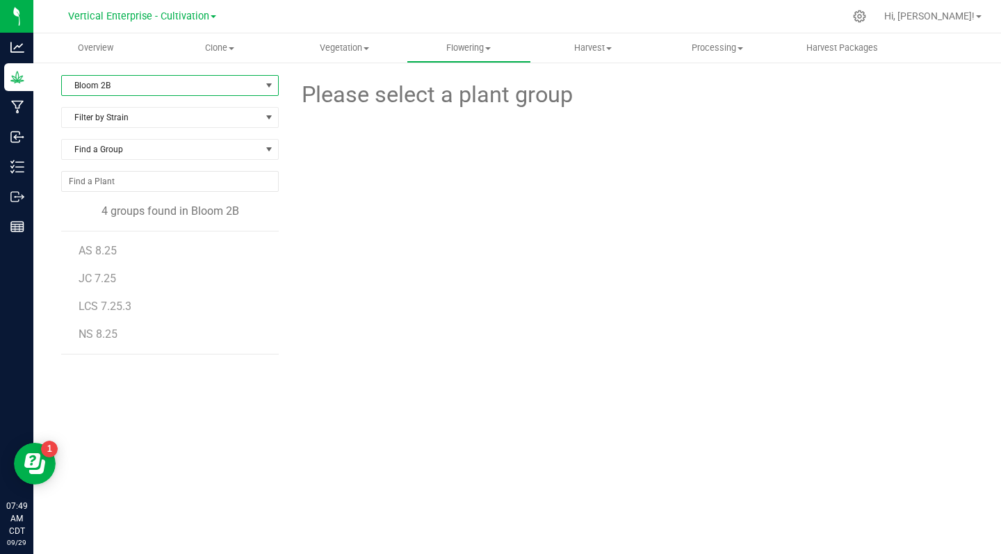
click at [98, 245] on span "AS 8.25" at bounding box center [98, 250] width 38 height 13
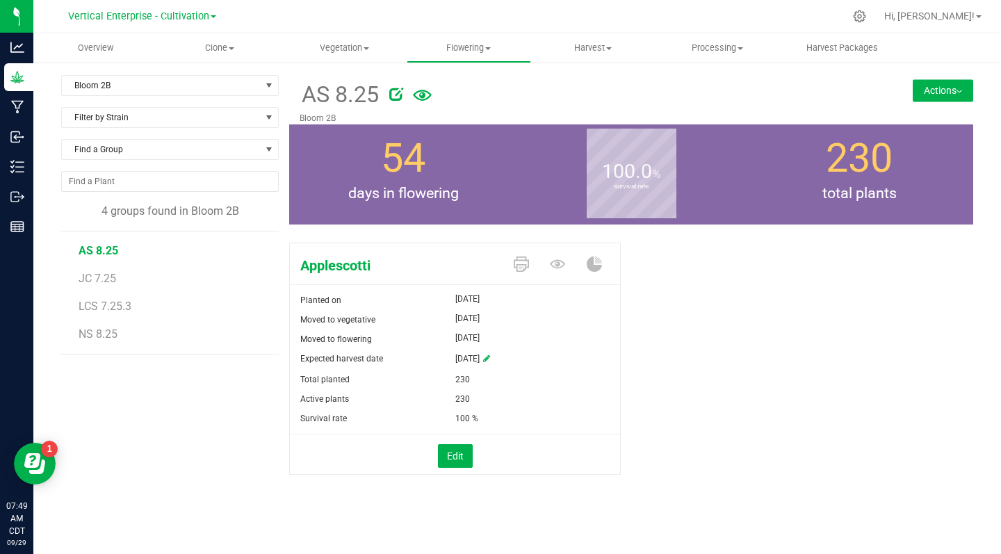
click at [394, 92] on icon at bounding box center [396, 94] width 14 height 14
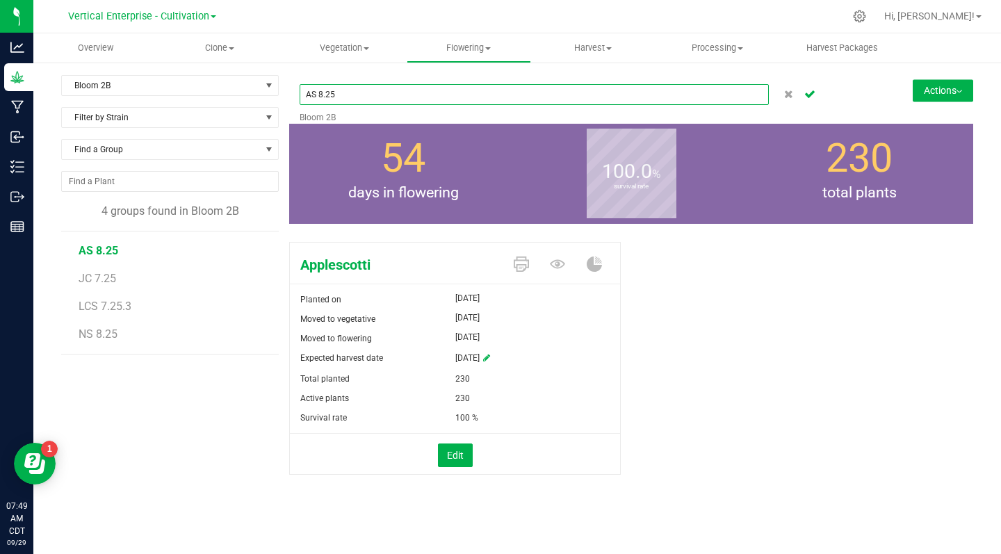
click at [367, 99] on input "AS 8.25" at bounding box center [533, 94] width 469 height 21
type input "AS SF 10.25"
click at [813, 97] on icon "Cancel button" at bounding box center [809, 93] width 11 height 8
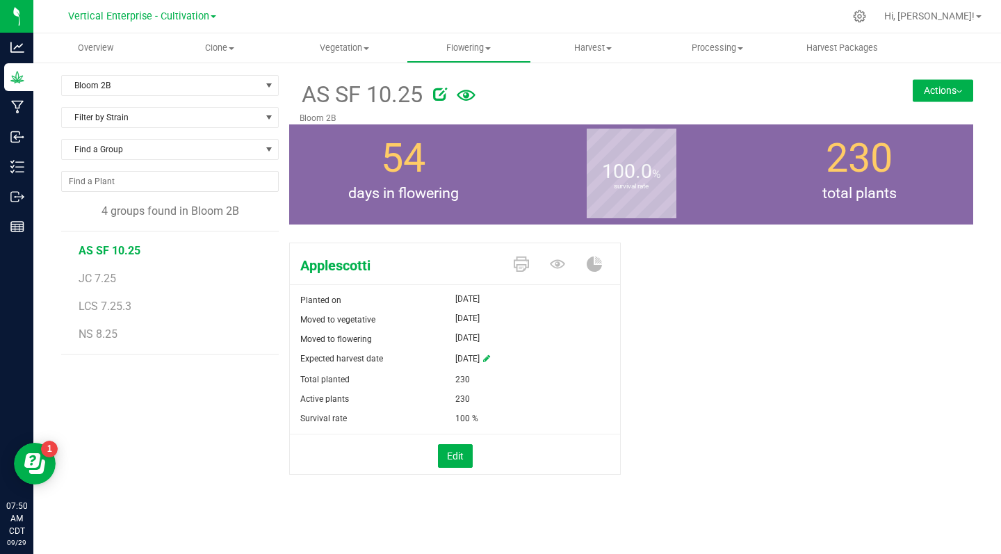
click at [435, 94] on icon at bounding box center [440, 94] width 14 height 14
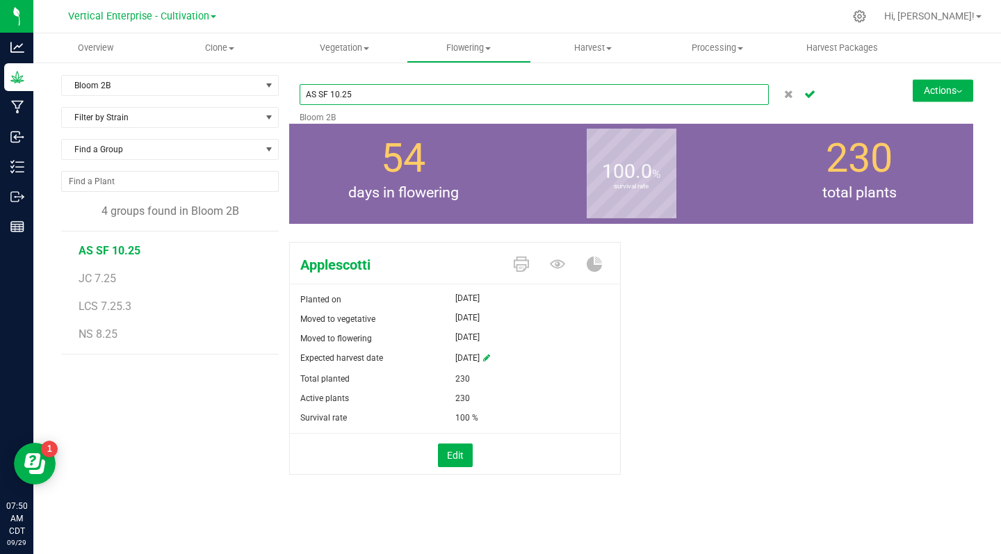
click at [368, 99] on input "AS SF 10.25" at bounding box center [533, 94] width 469 height 21
type input "AS SF 10.25.2B"
click at [813, 92] on icon "Cancel button" at bounding box center [809, 93] width 11 height 8
